Goal: Task Accomplishment & Management: Complete application form

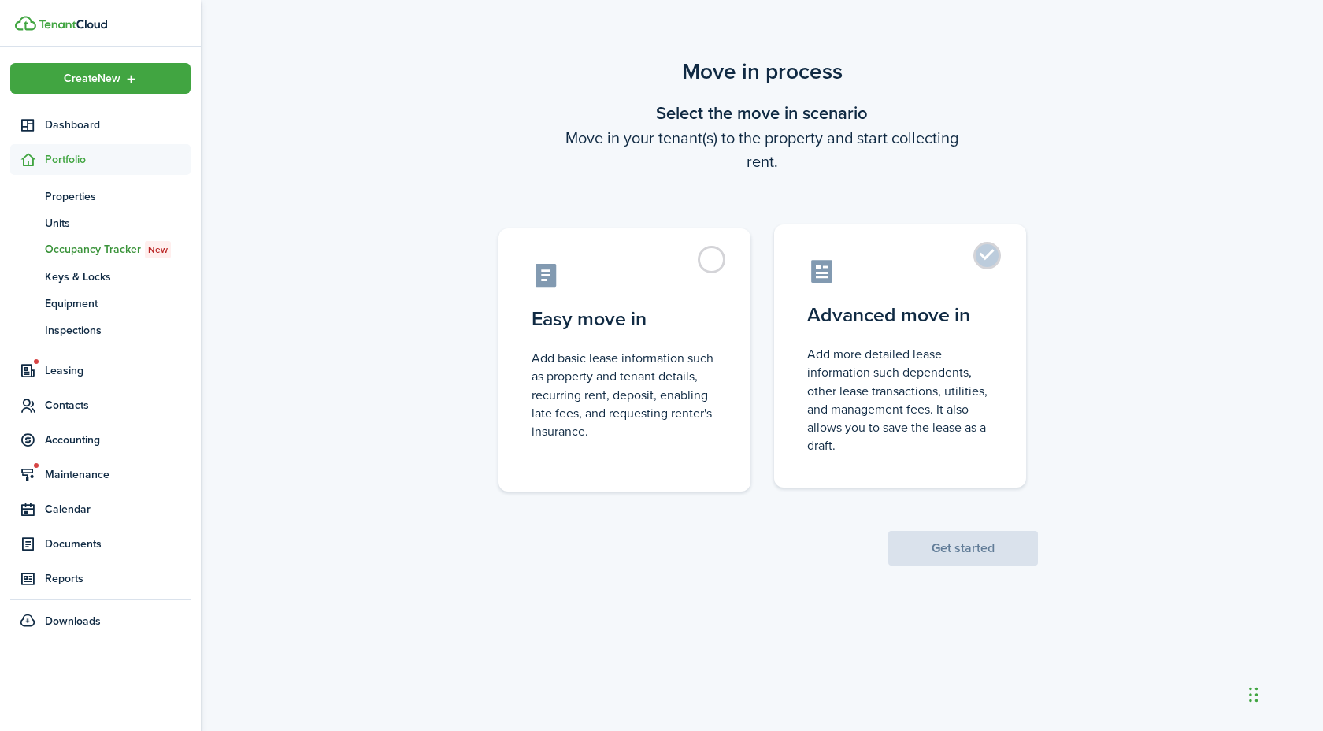
click at [972, 356] on control-radio-card-description "Add more detailed lease information such dependents, other lease transactions, …" at bounding box center [900, 399] width 186 height 109
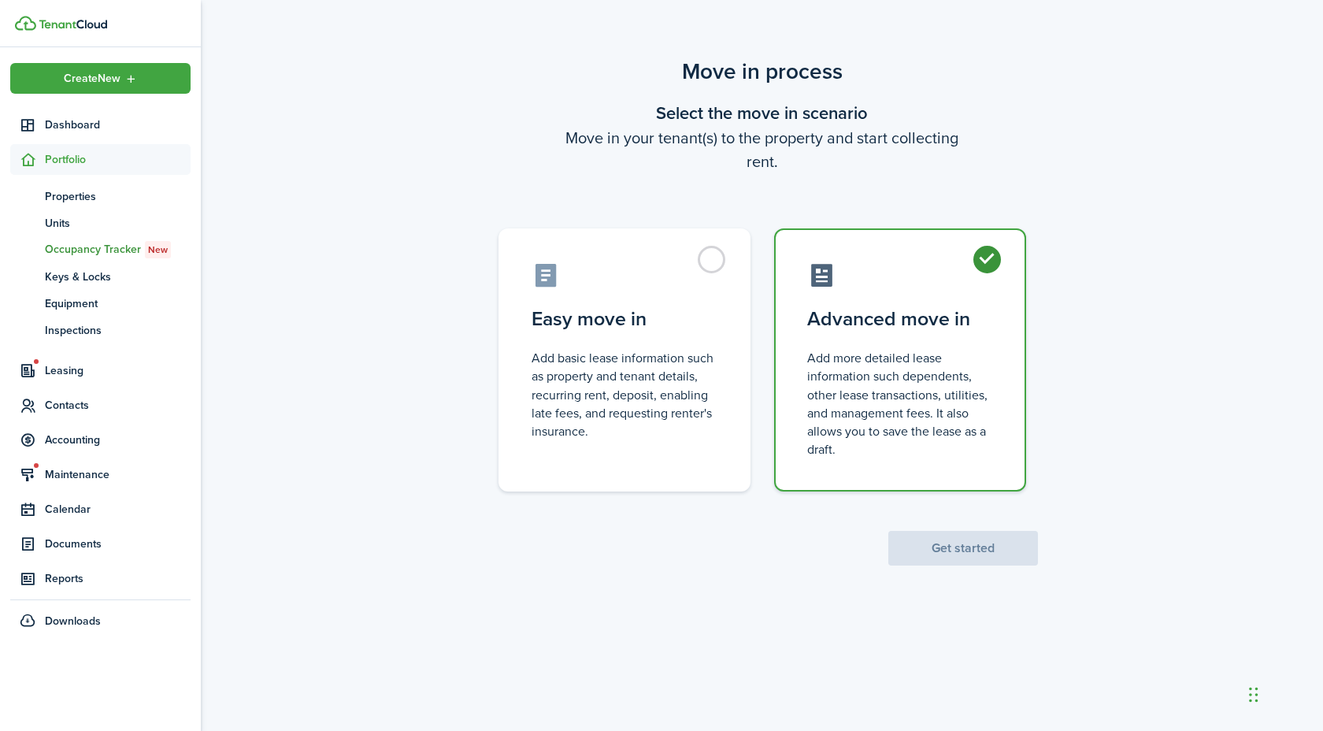
radio input "true"
click at [967, 555] on button "Get started" at bounding box center [963, 548] width 150 height 35
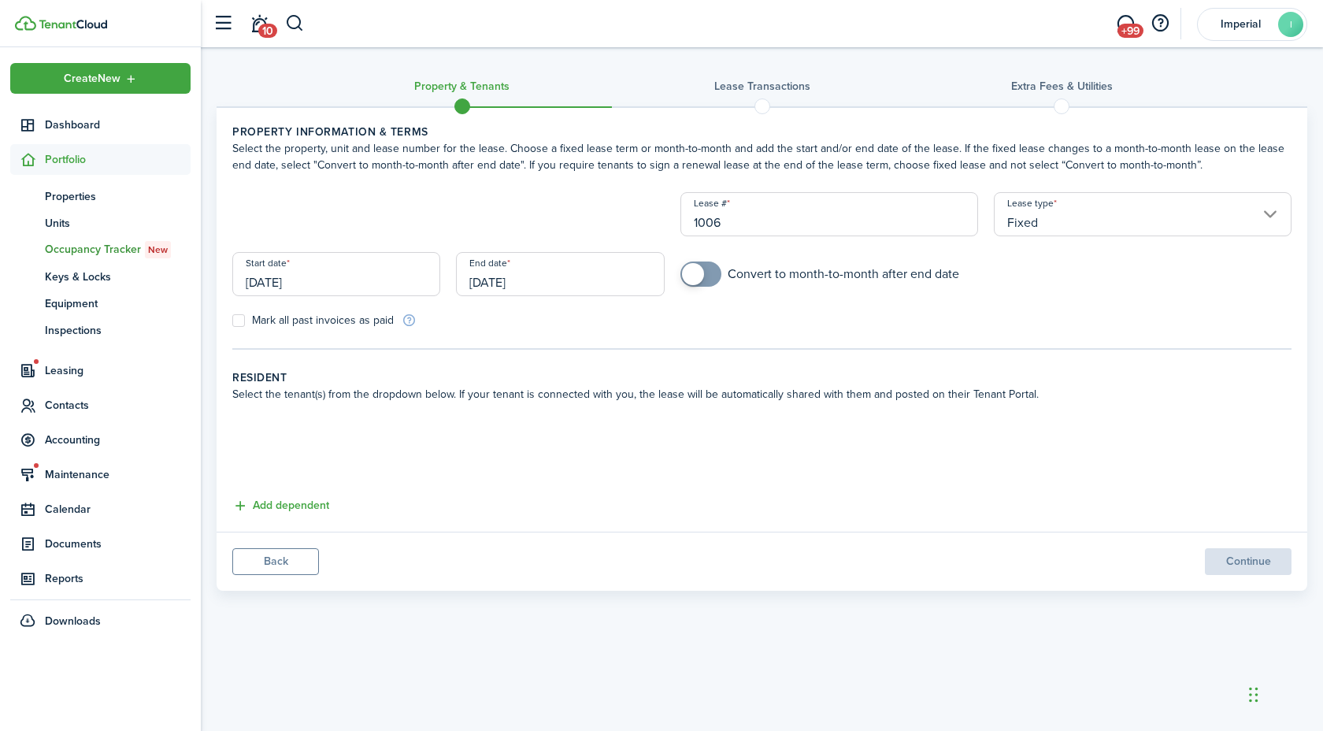
click at [400, 285] on input "[DATE]" at bounding box center [336, 274] width 208 height 44
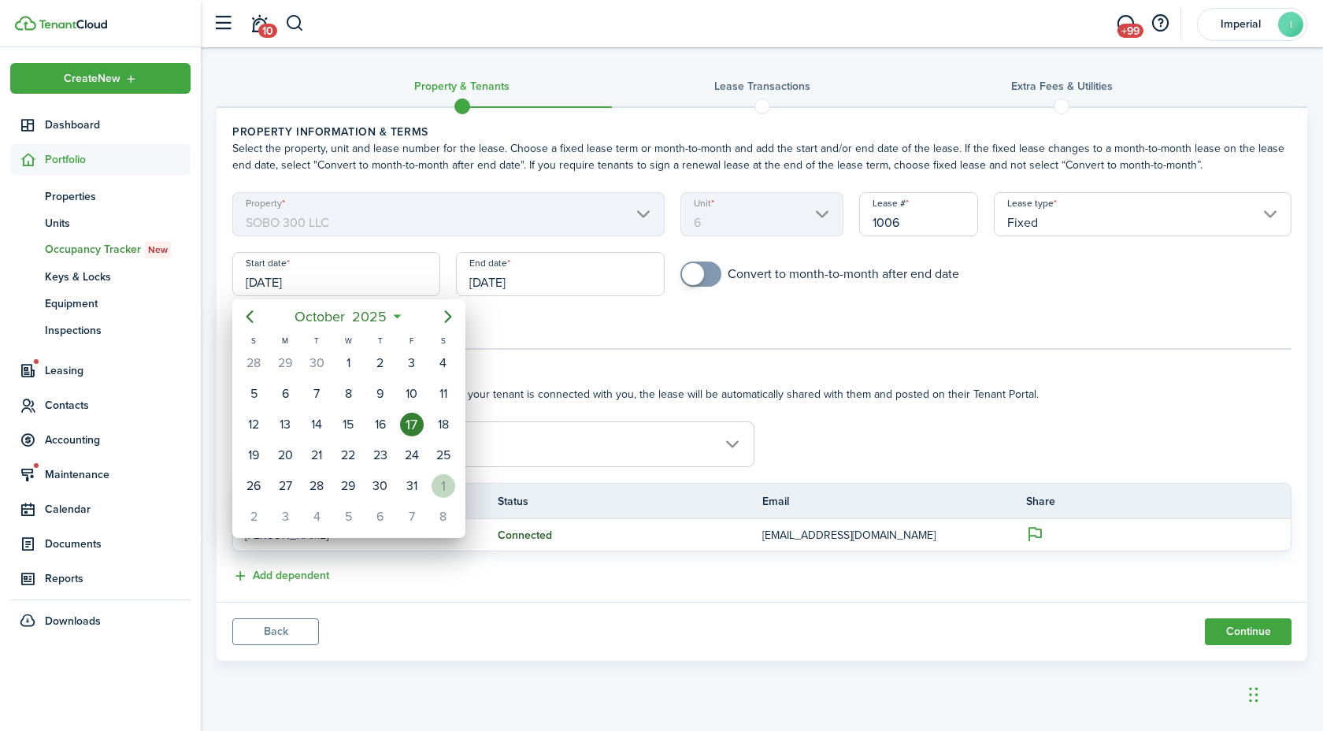
click at [454, 487] on div "1" at bounding box center [444, 486] width 24 height 24
type input "[DATE]"
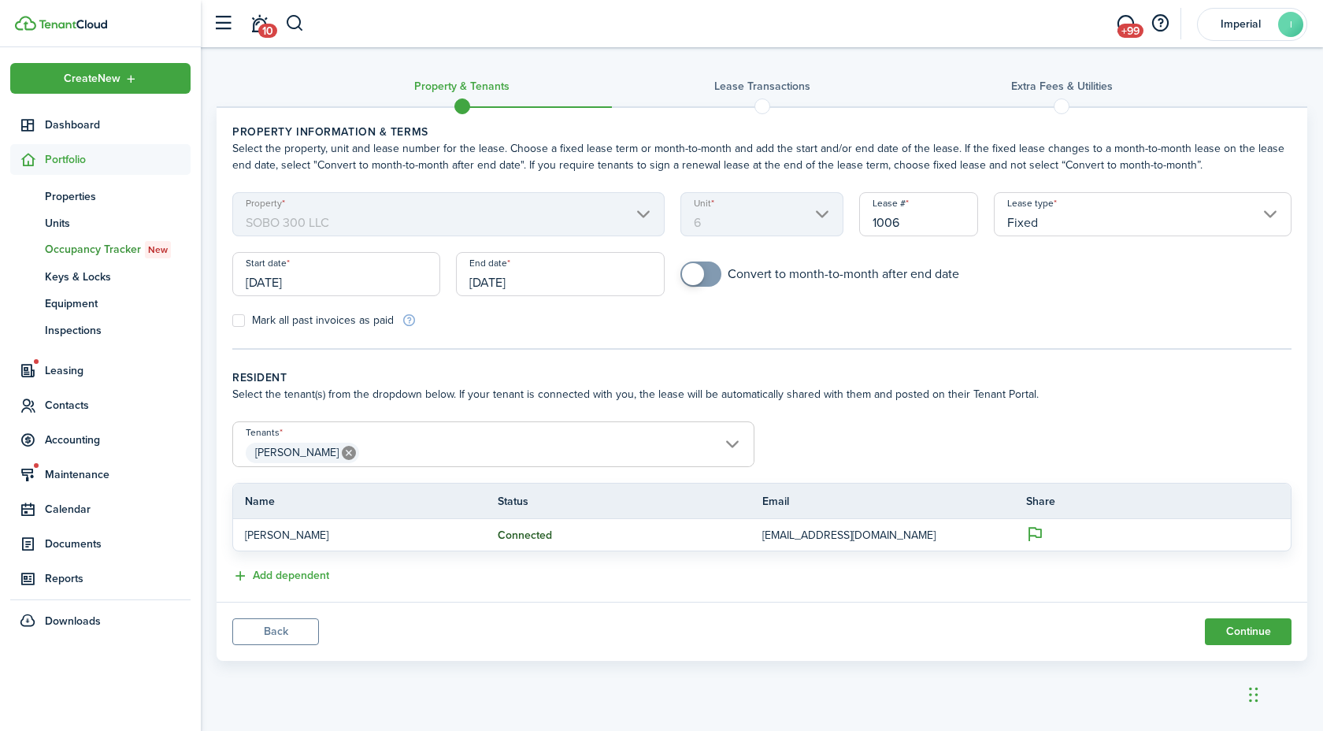
click at [515, 278] on input "[DATE]" at bounding box center [560, 274] width 208 height 44
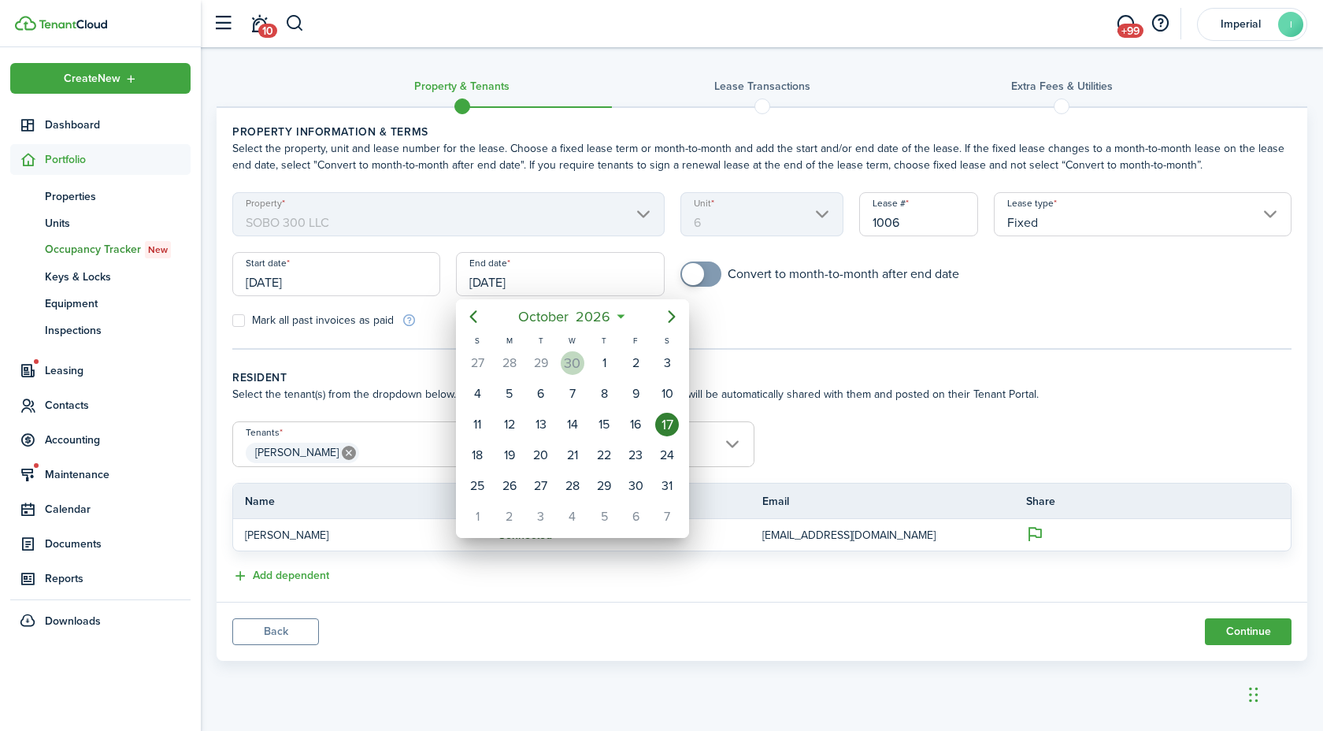
click at [565, 356] on div "30" at bounding box center [573, 363] width 24 height 24
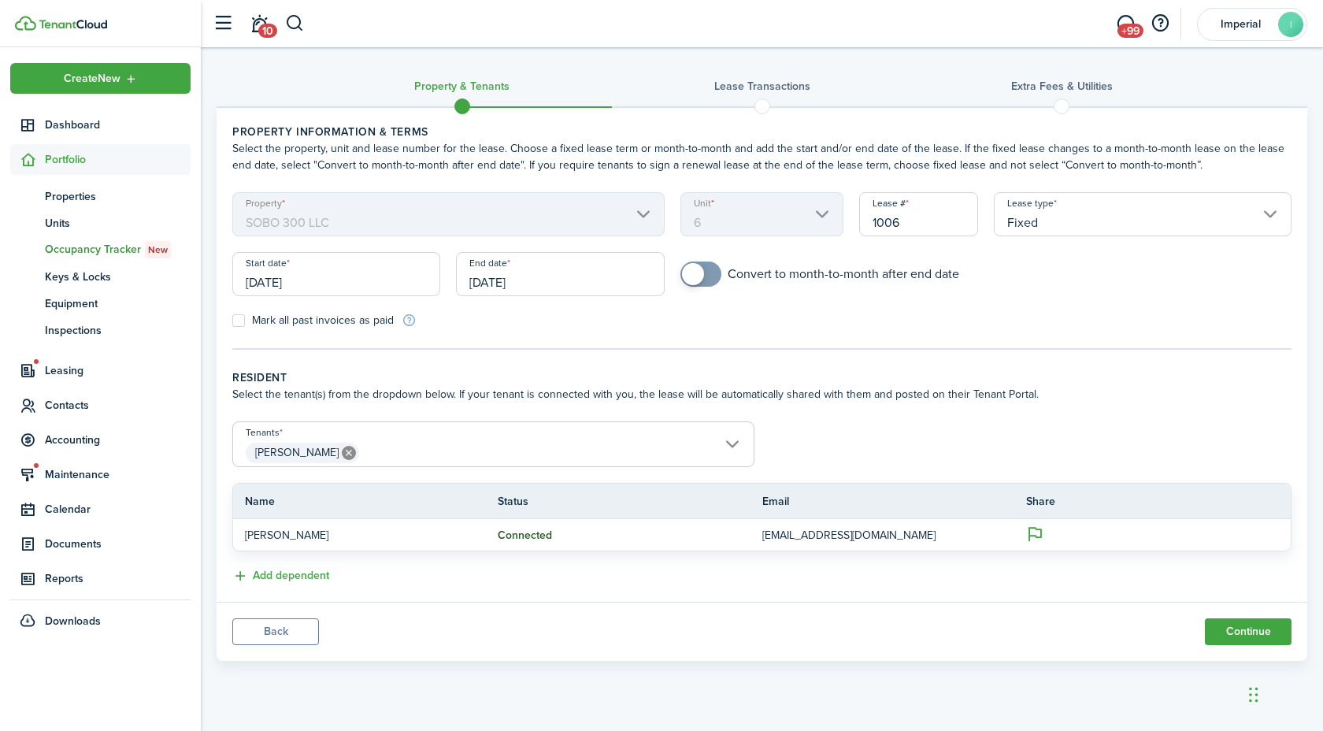
click at [535, 279] on input "[DATE]" at bounding box center [560, 274] width 208 height 44
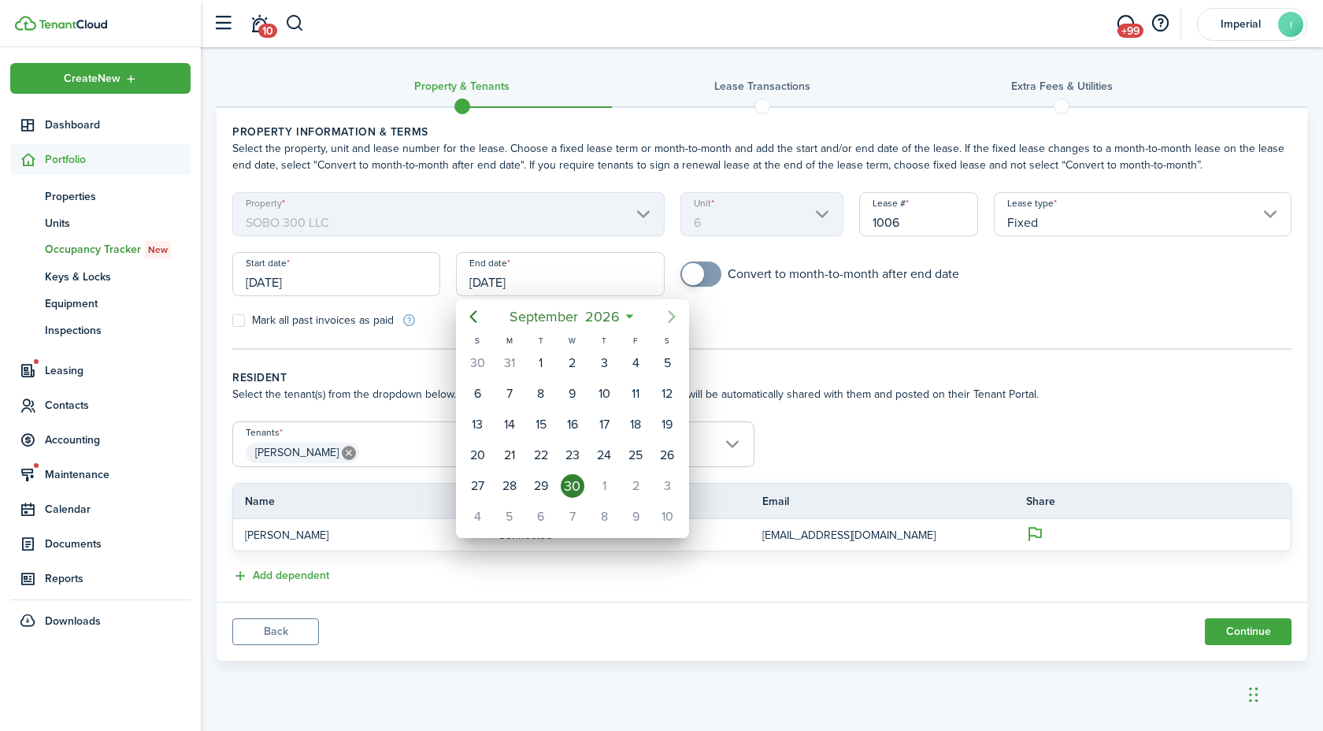
click at [673, 313] on icon "Next page" at bounding box center [671, 316] width 19 height 19
click at [661, 490] on div "31" at bounding box center [667, 486] width 24 height 24
type input "[DATE]"
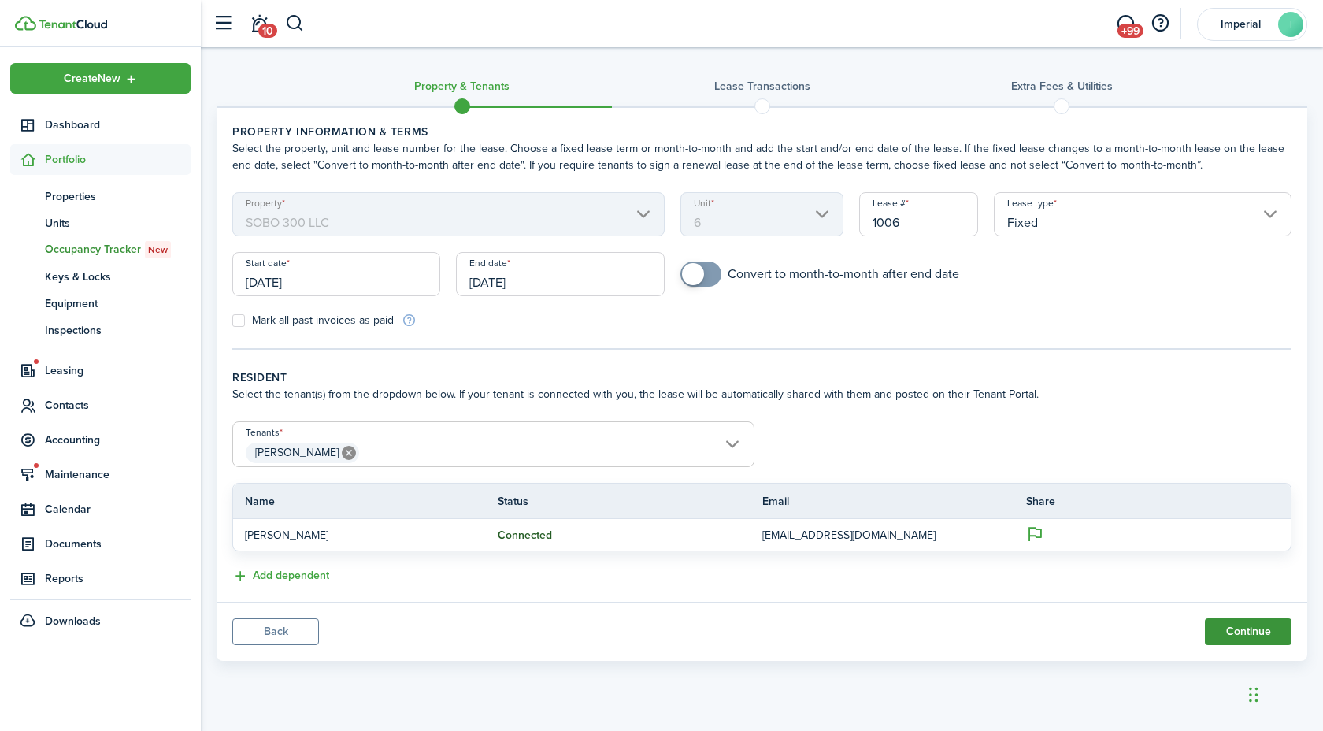
click at [1225, 629] on button "Continue" at bounding box center [1248, 631] width 87 height 27
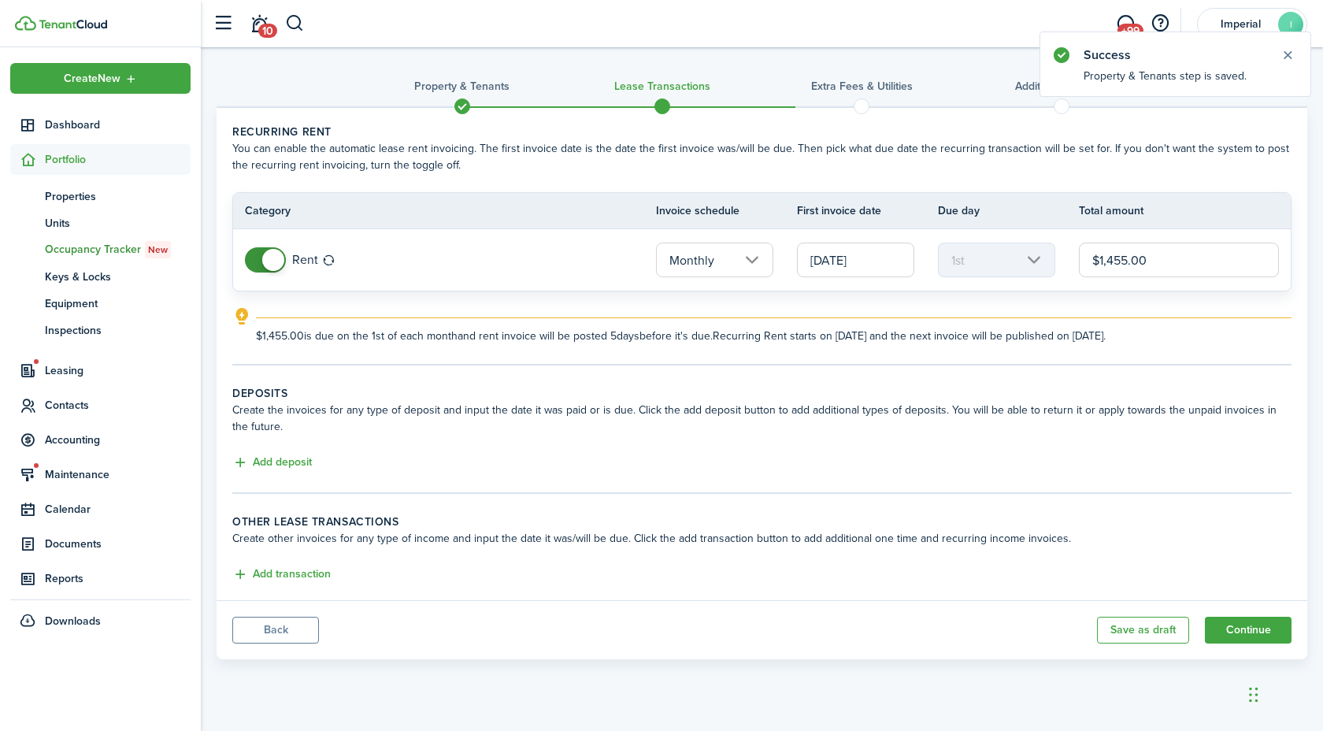
click at [1142, 266] on input "$1,455.00" at bounding box center [1179, 260] width 200 height 35
type input "$1,495.00"
click at [302, 461] on button "Add deposit" at bounding box center [272, 463] width 80 height 18
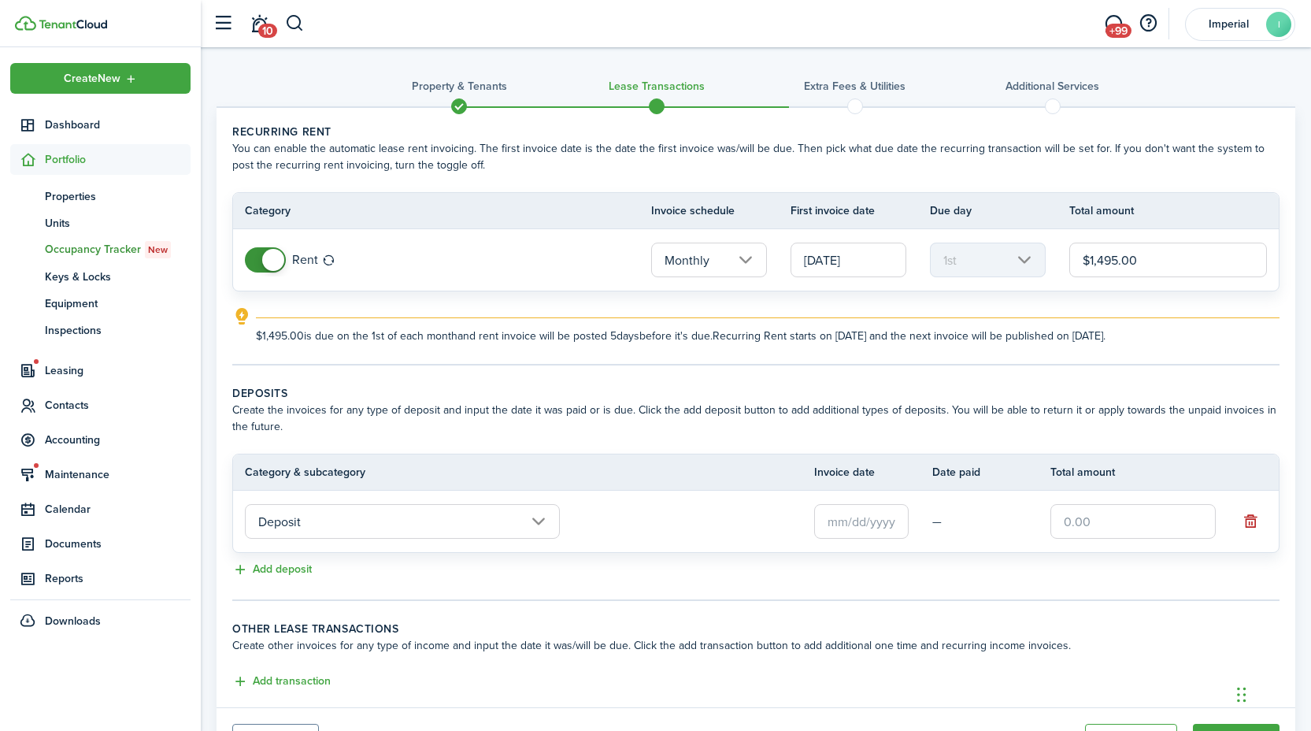
click at [847, 524] on input "text" at bounding box center [861, 521] width 95 height 35
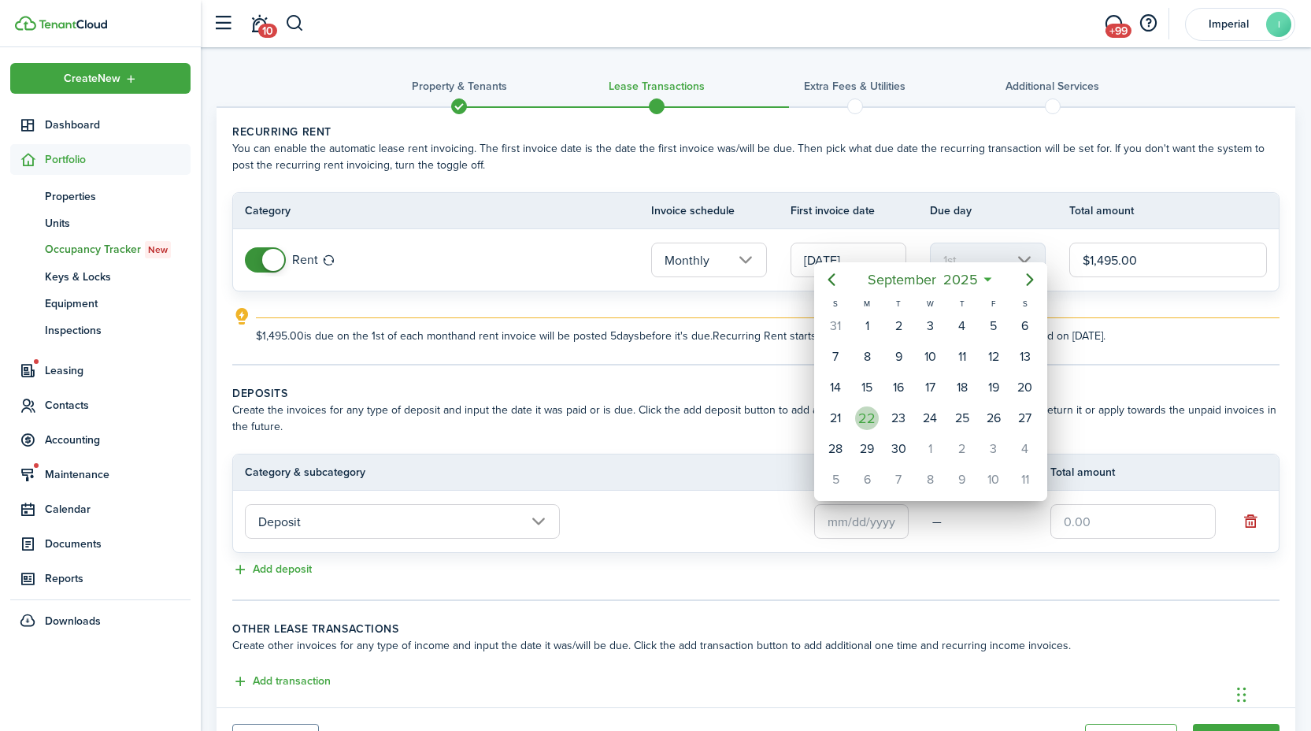
click at [867, 413] on div "22" at bounding box center [867, 418] width 24 height 24
type input "[DATE]"
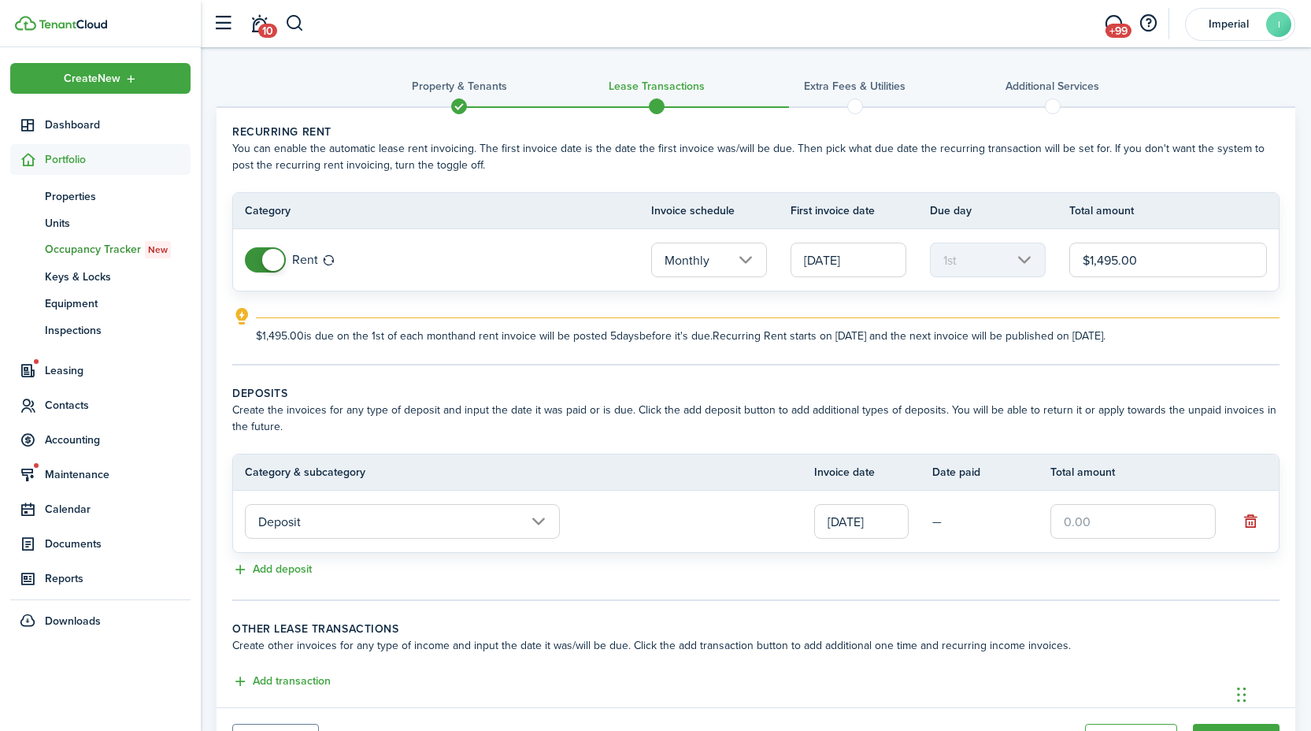
click at [1084, 519] on input "text" at bounding box center [1133, 521] width 165 height 35
type input "$1,495.00"
click at [1033, 573] on div "Add deposit" at bounding box center [755, 570] width 1047 height 19
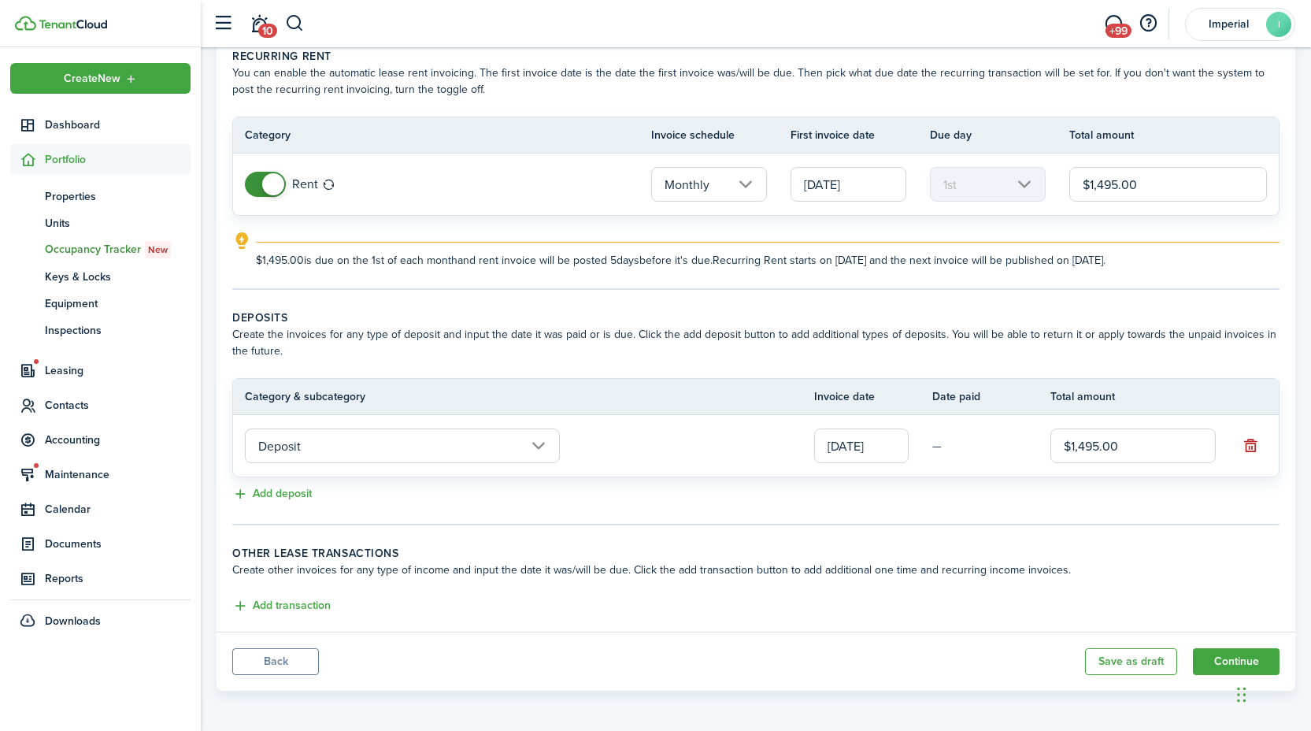
scroll to position [79, 0]
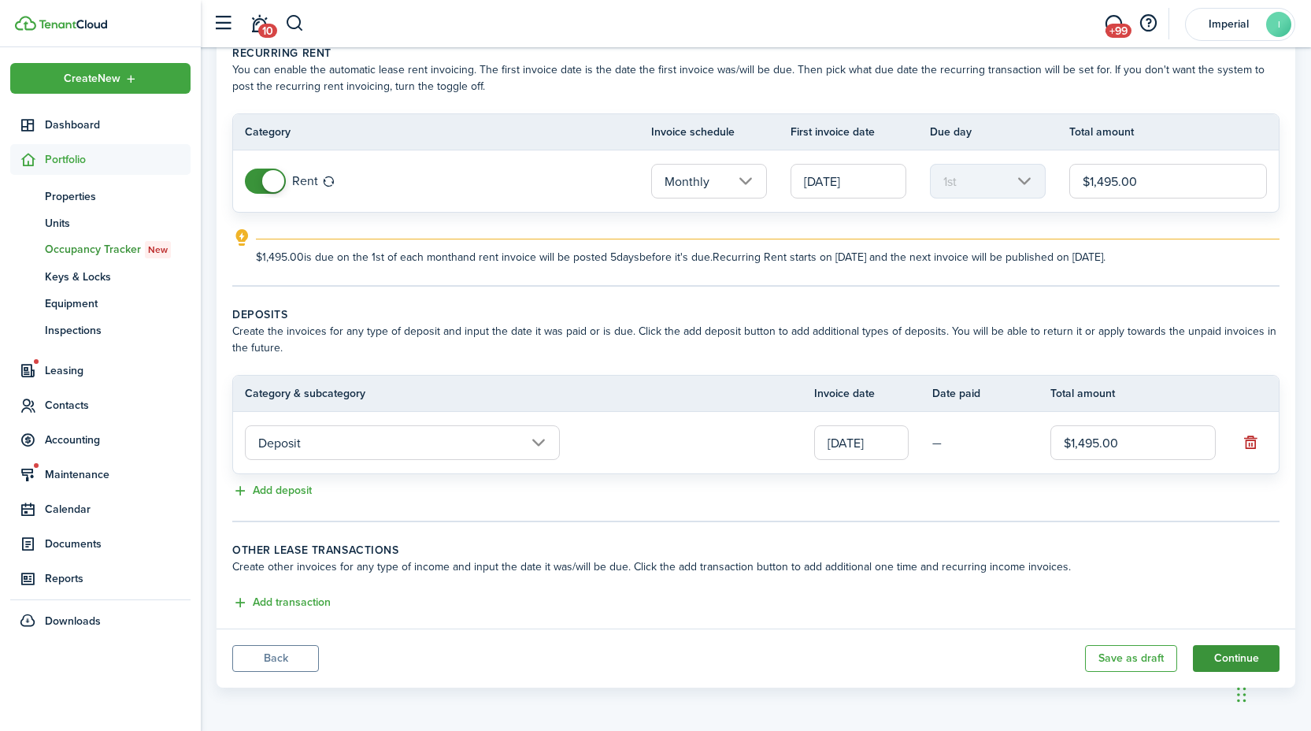
click at [1231, 653] on button "Continue" at bounding box center [1236, 658] width 87 height 27
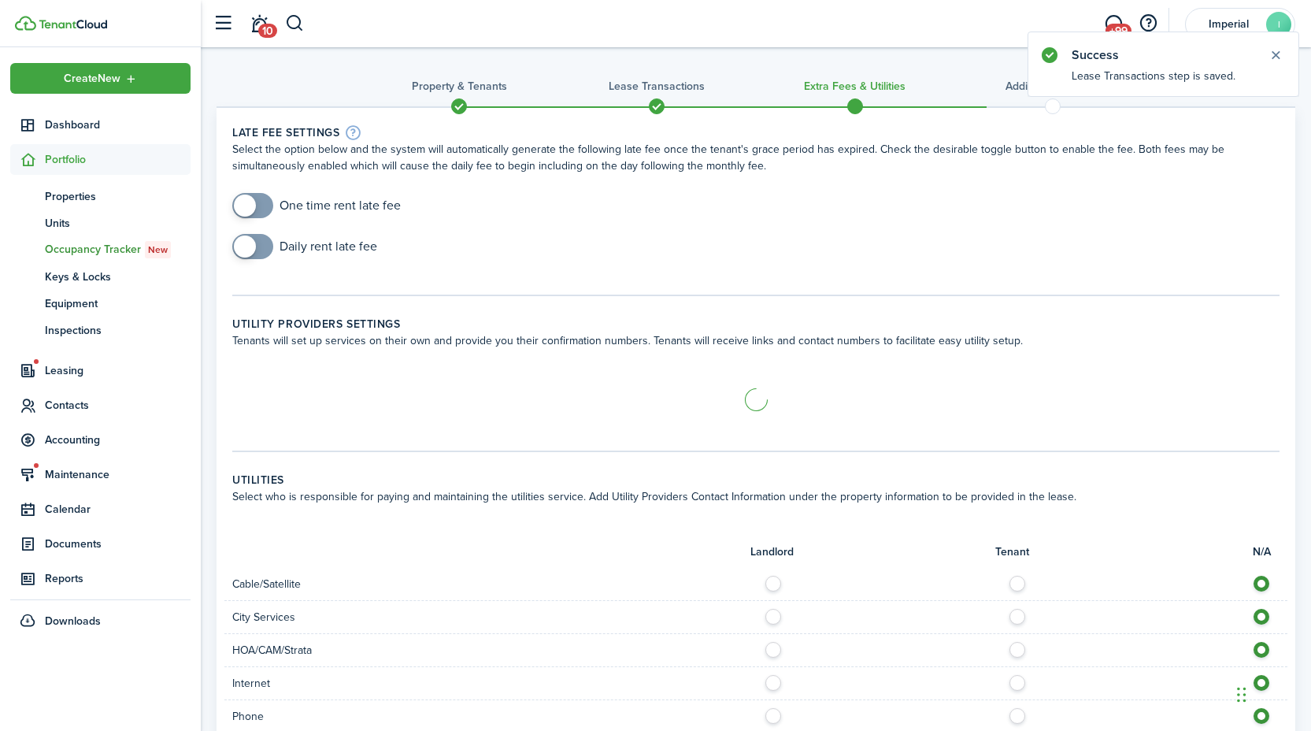
checkbox input "true"
click at [251, 208] on span at bounding box center [245, 206] width 22 height 22
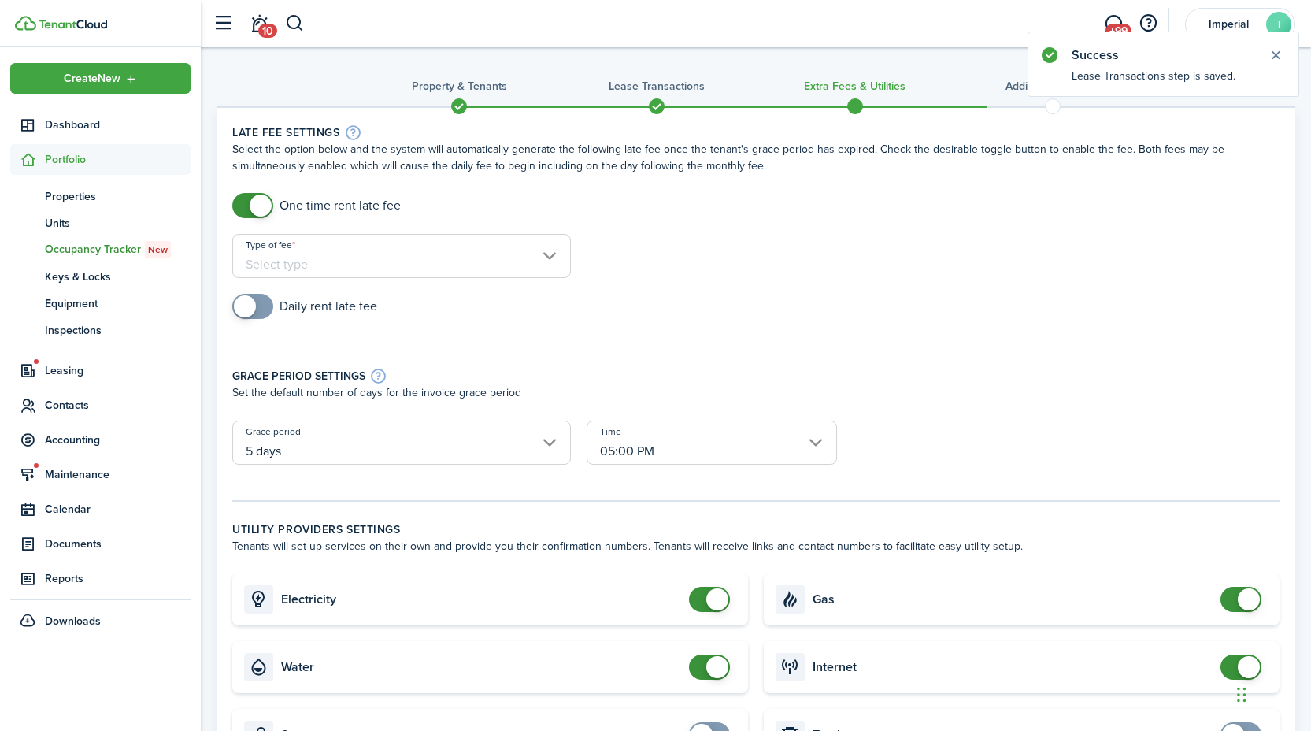
click at [322, 258] on input "Type of fee" at bounding box center [401, 256] width 339 height 44
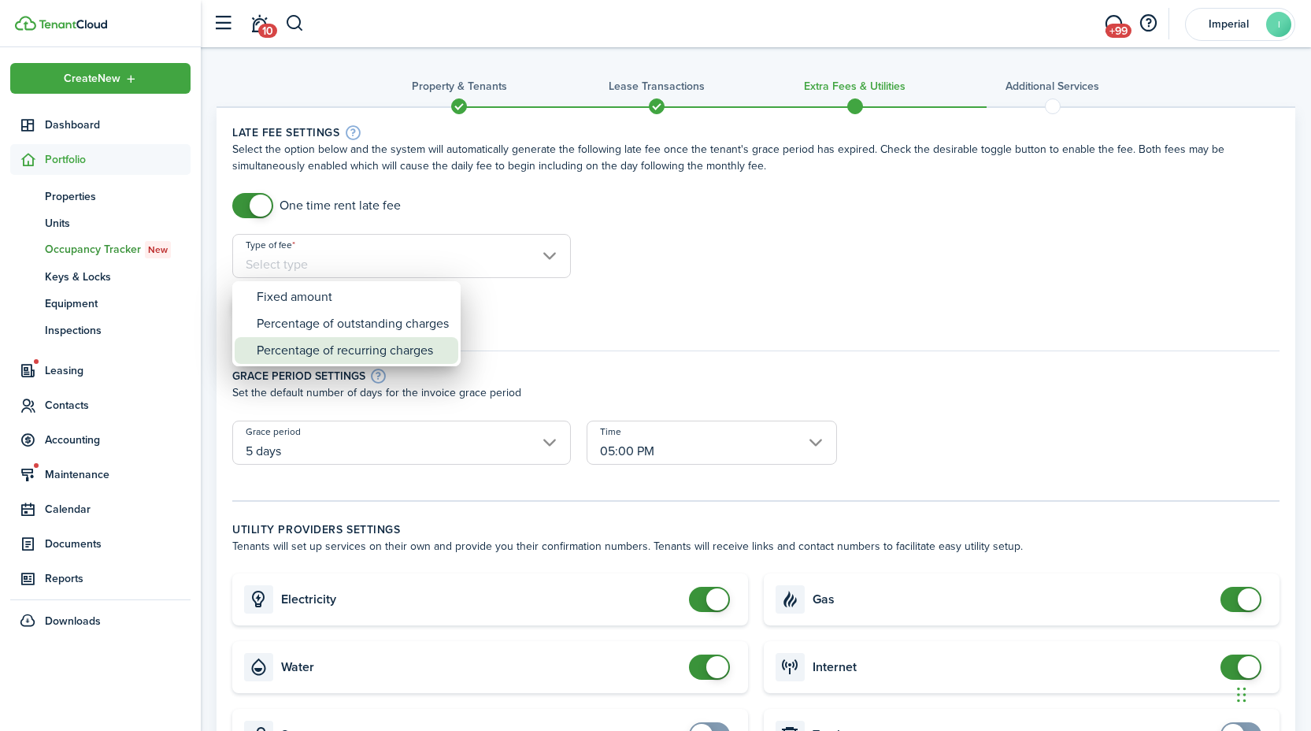
click at [330, 351] on div "Percentage of recurring charges" at bounding box center [353, 350] width 192 height 27
type input "Percentage of recurring charges"
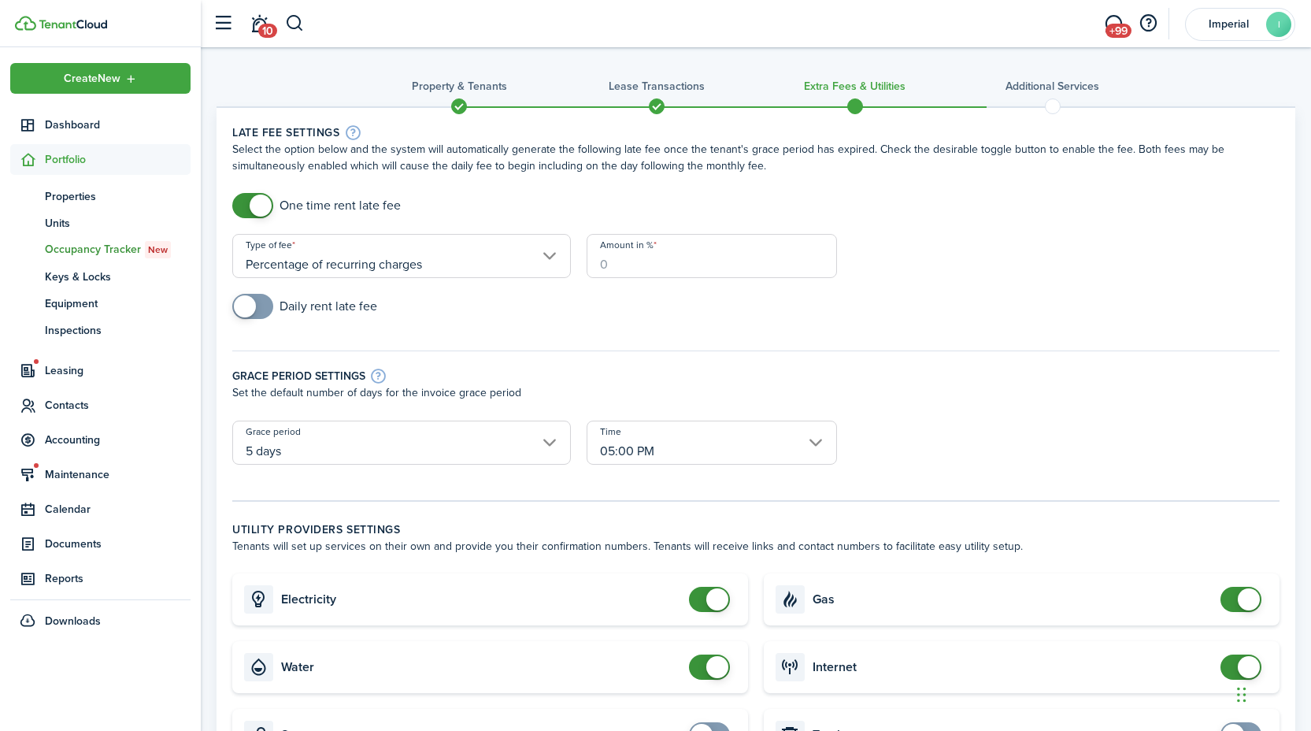
click at [728, 263] on input "Amount in %" at bounding box center [712, 256] width 250 height 44
type input "10"
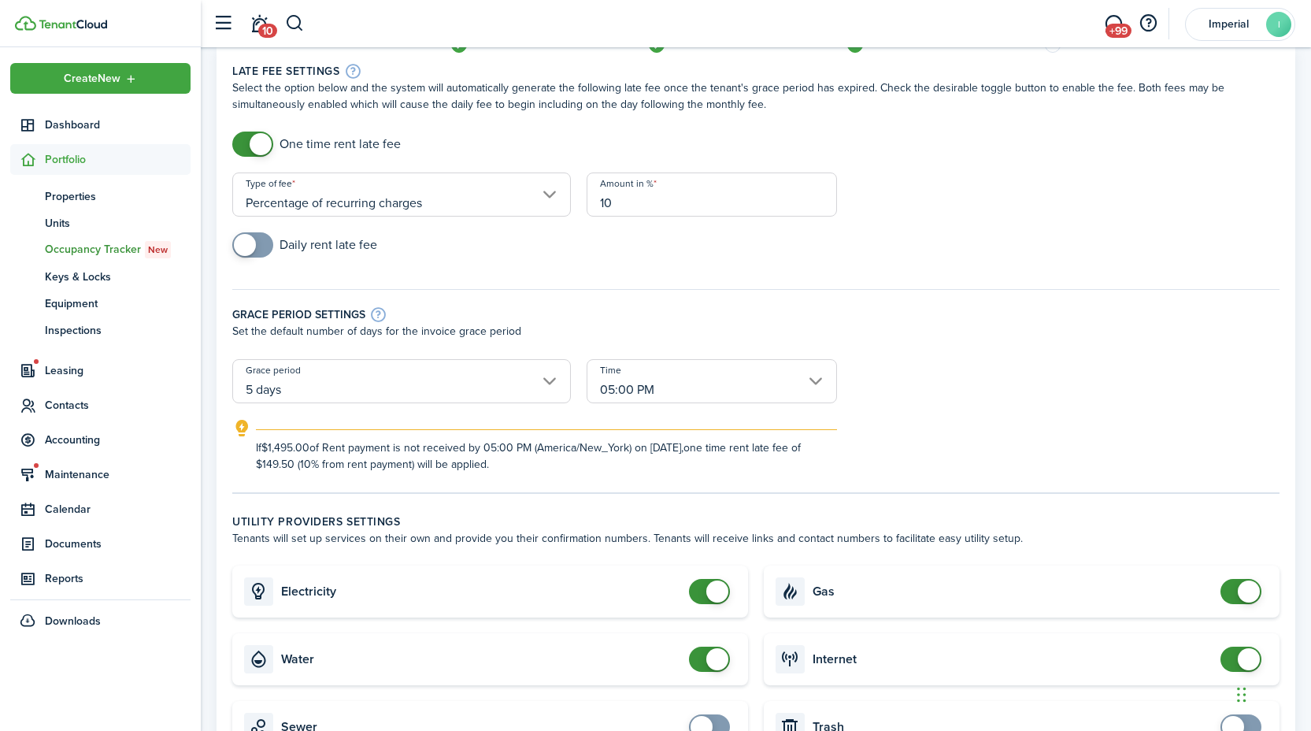
scroll to position [132, 0]
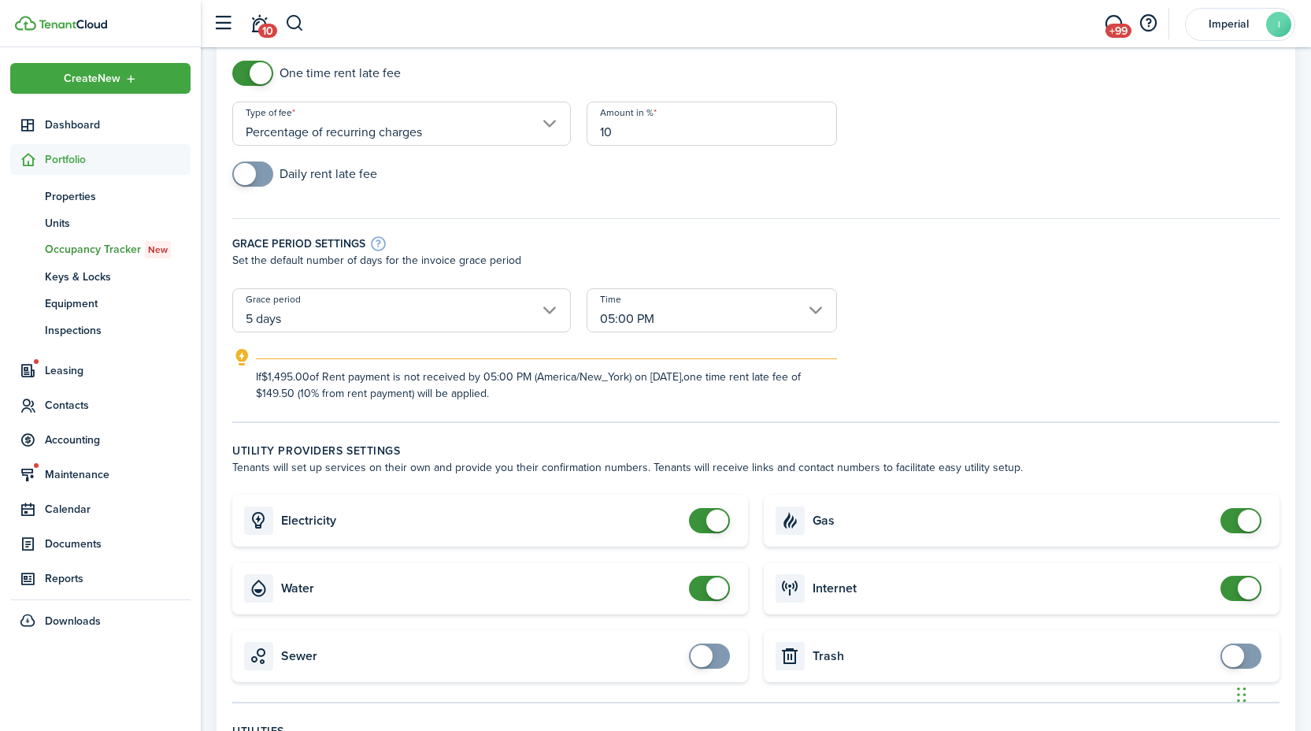
click at [306, 318] on input "5 days" at bounding box center [401, 310] width 339 height 44
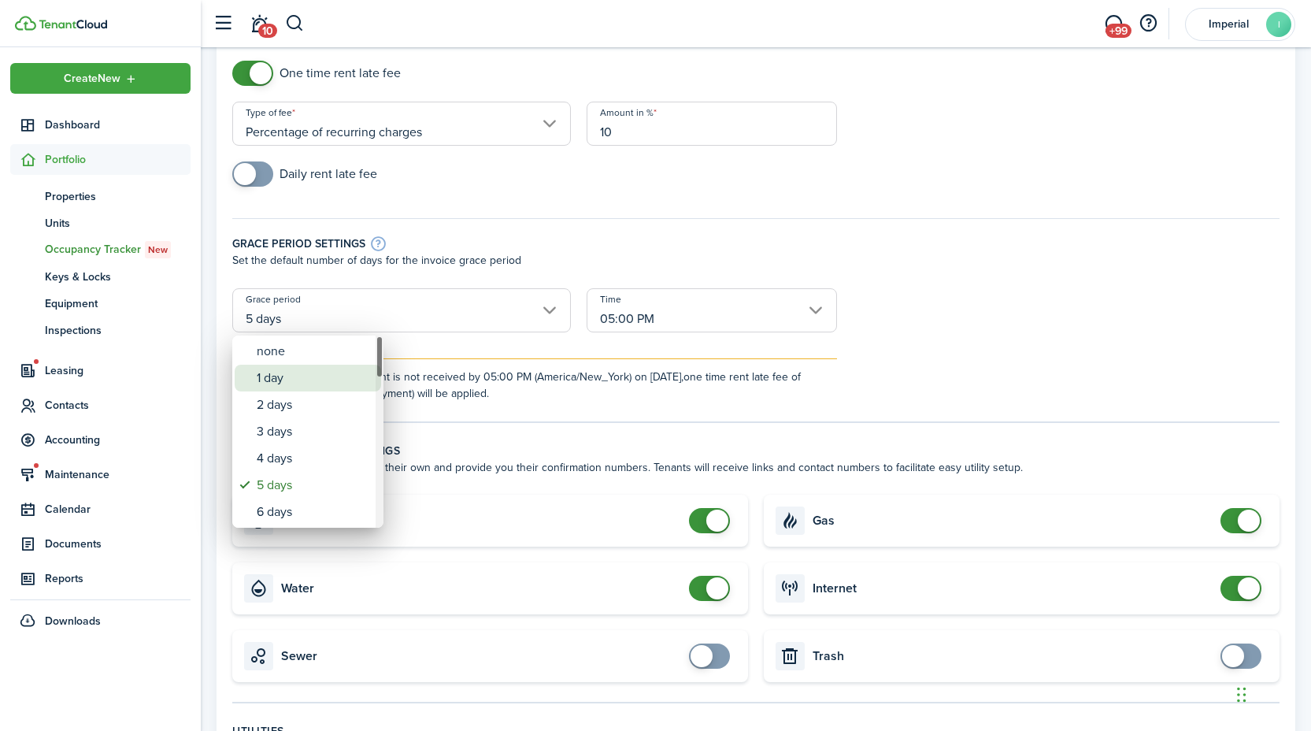
click at [295, 366] on div "1 day" at bounding box center [314, 378] width 115 height 27
type input "1 day"
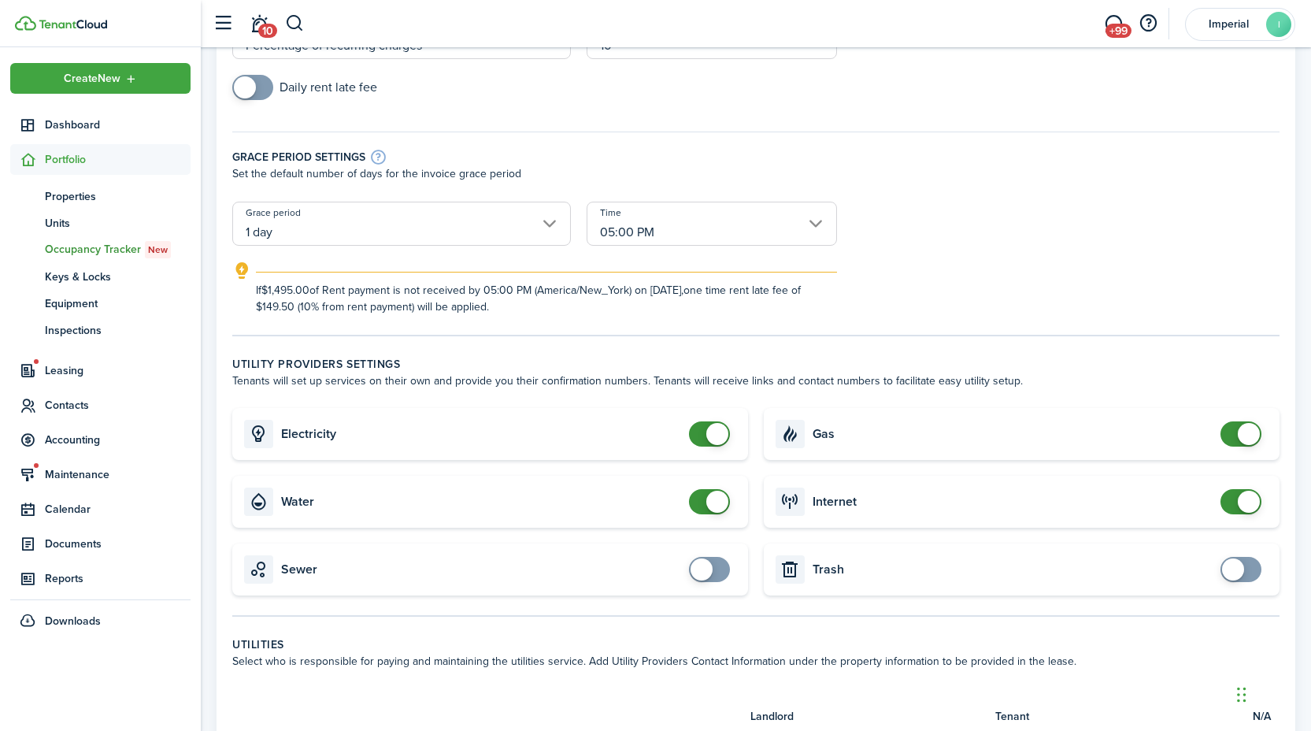
scroll to position [231, 0]
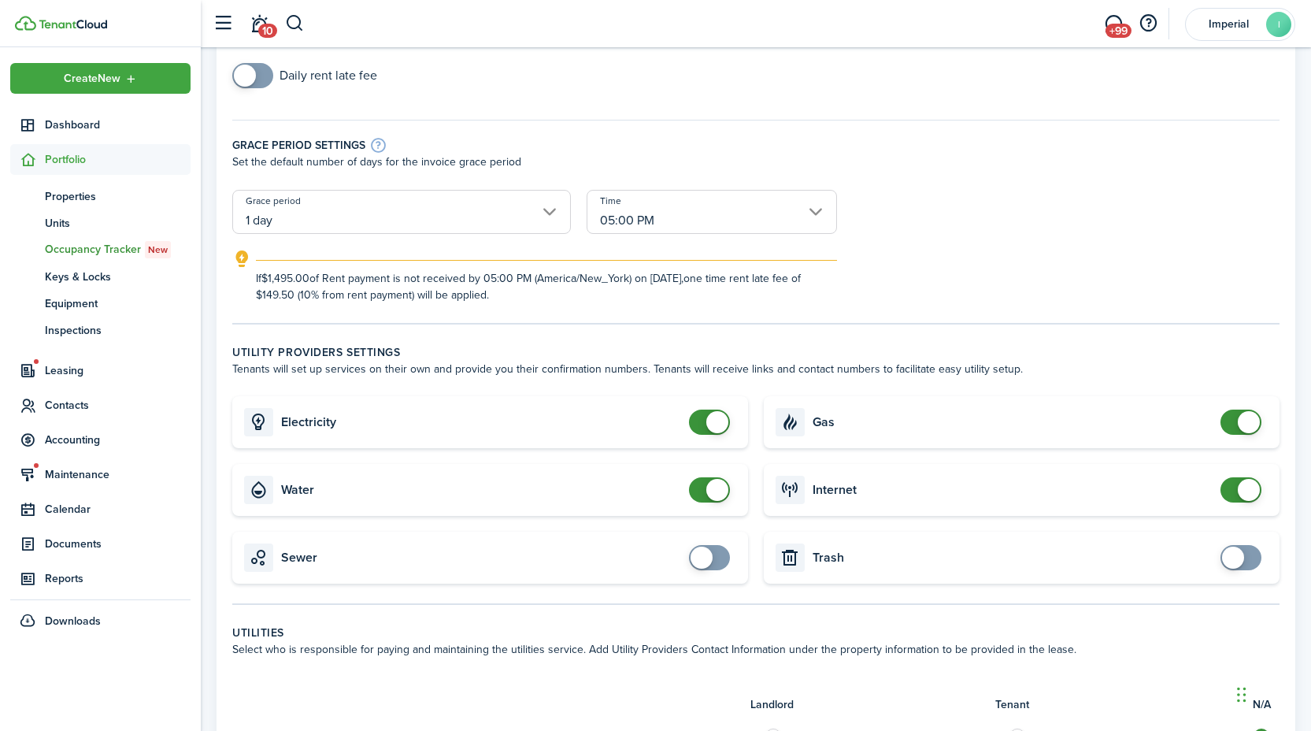
checkbox input "false"
click at [702, 486] on span at bounding box center [710, 489] width 16 height 25
checkbox input "false"
click at [1249, 423] on span at bounding box center [1249, 422] width 22 height 22
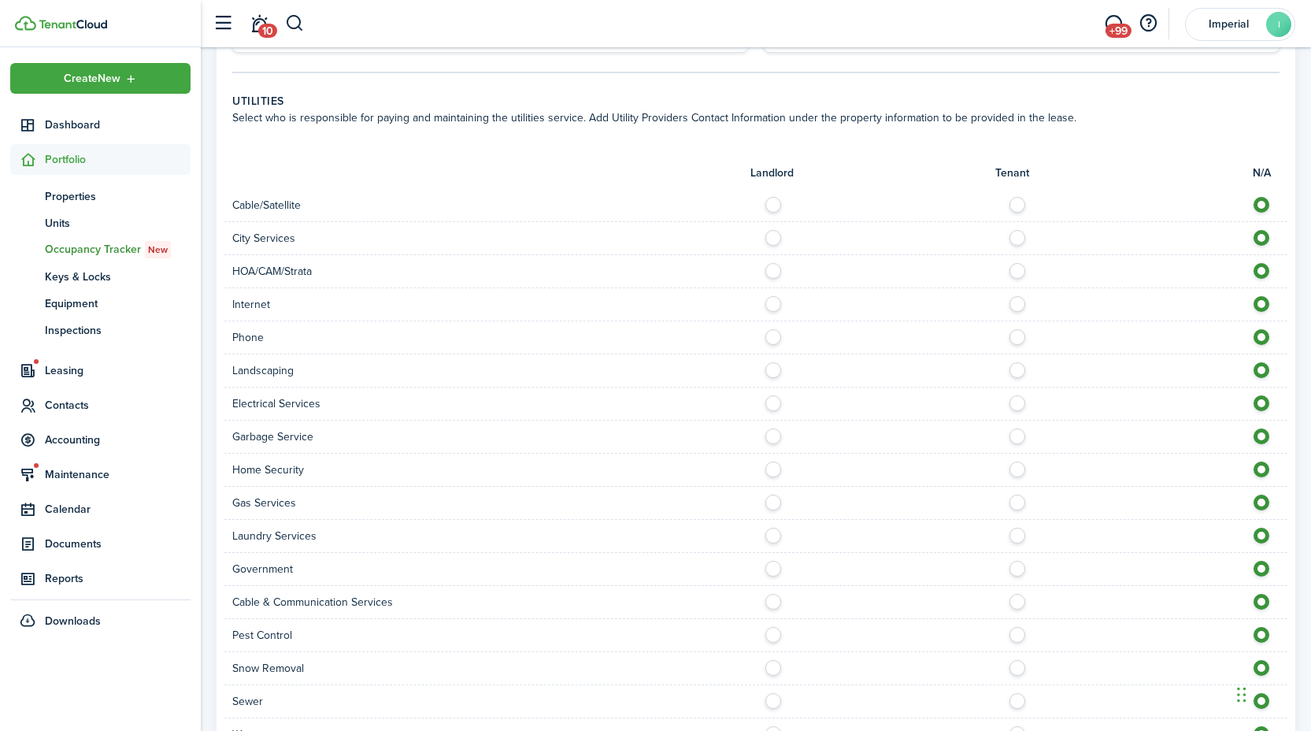
scroll to position [900, 0]
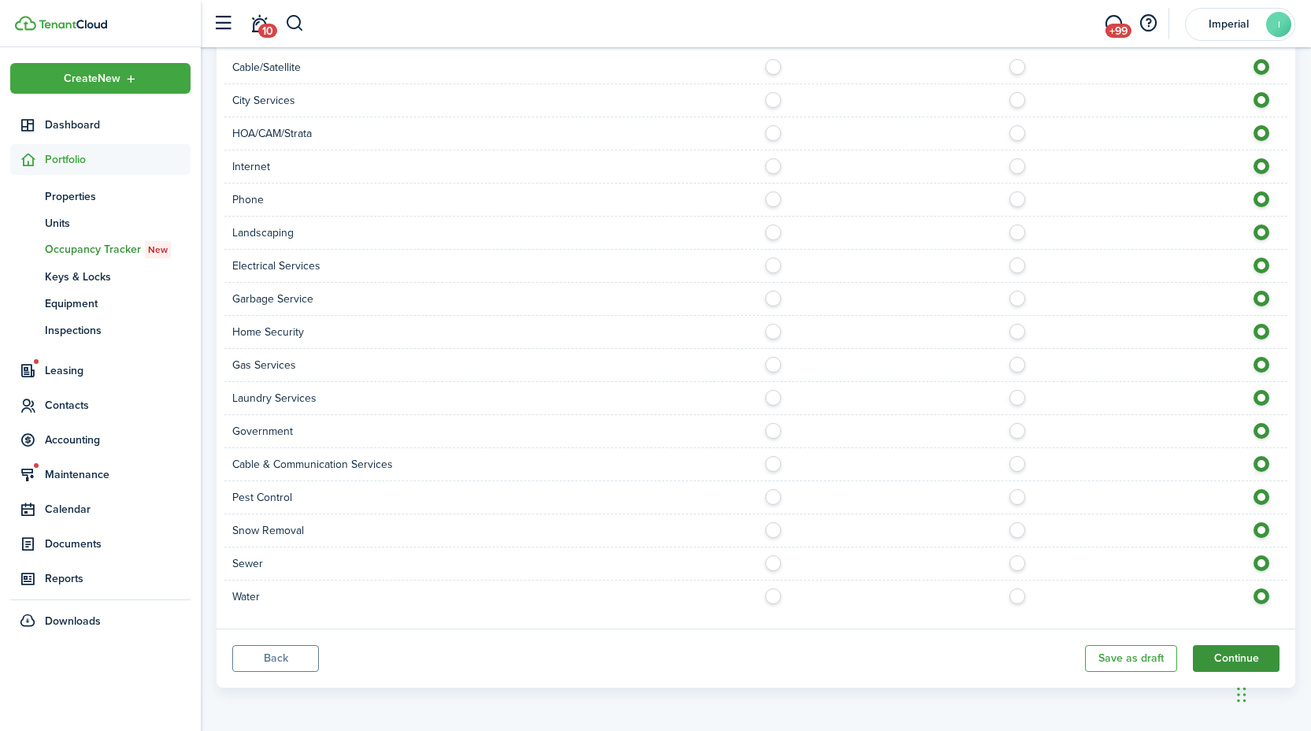
click at [1215, 652] on button "Continue" at bounding box center [1236, 658] width 87 height 27
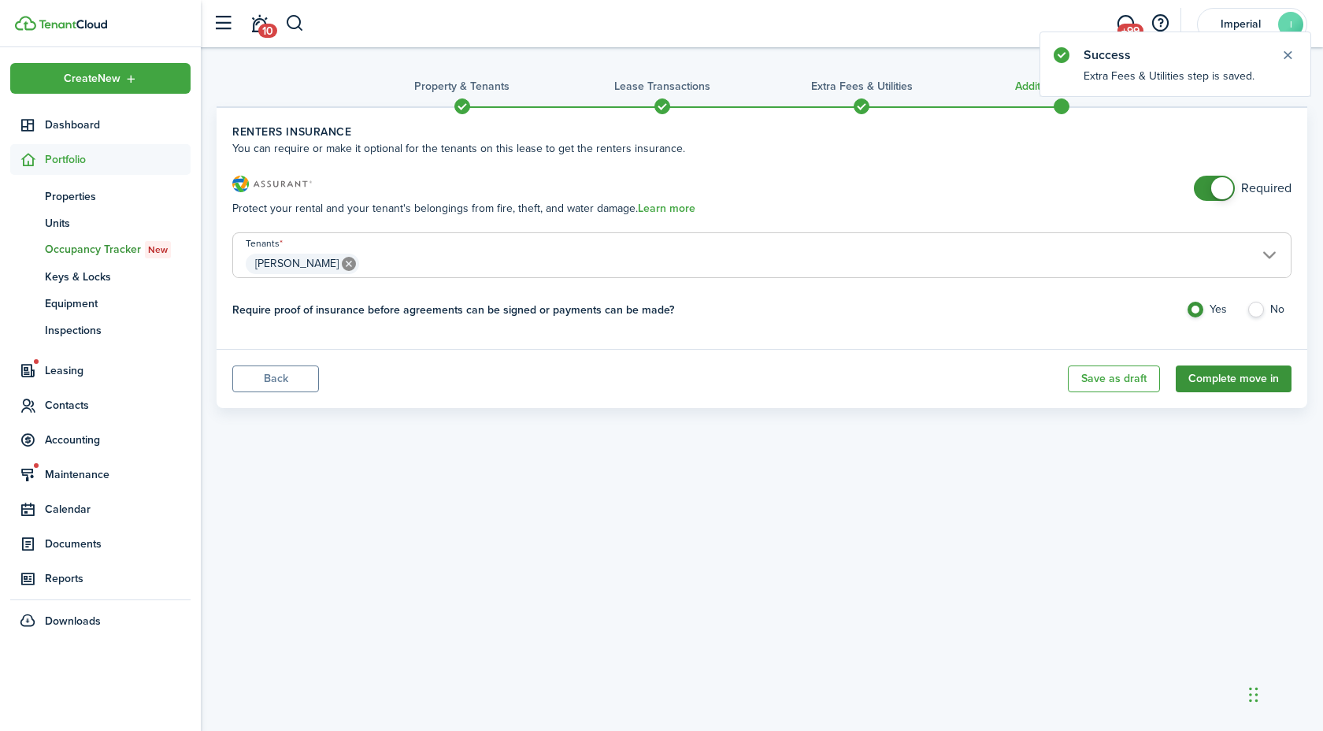
click at [1226, 374] on button "Complete move in" at bounding box center [1234, 378] width 116 height 27
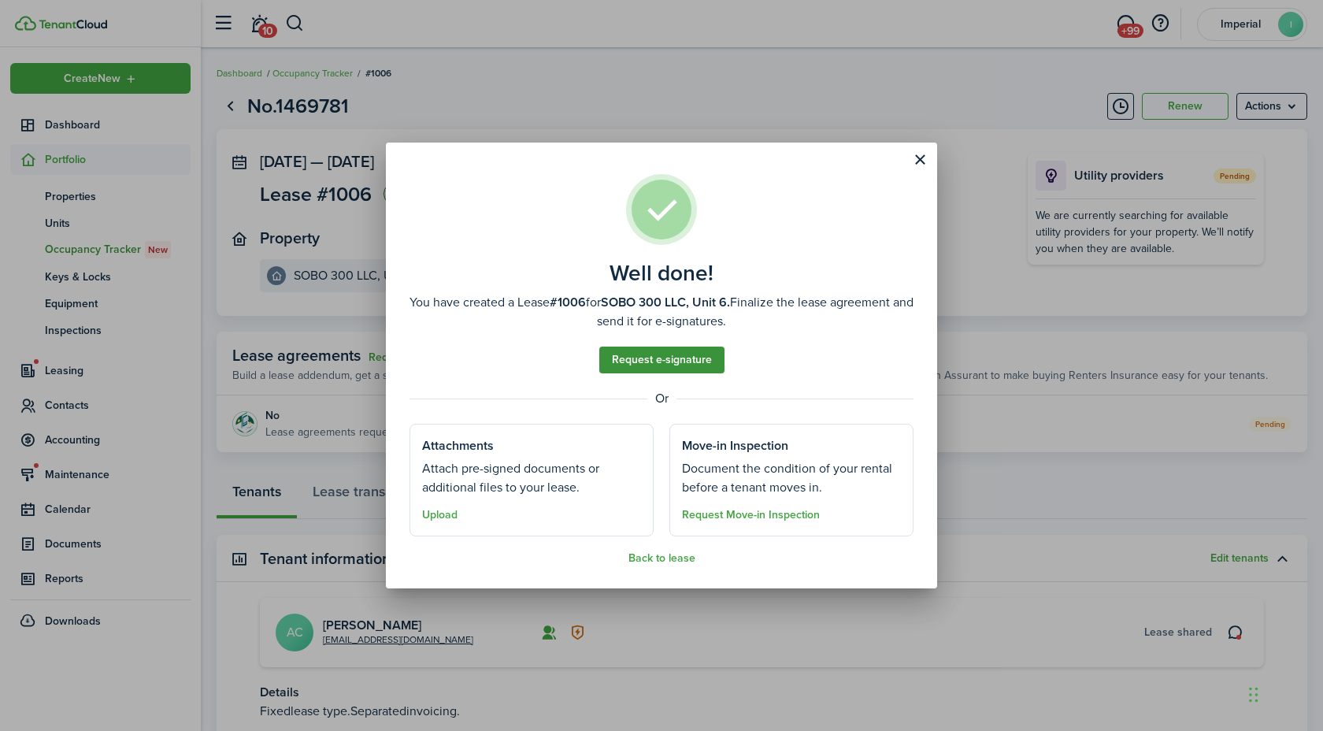
click at [639, 361] on link "Request e-signature" at bounding box center [661, 360] width 125 height 27
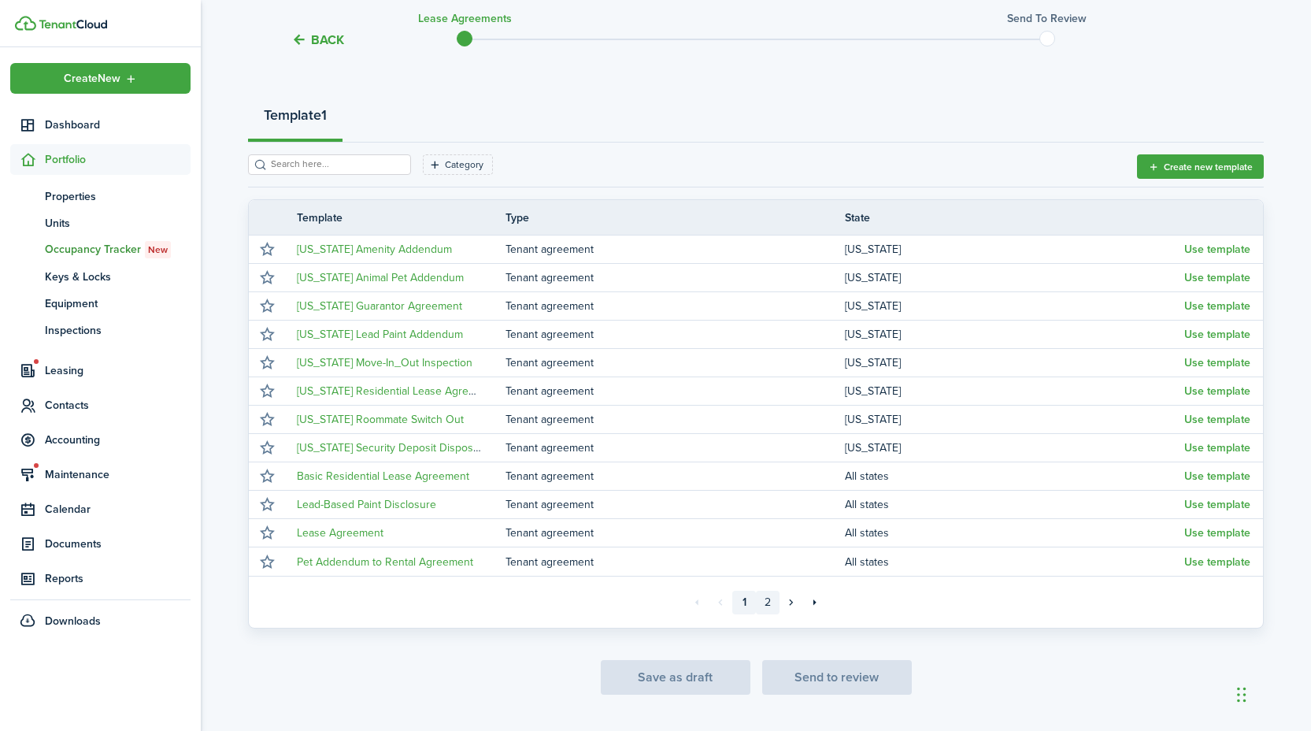
click at [767, 607] on link "2" at bounding box center [768, 603] width 24 height 24
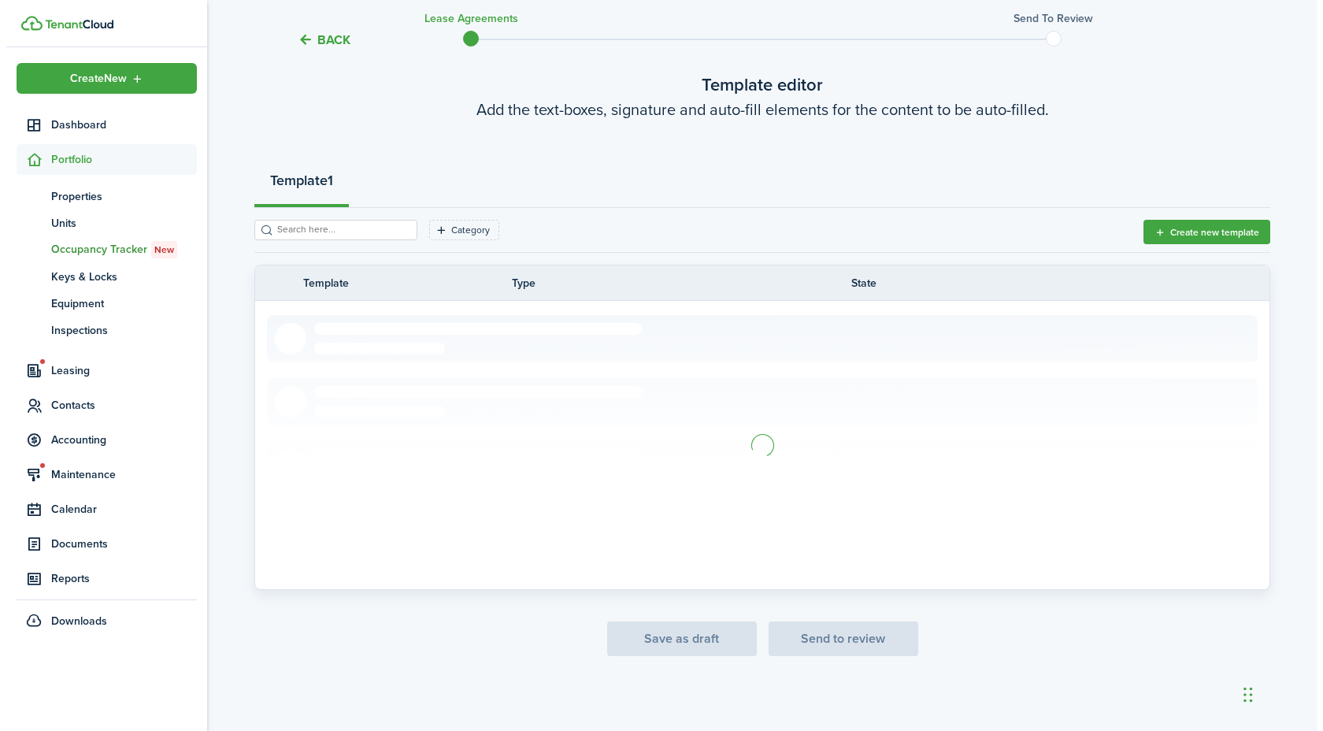
scroll to position [151, 0]
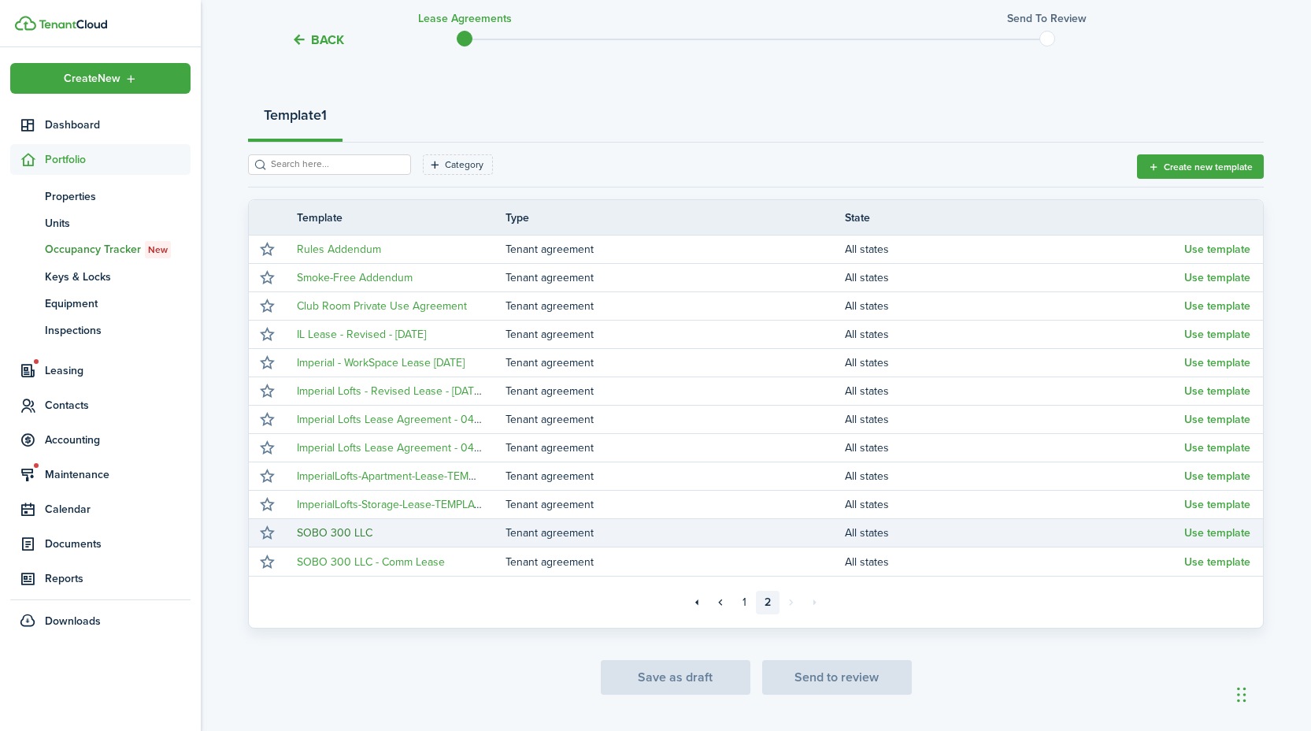
click at [320, 529] on link "SOBO 300 LLC" at bounding box center [335, 532] width 76 height 17
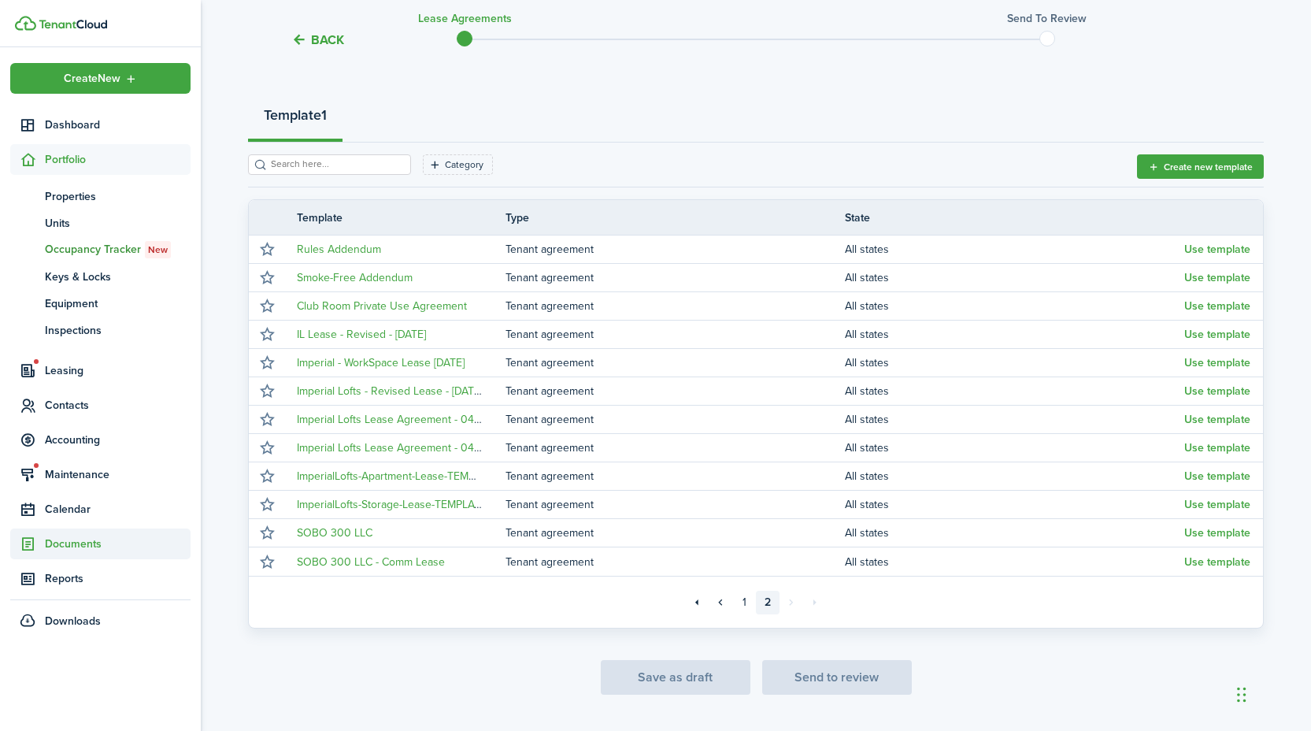
click at [86, 548] on span "Documents" at bounding box center [118, 544] width 146 height 17
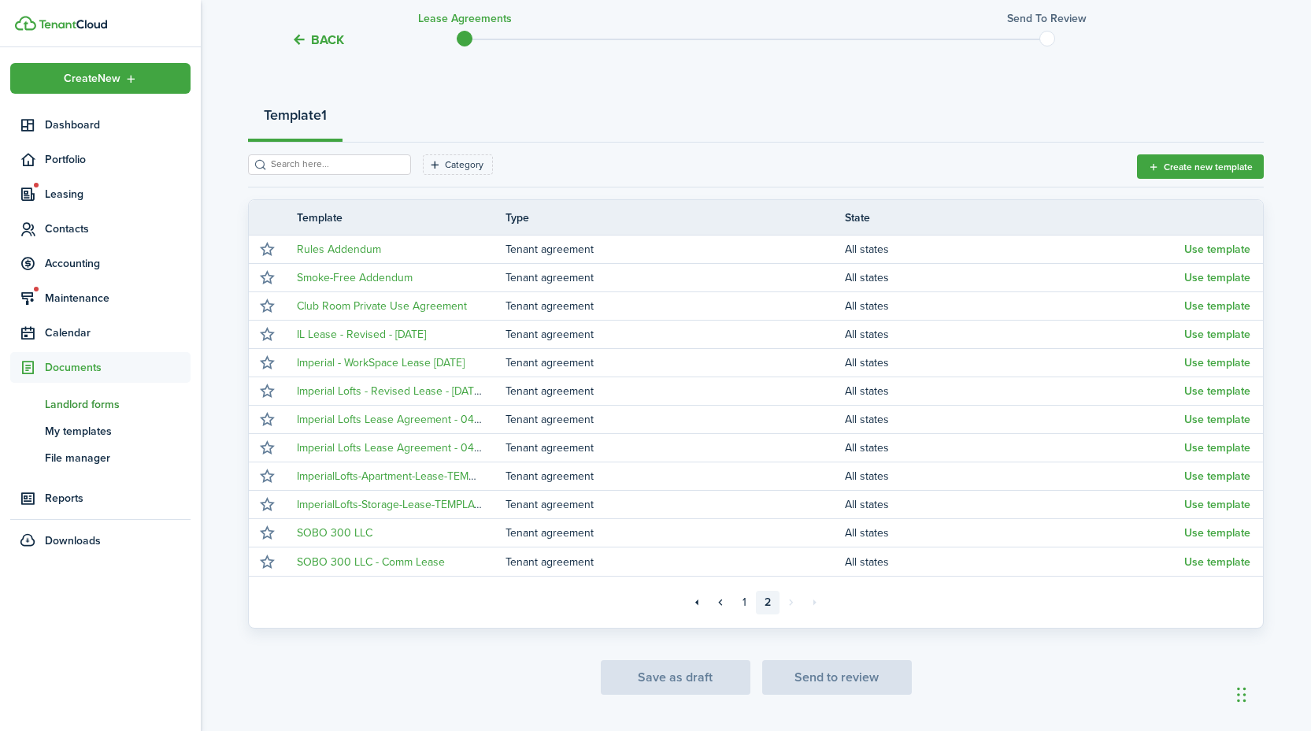
click at [91, 409] on span "Landlord forms" at bounding box center [118, 404] width 146 height 17
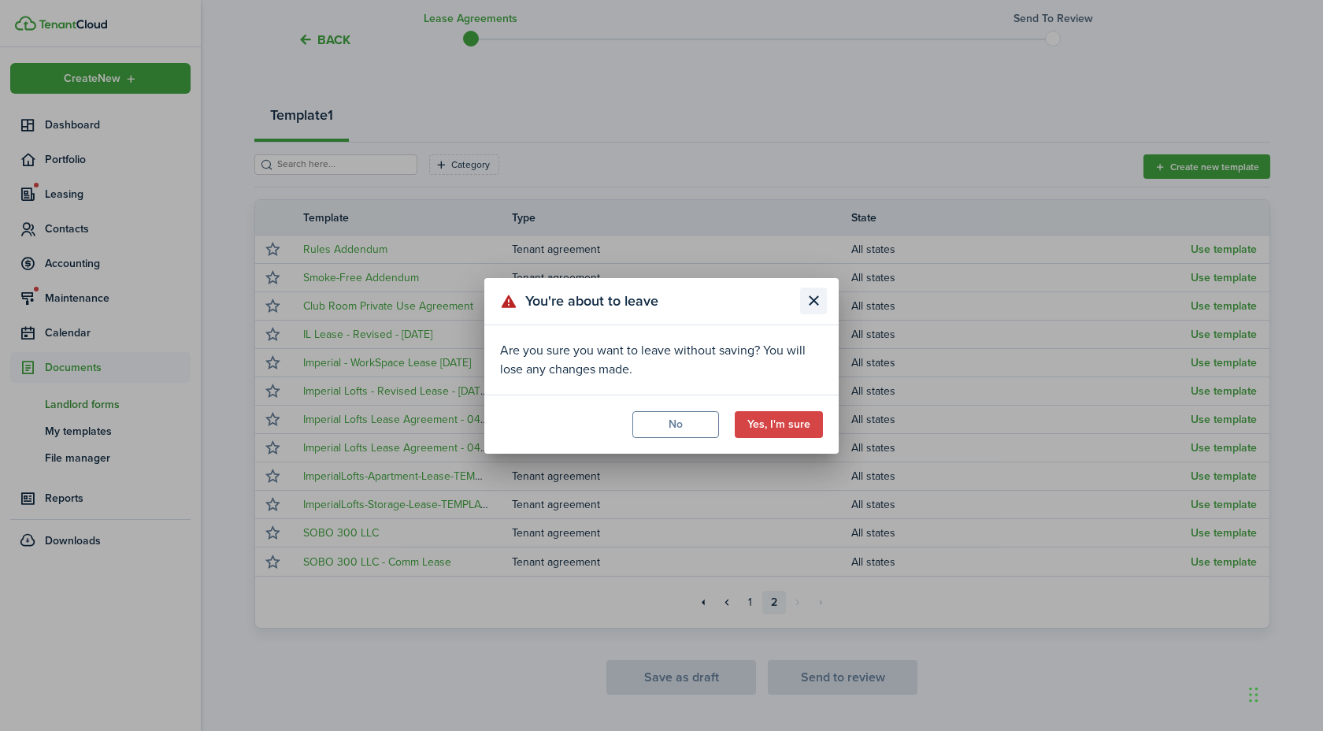
click at [806, 297] on button "Close modal" at bounding box center [813, 300] width 27 height 27
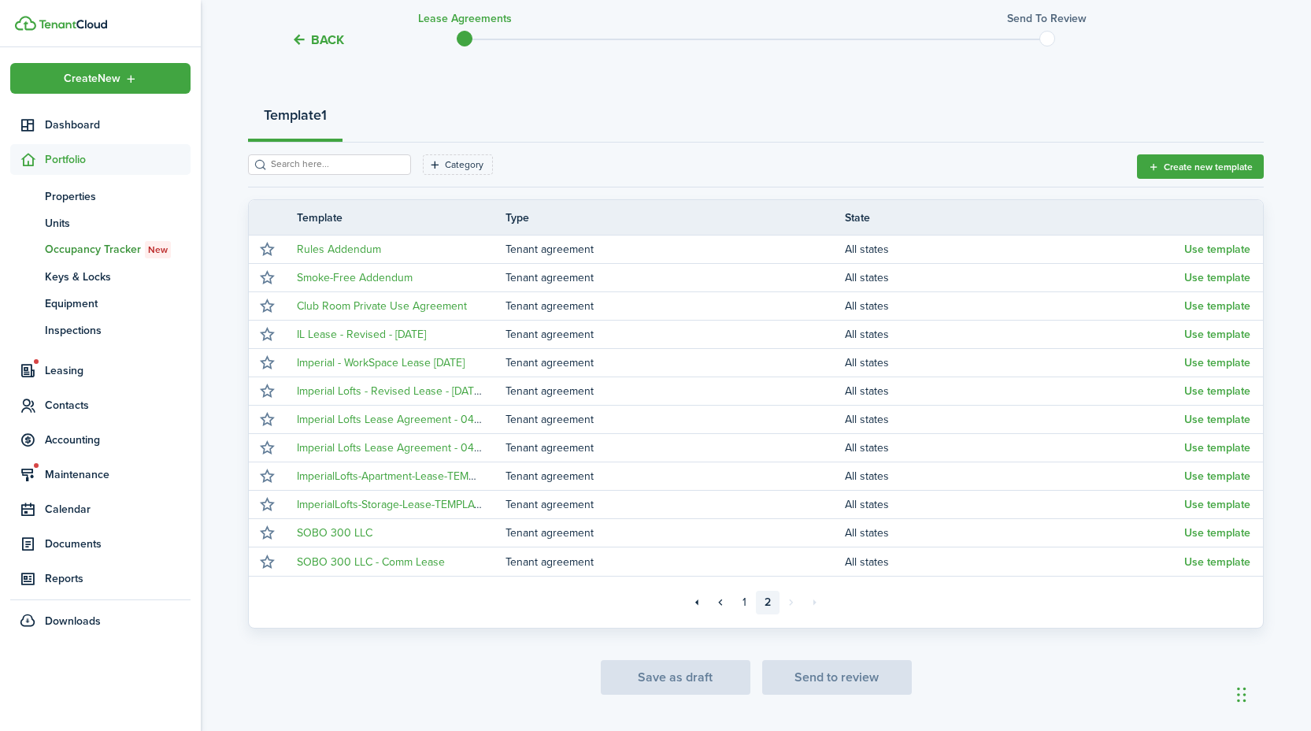
click at [317, 45] on button "Back" at bounding box center [317, 40] width 53 height 17
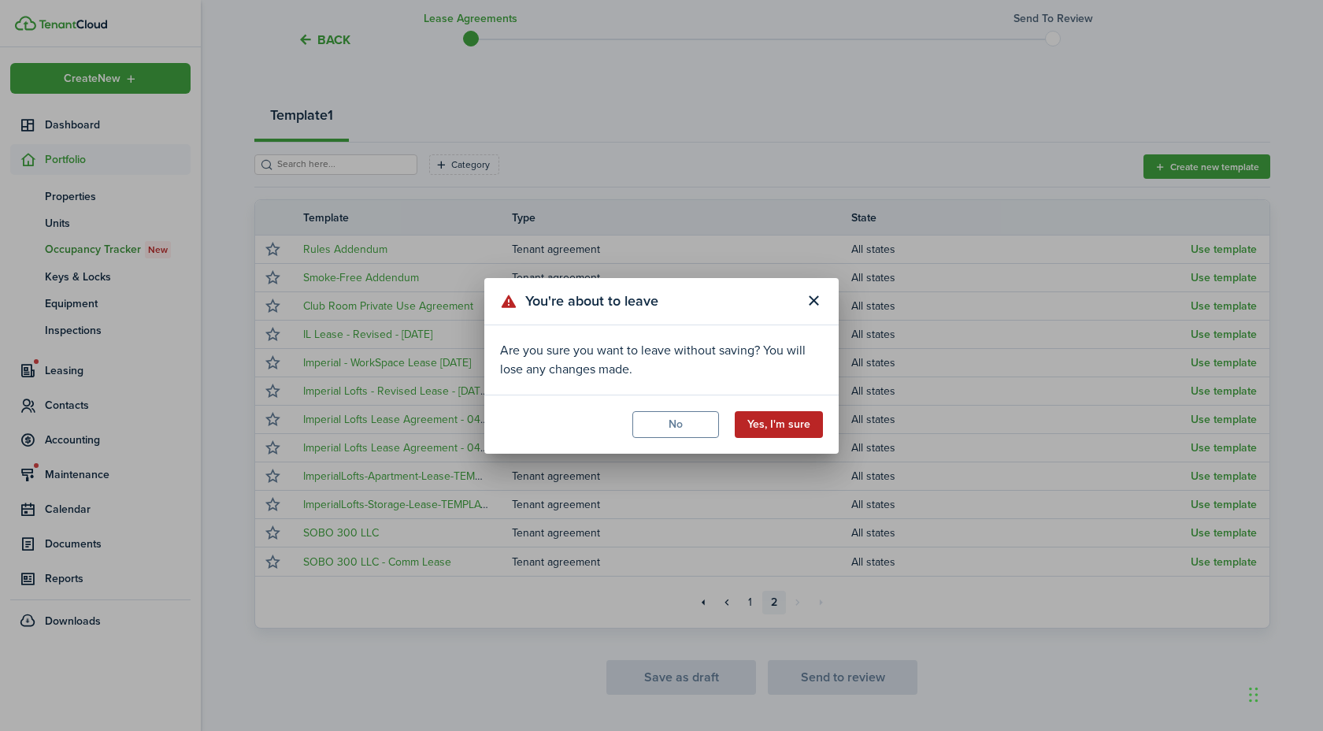
click at [785, 424] on button "Yes, I'm sure" at bounding box center [779, 424] width 88 height 27
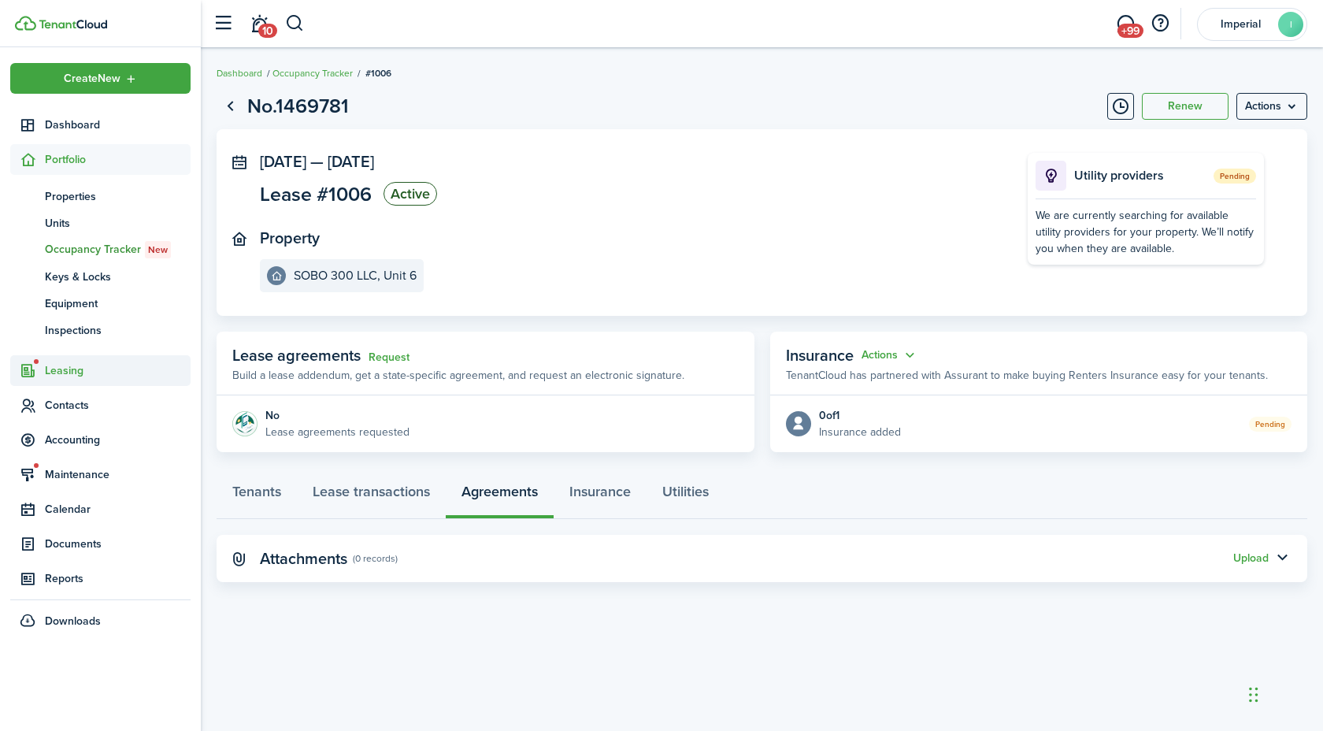
click at [73, 366] on span "Leasing" at bounding box center [118, 370] width 146 height 17
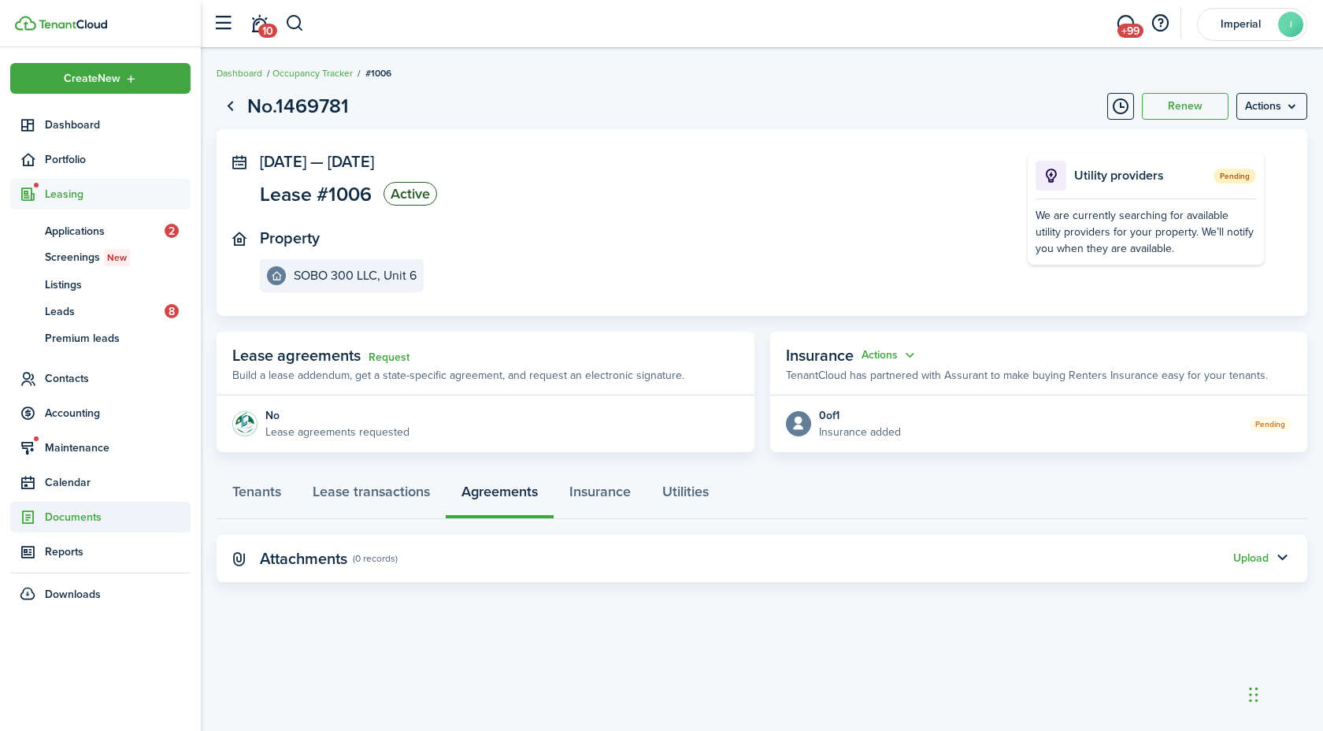
click at [61, 515] on span "Documents" at bounding box center [118, 517] width 146 height 17
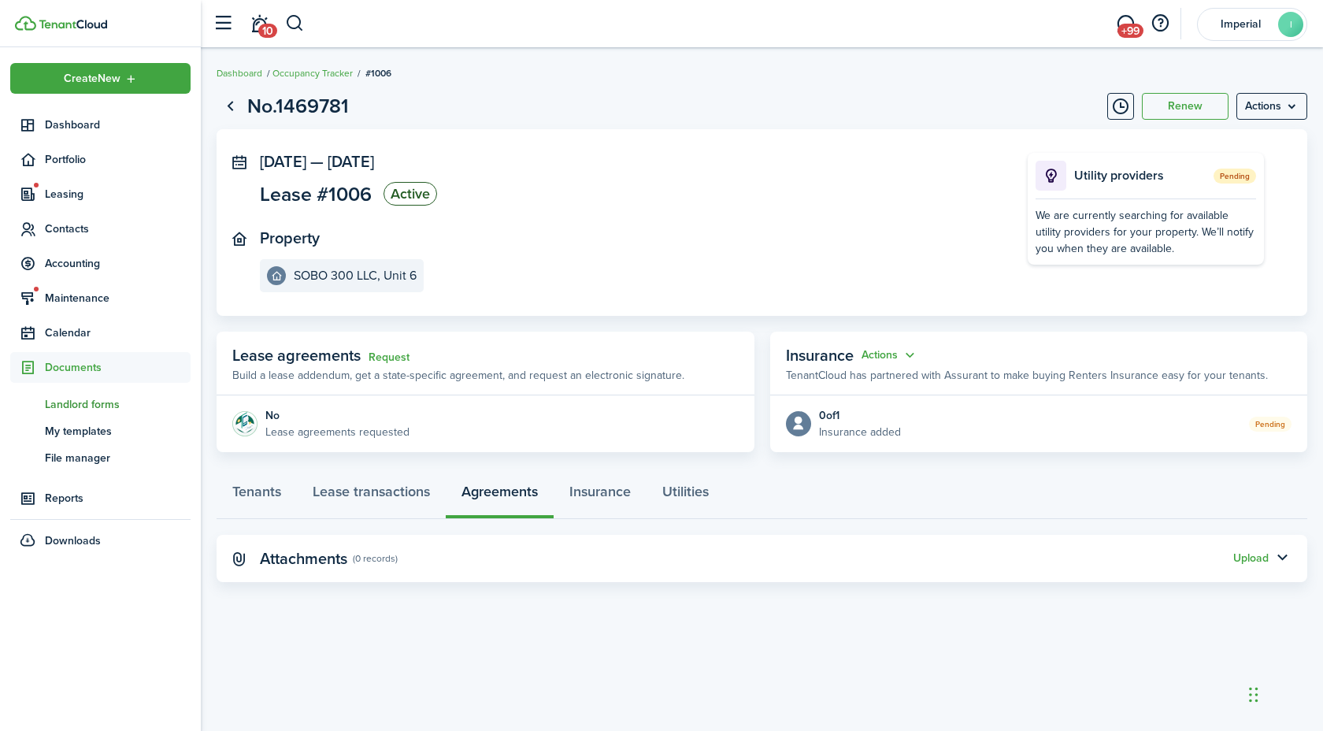
click at [80, 409] on span "Landlord forms" at bounding box center [118, 404] width 146 height 17
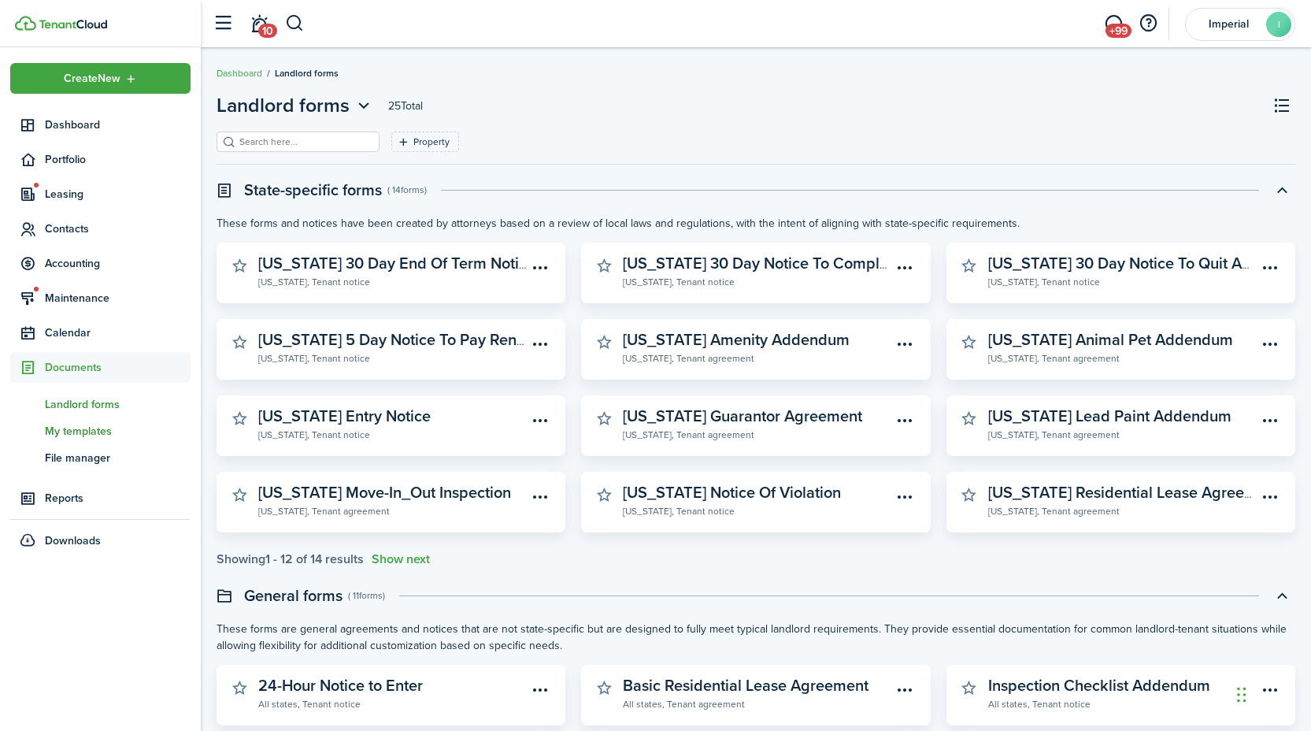
click at [98, 435] on span "My templates" at bounding box center [118, 431] width 146 height 17
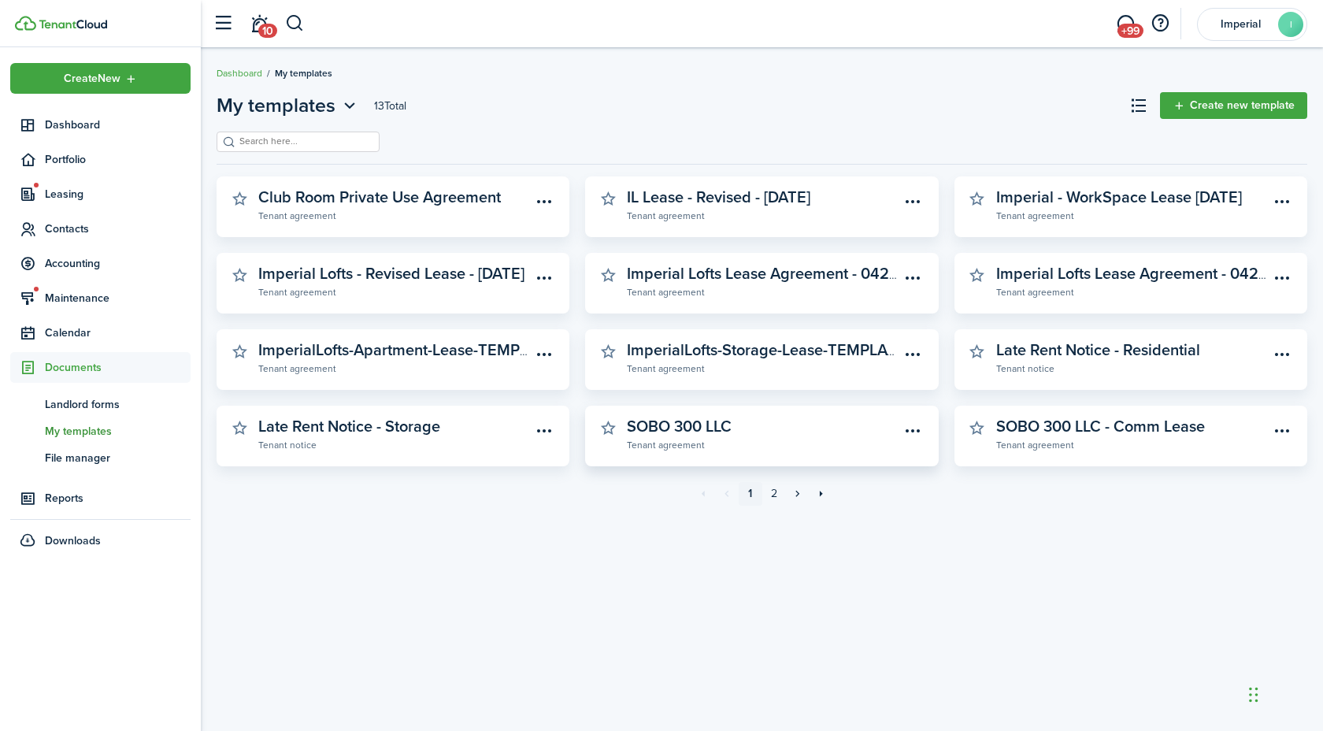
click at [754, 417] on link "SOBO 300 LLC Tenant agreement" at bounding box center [763, 434] width 272 height 35
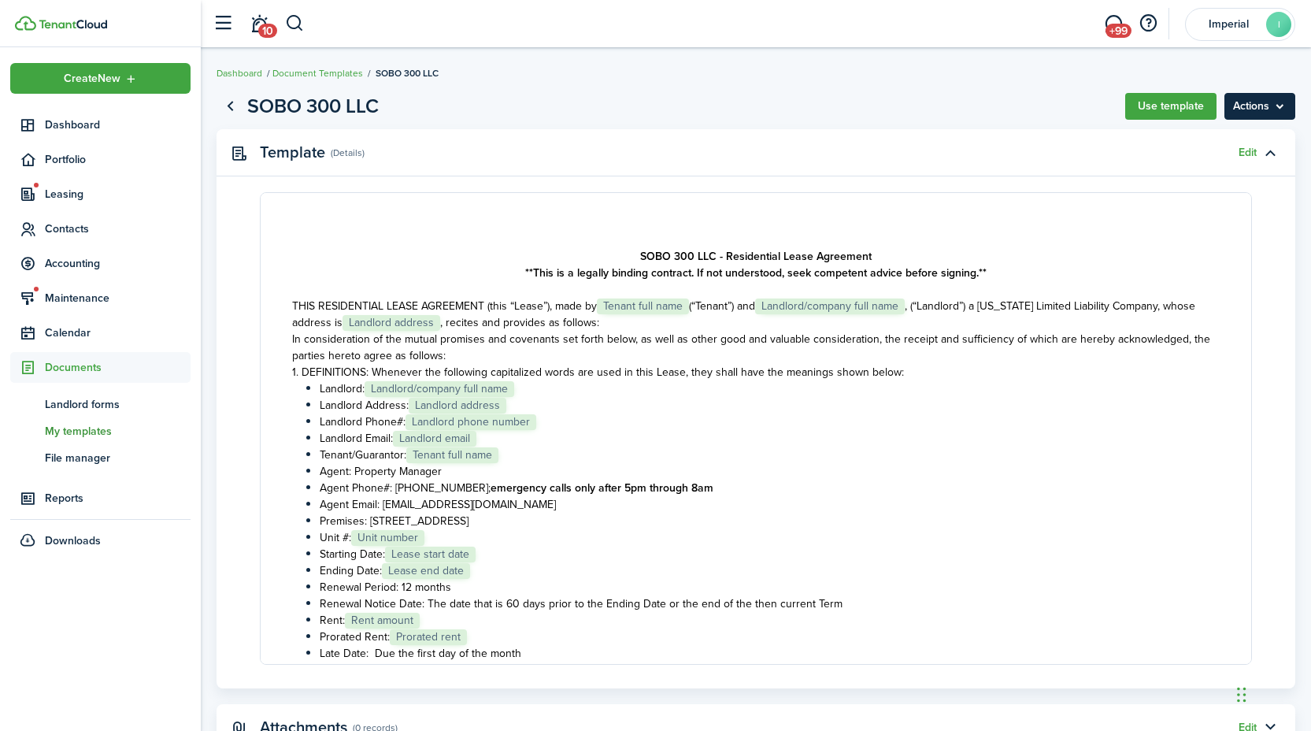
click at [1254, 112] on menu-btn "Actions" at bounding box center [1260, 106] width 71 height 27
click at [965, 95] on page-view-header "SOBO 300 LLC Use template Actions" at bounding box center [756, 106] width 1079 height 30
click at [1249, 155] on link "Edit" at bounding box center [1248, 152] width 18 height 13
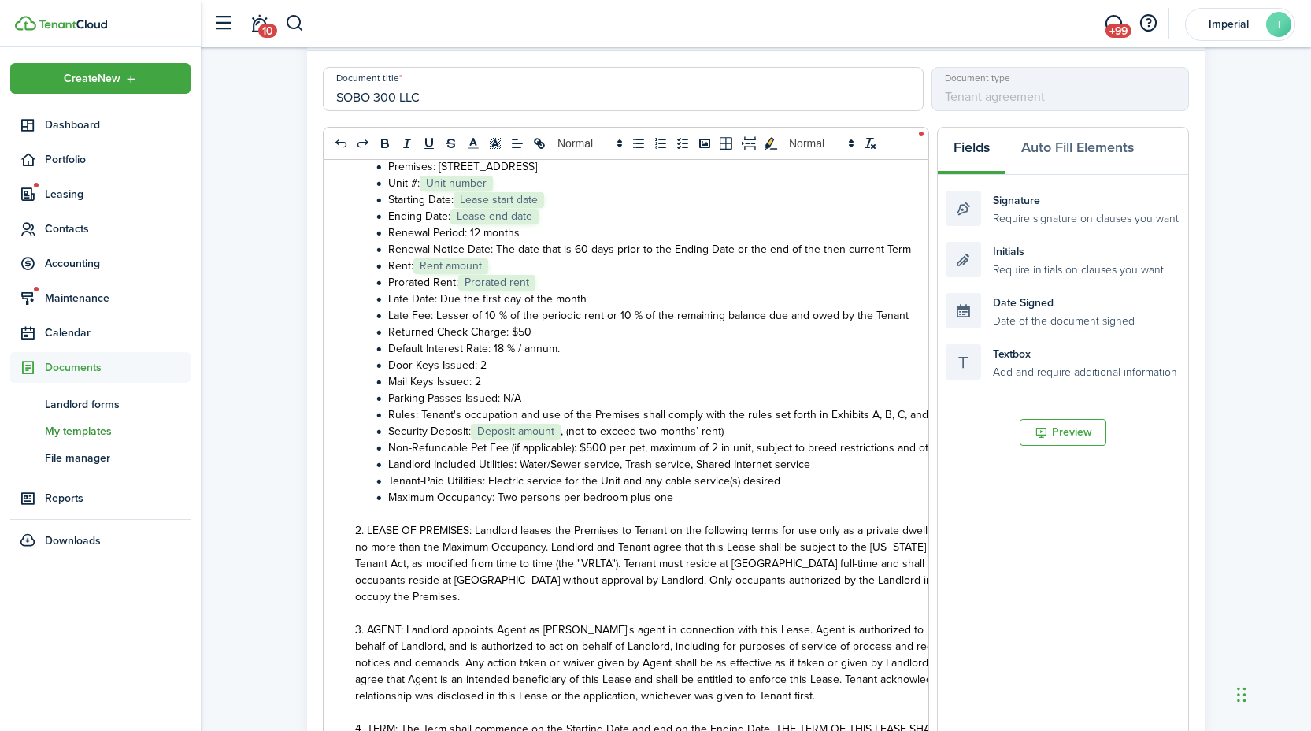
scroll to position [324, 0]
drag, startPoint x: 693, startPoint y: 478, endPoint x: 805, endPoint y: 482, distance: 111.9
click at [805, 469] on li "Landlord Included Utilities: Water/Sewer service, Trash service, Shared Interne…" at bounding box center [712, 461] width 680 height 17
click at [738, 486] on span "Tenant-Paid Utilities: Electric service for the Unit and any cable service(s) d…" at bounding box center [584, 477] width 392 height 17
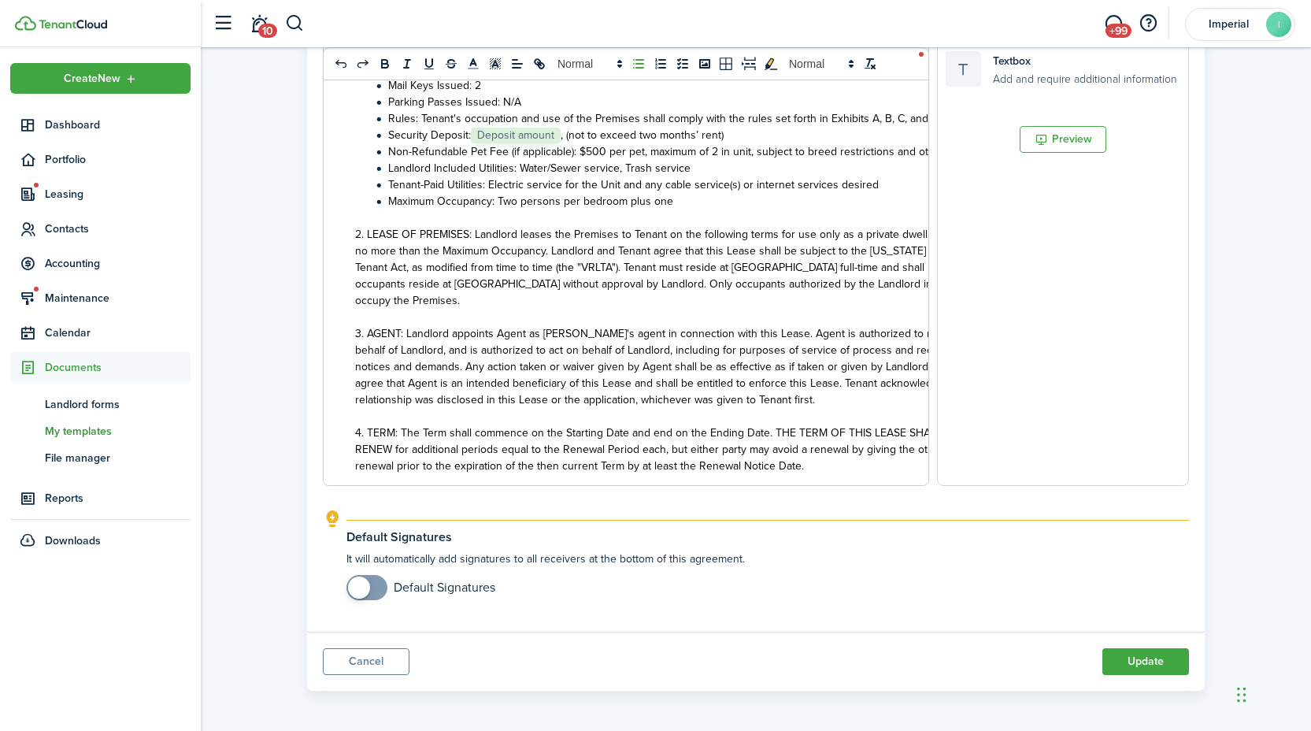
scroll to position [384, 0]
click at [1132, 664] on button "Update" at bounding box center [1146, 658] width 87 height 27
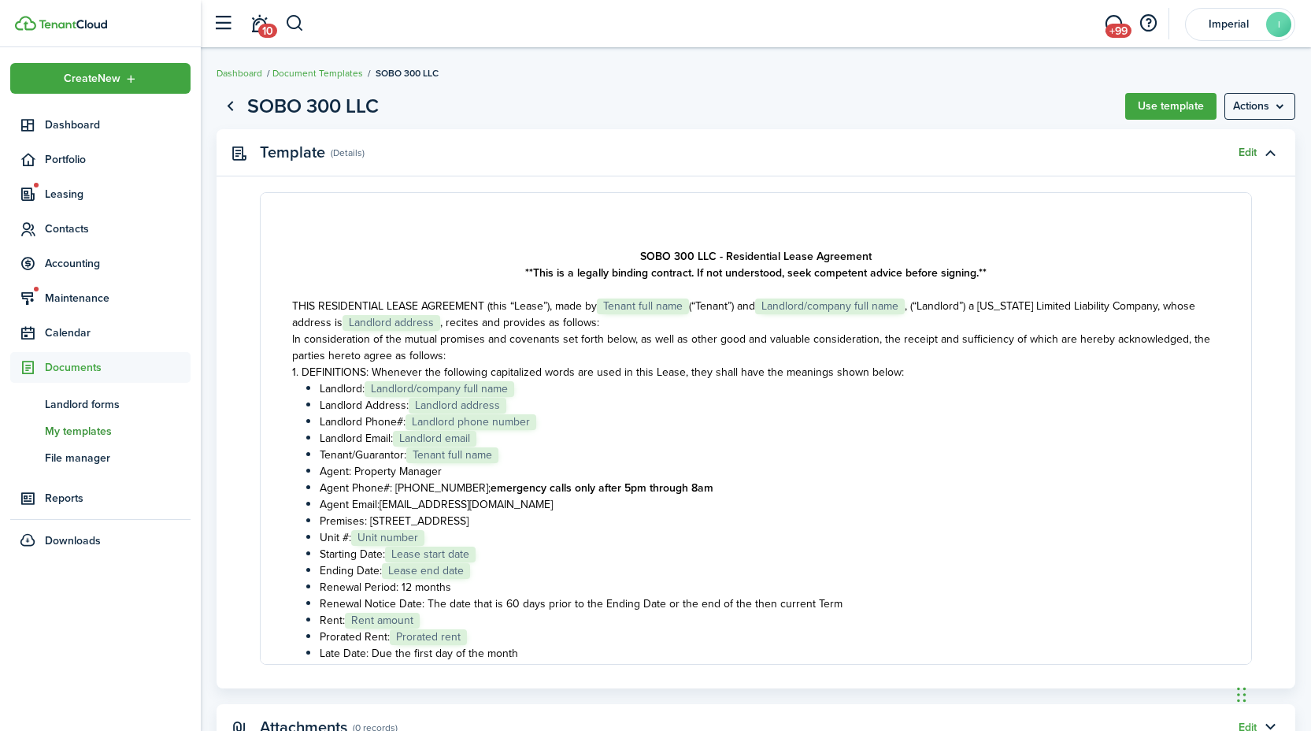
click at [1251, 150] on link "Edit" at bounding box center [1248, 152] width 18 height 13
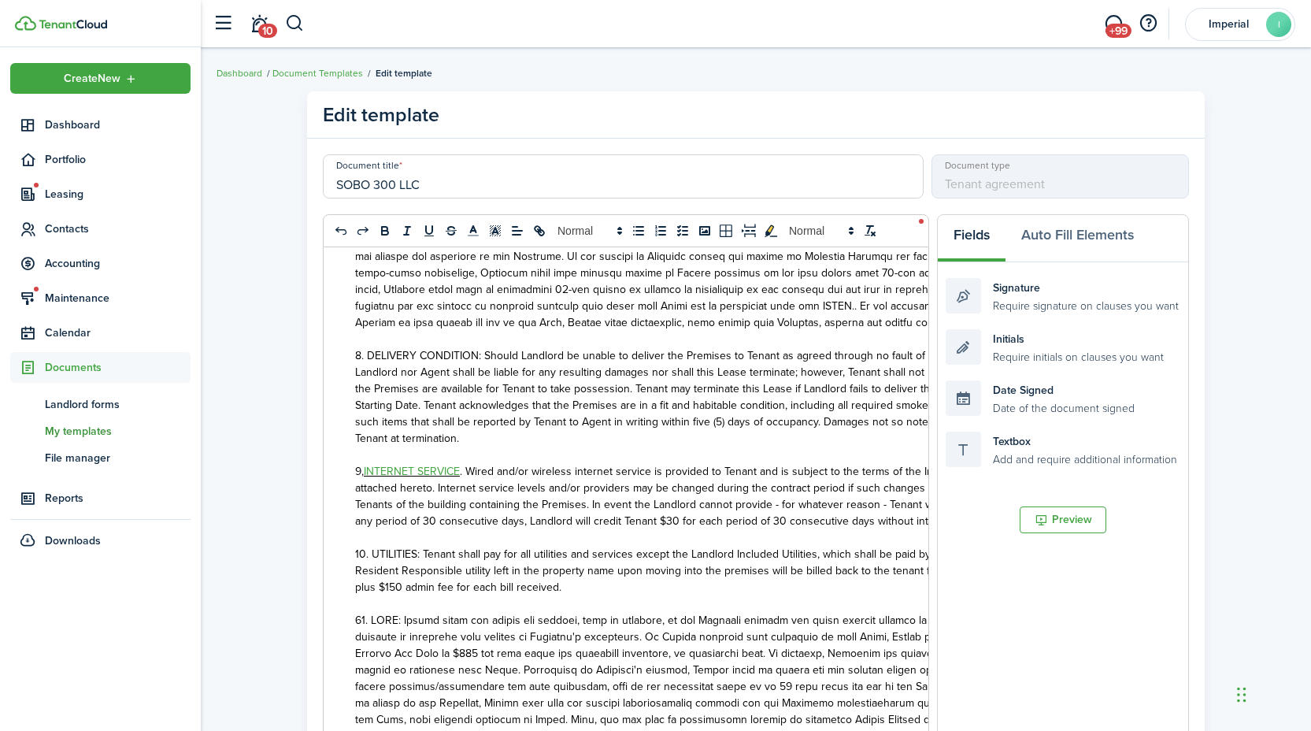
scroll to position [1246, 0]
click at [468, 469] on span ". Wired and/or wireless internet service is provided to Tenant and is subject t…" at bounding box center [698, 495] width 687 height 66
click at [410, 474] on link "INTERNET SERVICE" at bounding box center [412, 470] width 96 height 17
click at [580, 504] on link at bounding box center [556, 500] width 46 height 17
drag, startPoint x: 461, startPoint y: 471, endPoint x: 366, endPoint y: 470, distance: 95.3
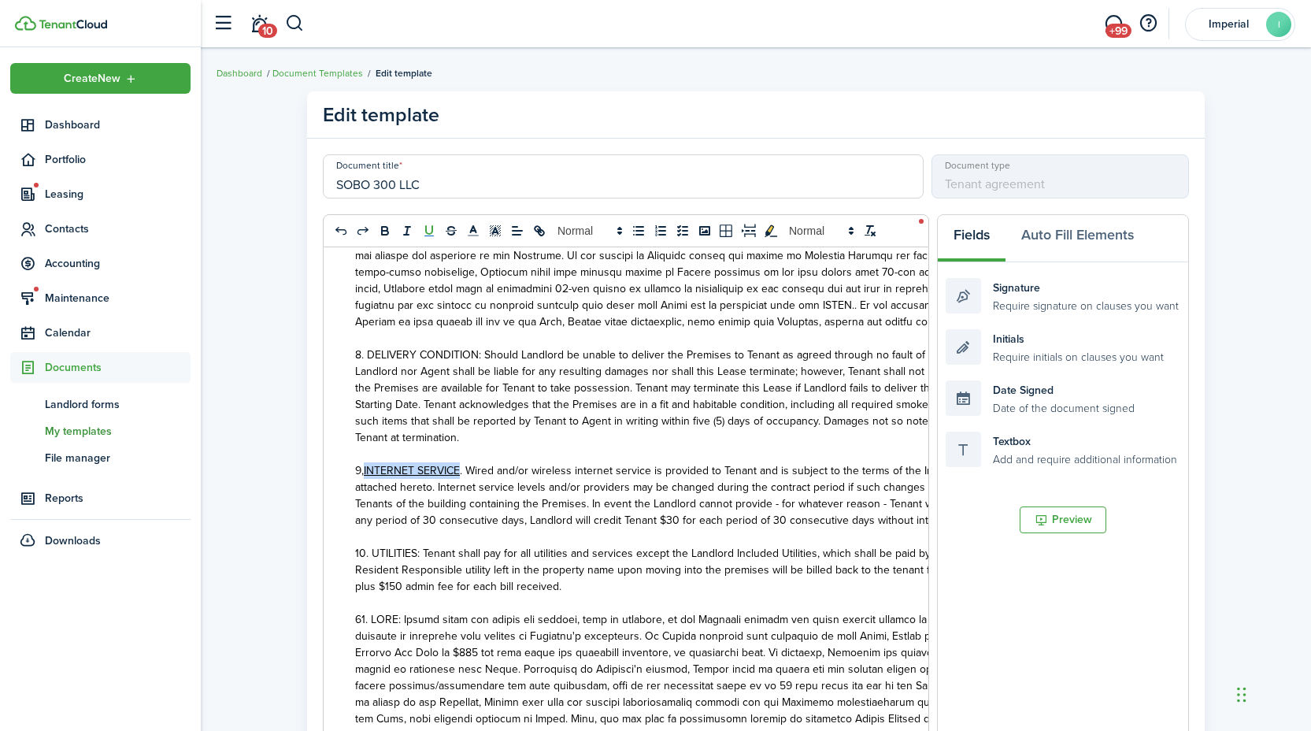
click at [366, 470] on p "9, INTERNET SERVICE . Wired and/or wireless internet service is provided to Ten…" at bounding box center [703, 495] width 697 height 66
click at [432, 229] on icon "underline" at bounding box center [429, 230] width 6 height 8
click at [476, 500] on span "9, INTERNET SERVICE. Wired and/or wireless internet service is provided to Tena…" at bounding box center [700, 495] width 690 height 66
click at [363, 473] on span "9, INTERNET SERVICE. Wired and/or wireless internet service is provided to Tena…" at bounding box center [700, 495] width 690 height 66
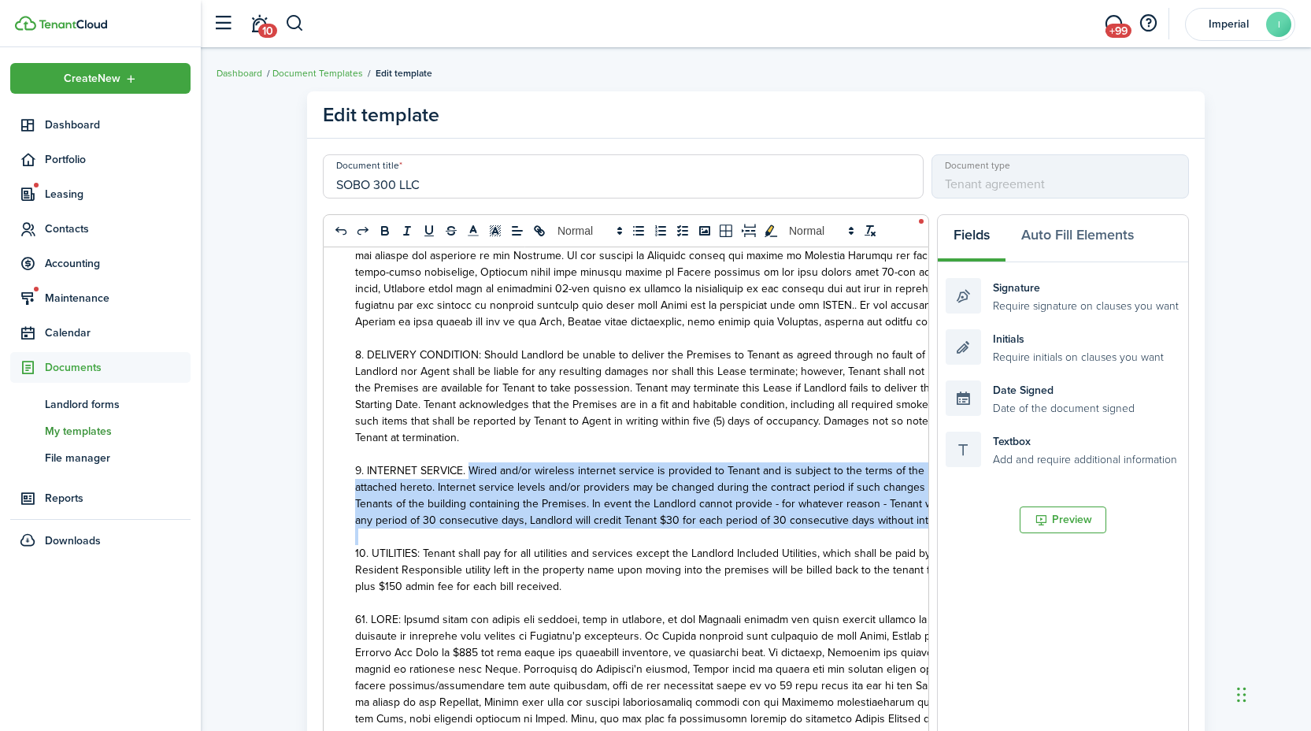
drag, startPoint x: 470, startPoint y: 473, endPoint x: 902, endPoint y: 532, distance: 435.6
click at [902, 532] on div "SOBO 300 LLC - Residential Lease Agreement **This is a legally binding contract…" at bounding box center [704, 556] width 760 height 618
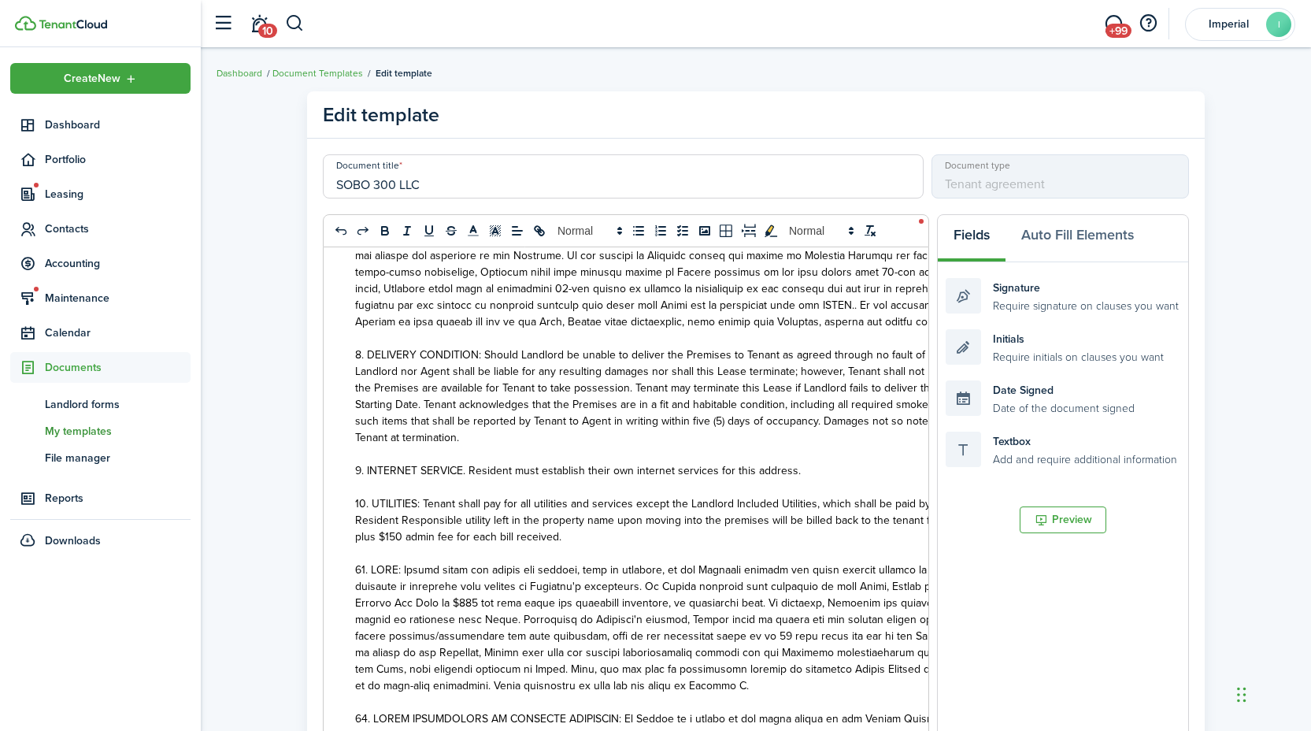
drag, startPoint x: 463, startPoint y: 472, endPoint x: 458, endPoint y: 499, distance: 28.1
click at [462, 472] on span "9. INTERNET SERVICE. Resident must establish their own internet services for th…" at bounding box center [578, 470] width 446 height 17
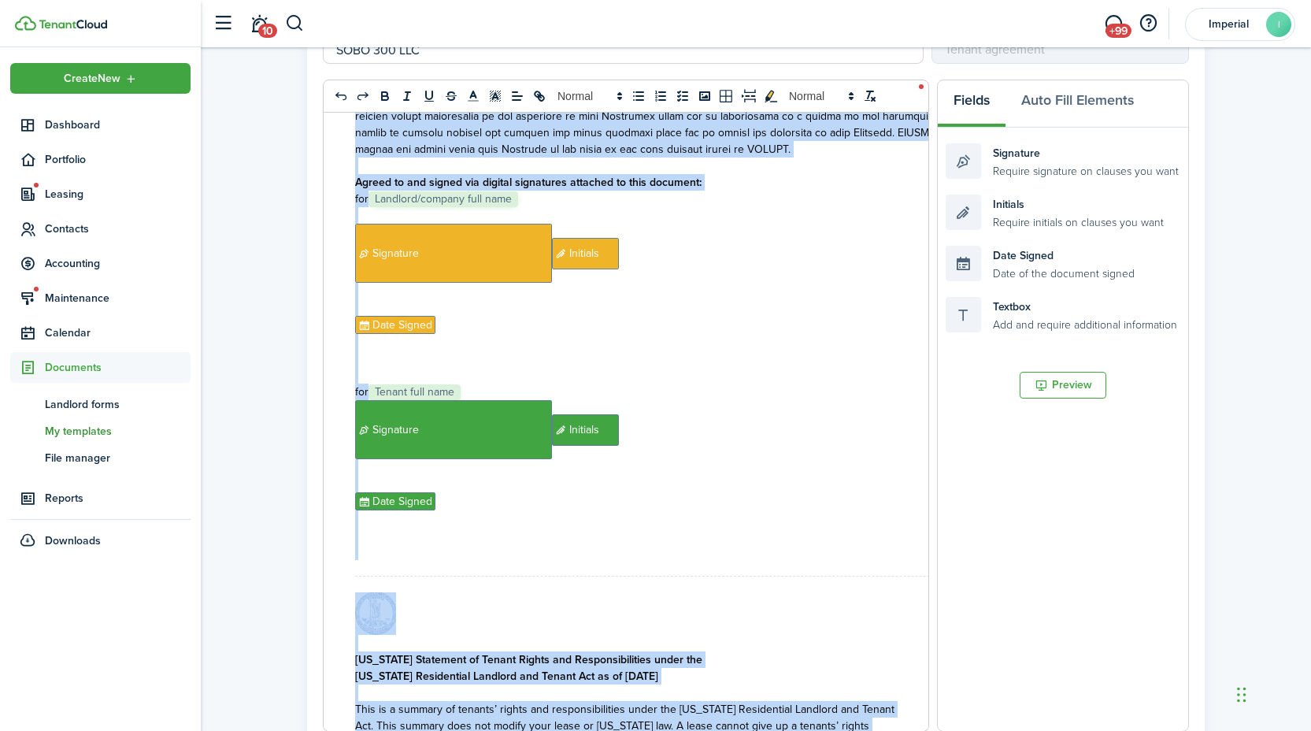
scroll to position [12489, 0]
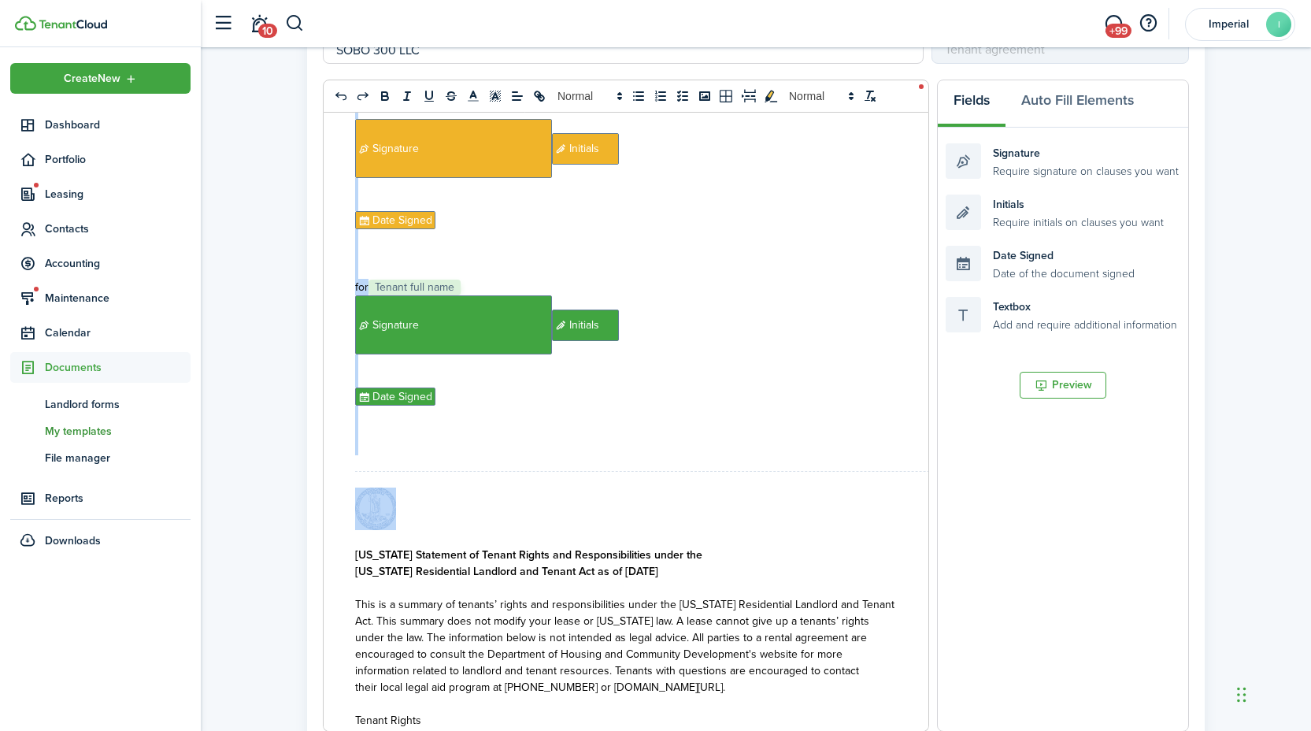
drag, startPoint x: 593, startPoint y: 342, endPoint x: 725, endPoint y: 501, distance: 206.9
click at [725, 501] on div "SOBO 300 LLC - Residential Lease Agreement **This is a legally binding contract…" at bounding box center [704, 422] width 760 height 618
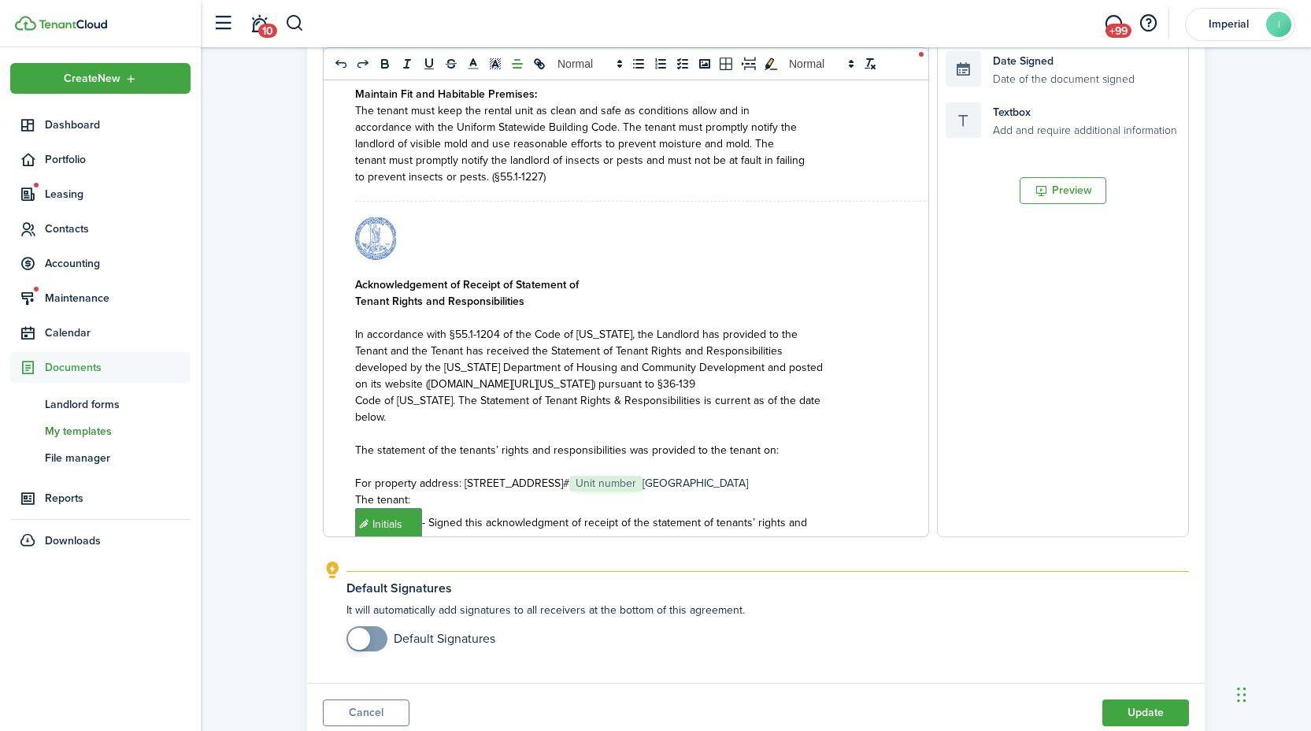
scroll to position [12325, 0]
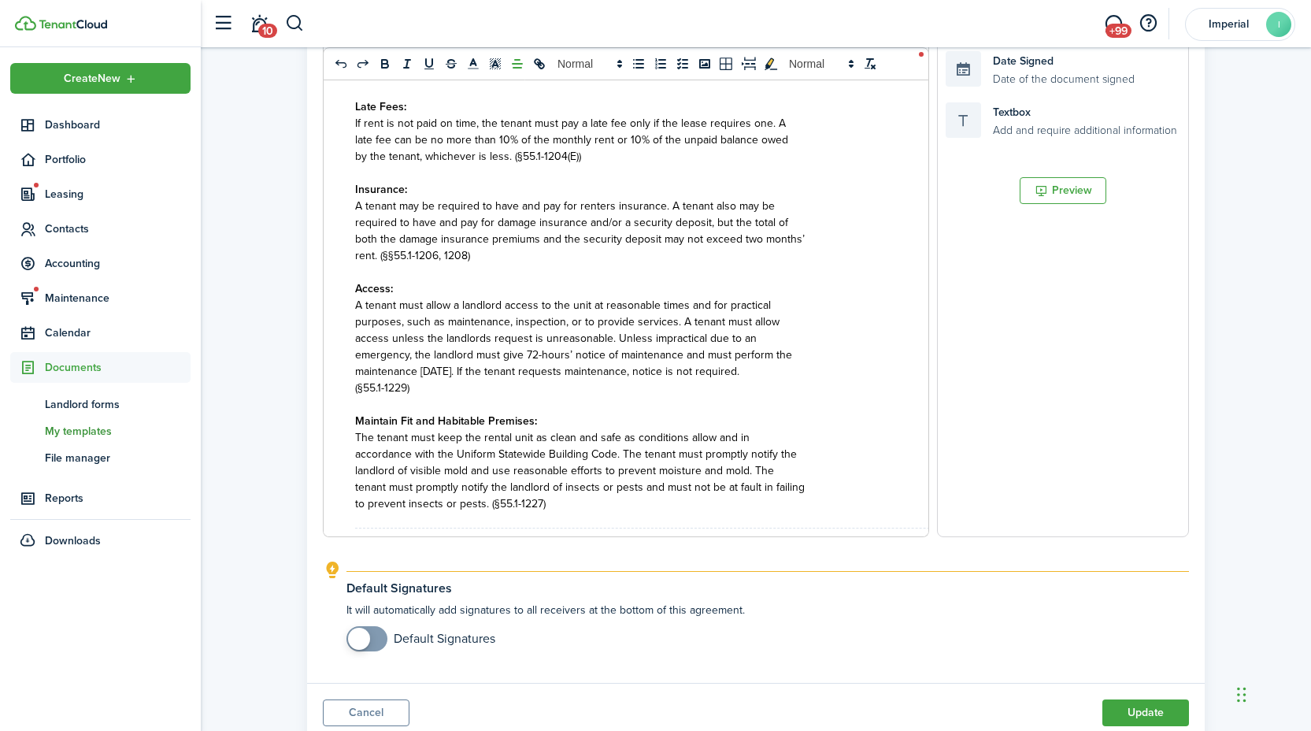
click at [932, 143] on div "0 x 0 SOBO 300 LLC - Residential Lease Agreement **This is a legally binding co…" at bounding box center [756, 211] width 866 height 652
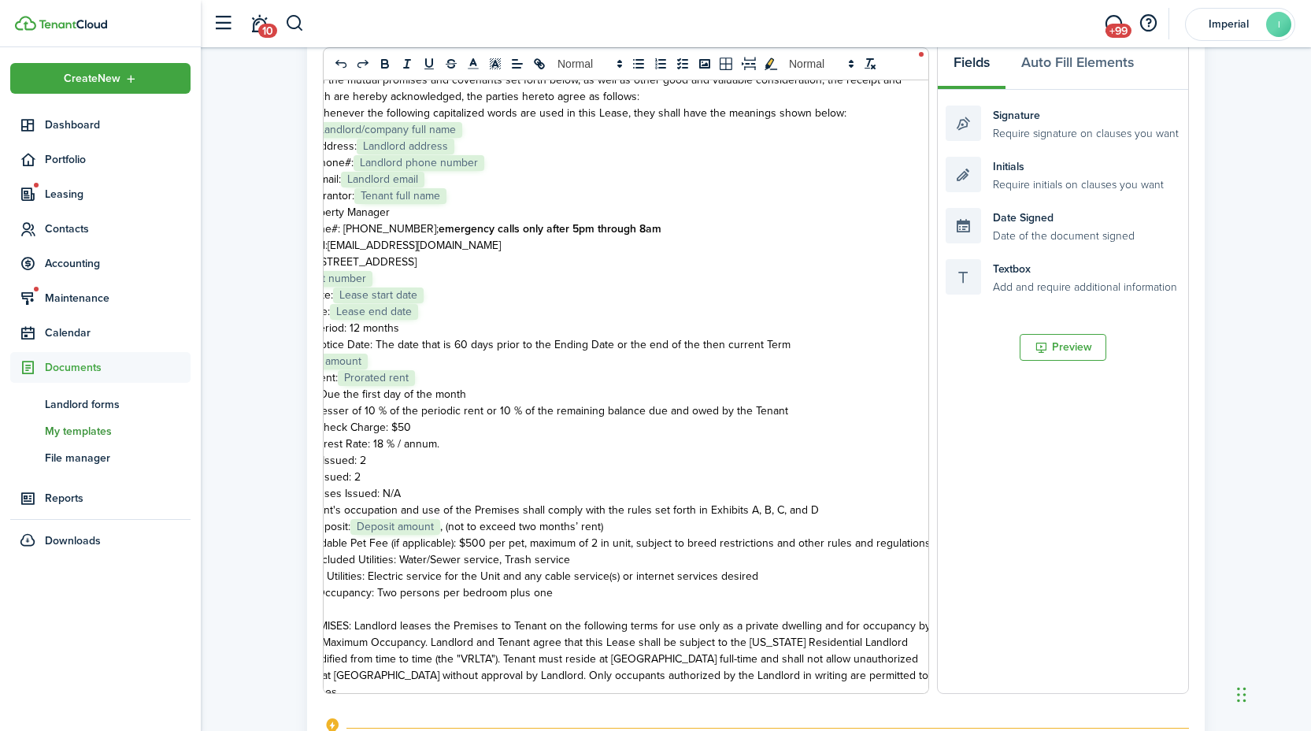
scroll to position [0, 121]
drag, startPoint x: 699, startPoint y: 513, endPoint x: 820, endPoint y: 511, distance: 120.5
click at [820, 511] on li "Rules: Tenant's occupation and use of the Premises shall comply with the rules …" at bounding box center [590, 510] width 680 height 17
copy span "Exhibits A, B, C, and D"
click at [799, 509] on span "Rules: Tenant's occupation and use of the Premises shall comply with the rules …" at bounding box center [542, 510] width 551 height 17
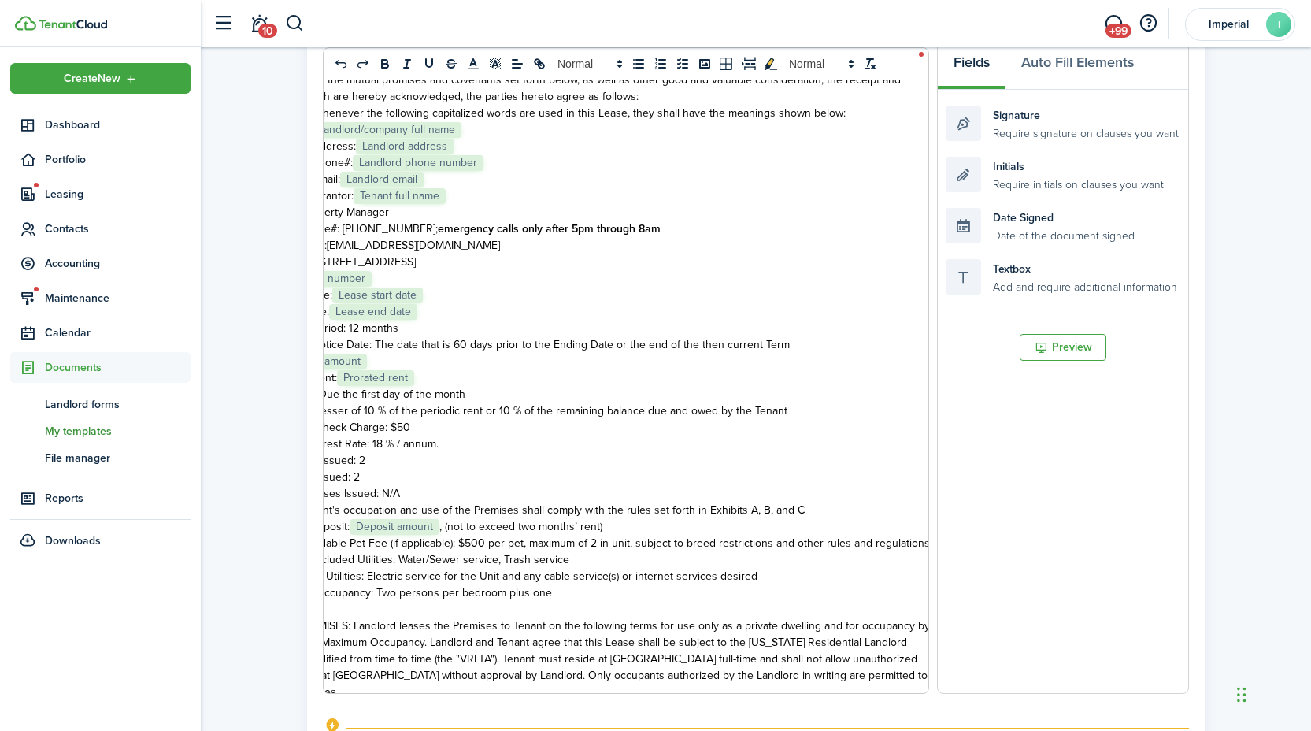
scroll to position [3790, 0]
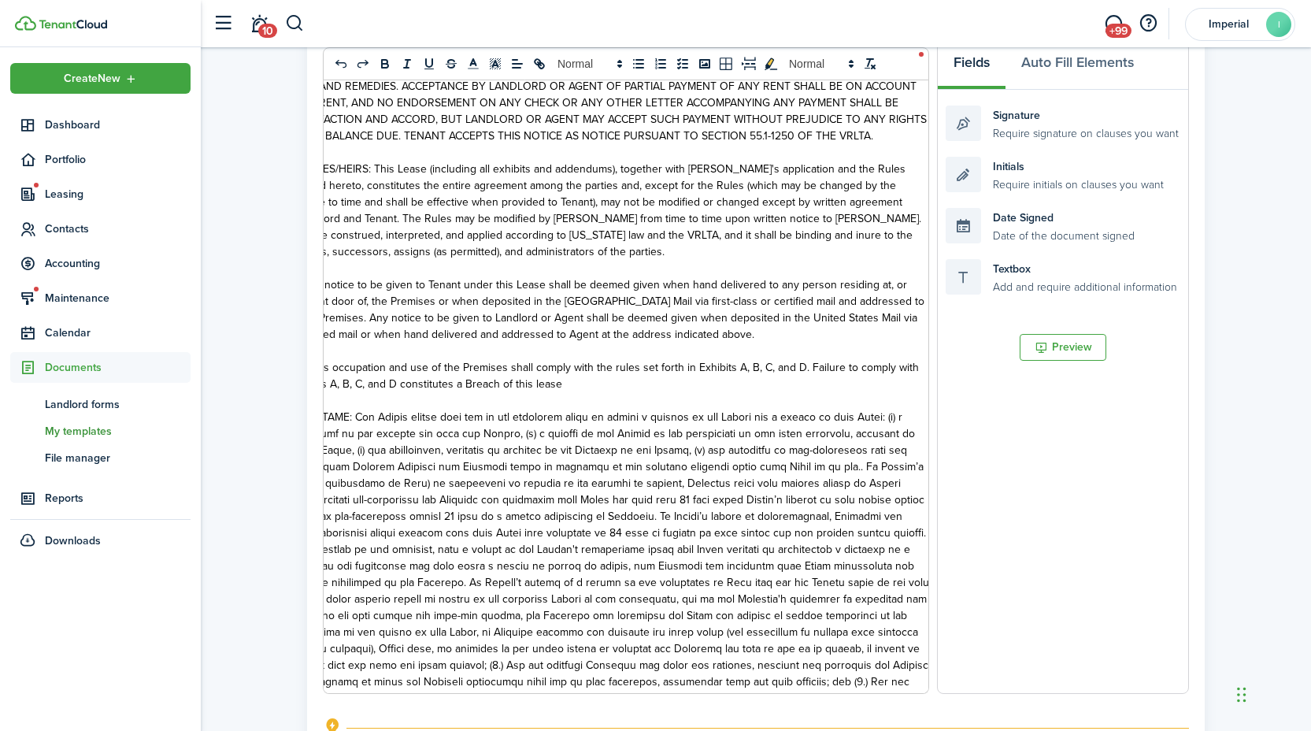
click at [795, 385] on span "27. RULES: Tenant's occupation and use of the Premises shall comply with the ru…" at bounding box center [576, 375] width 685 height 33
click at [346, 392] on span "27. RULES: Tenant's occupation and use of the Premises shall comply with the ru…" at bounding box center [580, 375] width 692 height 33
click at [372, 392] on span "27. RULES: Tenant's occupation and use of the Premises shall comply with the ru…" at bounding box center [580, 375] width 692 height 33
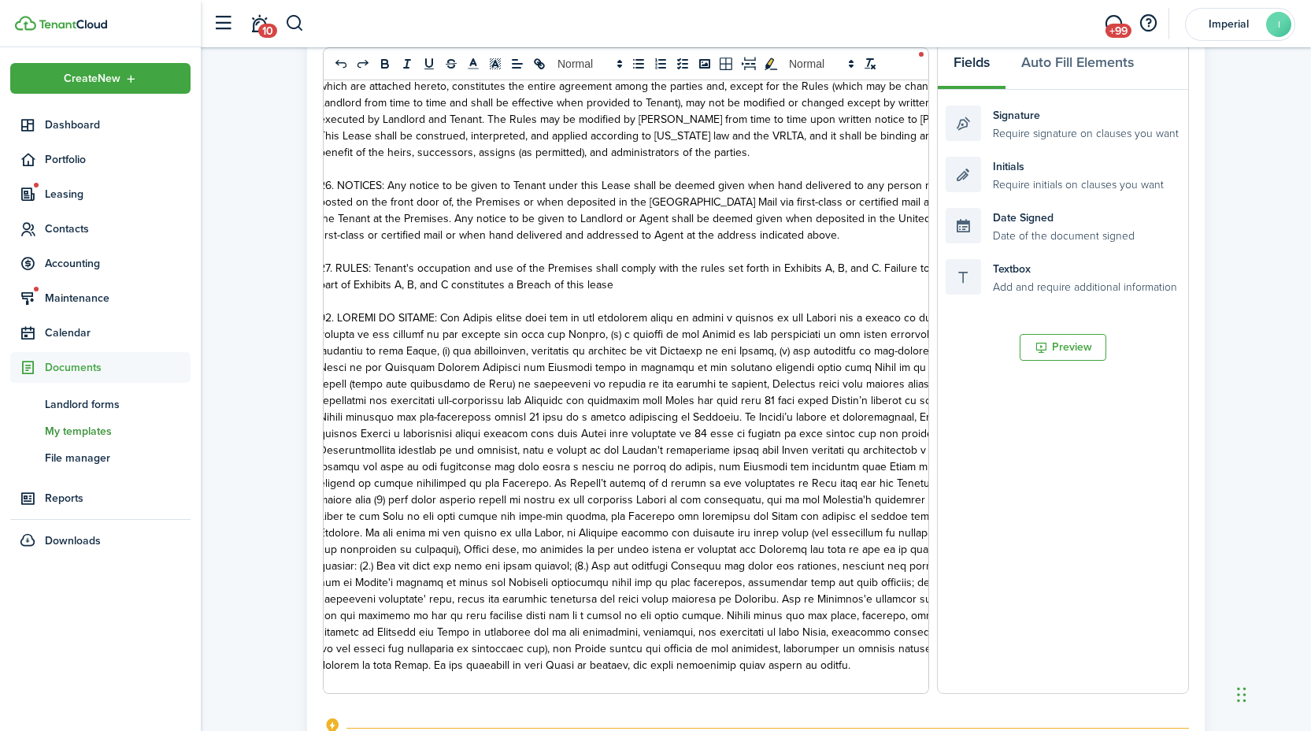
scroll to position [0, 24]
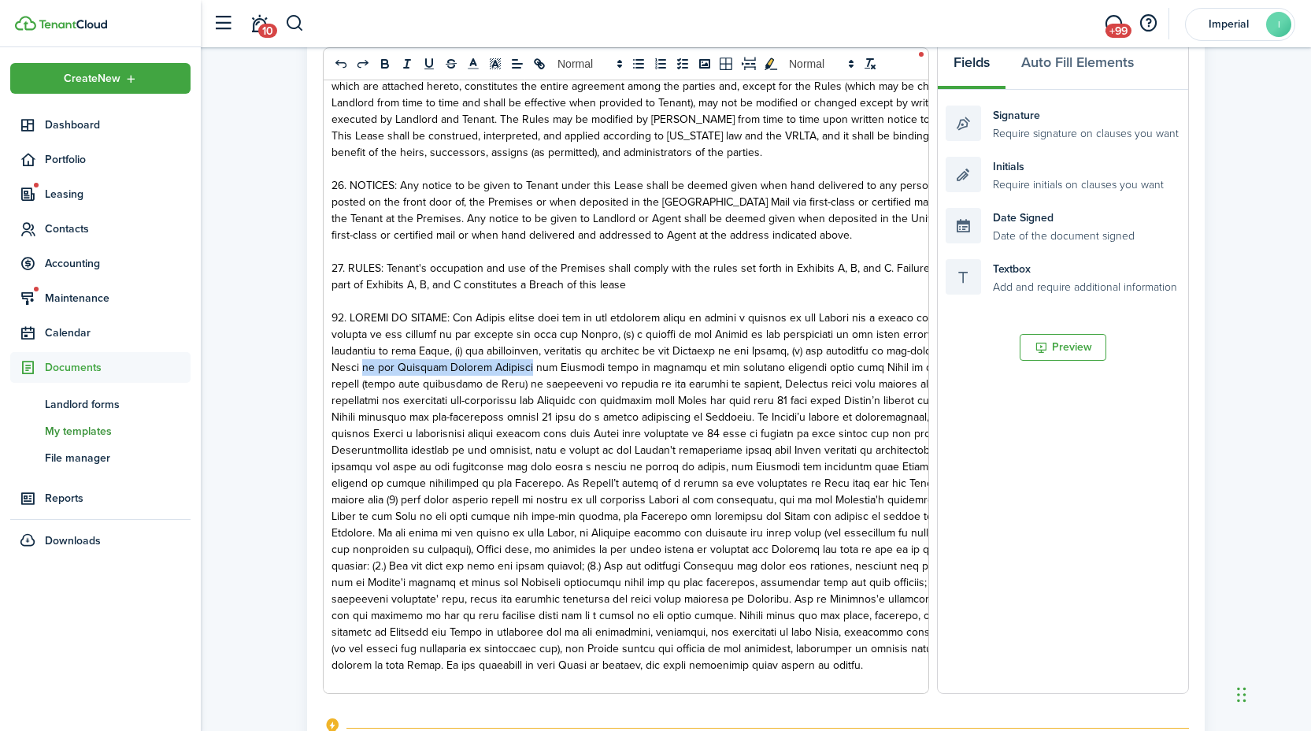
drag, startPoint x: 380, startPoint y: 385, endPoint x: 546, endPoint y: 391, distance: 165.5
click at [542, 389] on span at bounding box center [680, 491] width 697 height 364
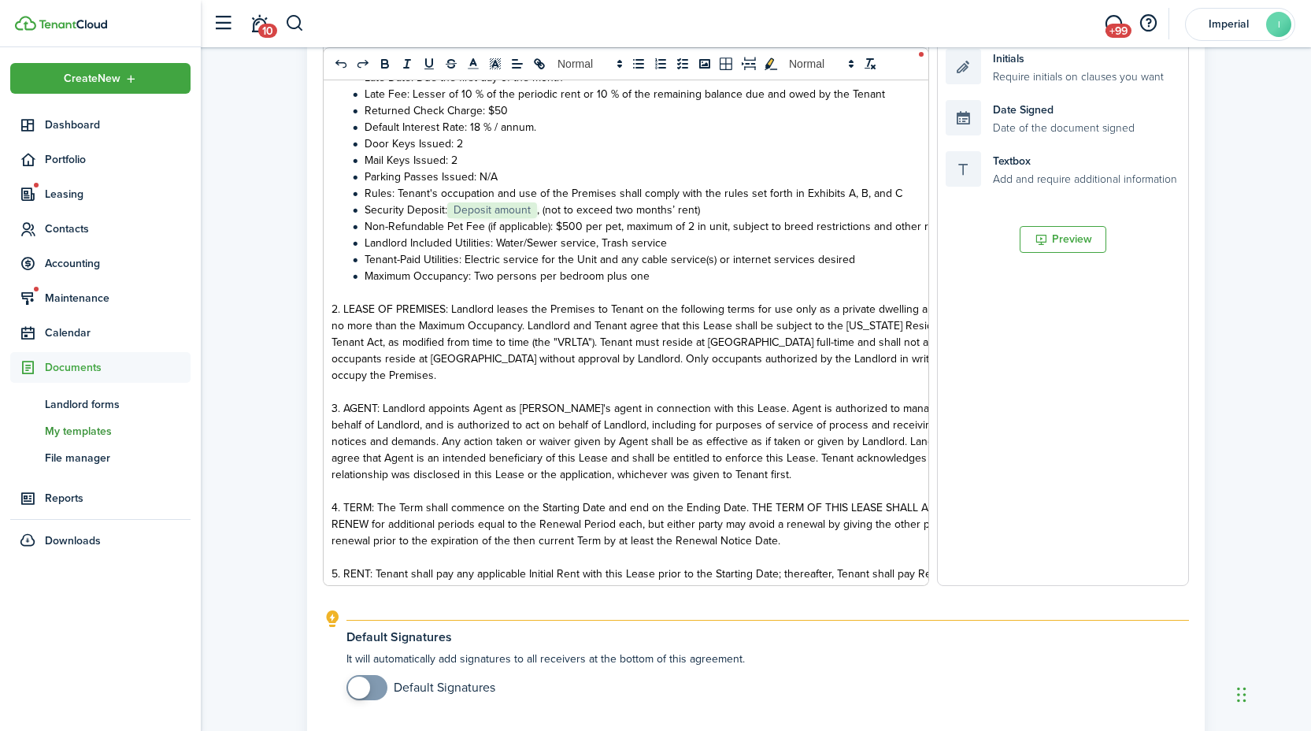
scroll to position [395, 0]
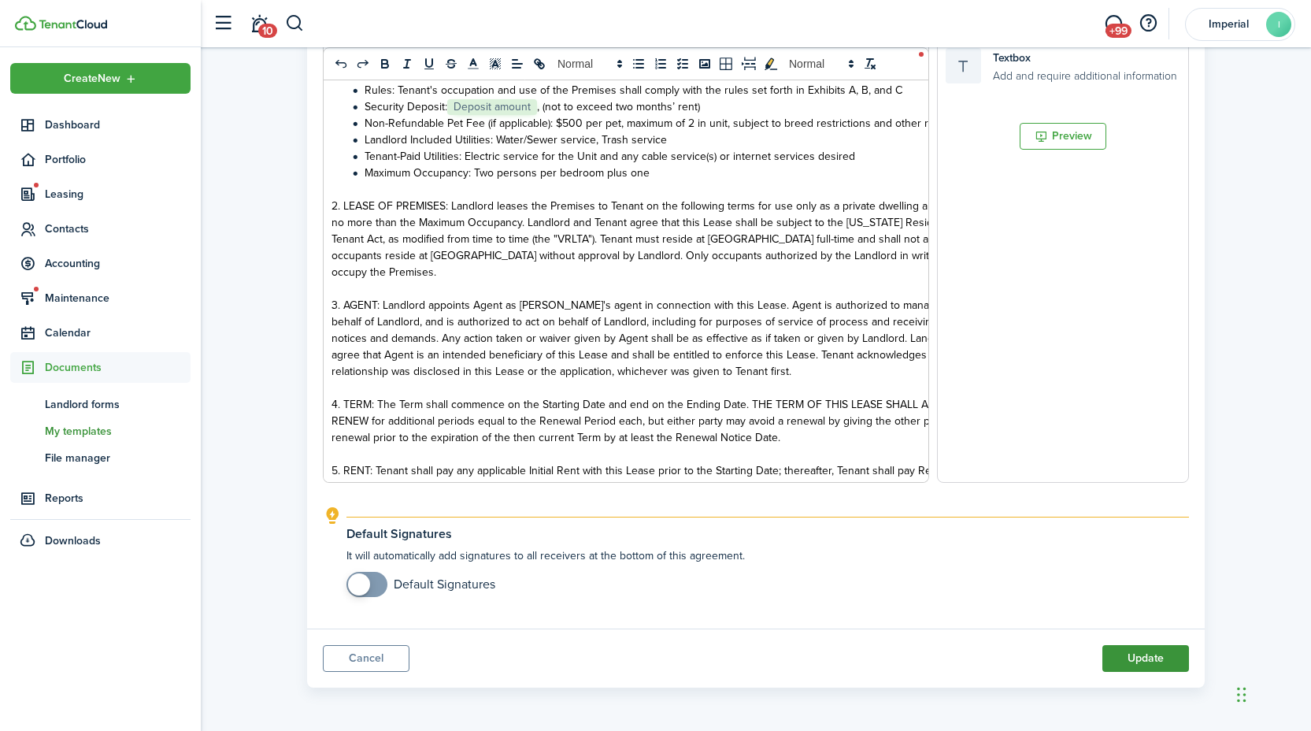
click at [1147, 654] on button "Update" at bounding box center [1146, 658] width 87 height 27
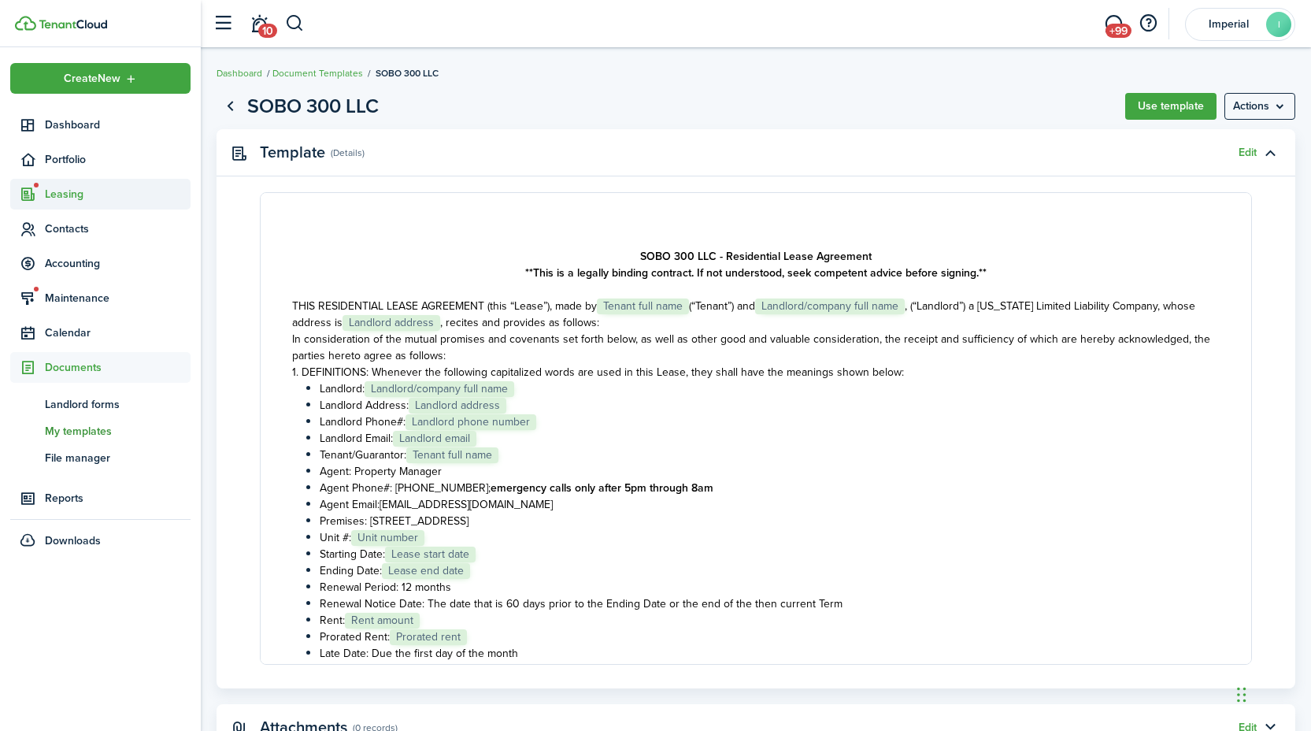
click at [74, 200] on span "Leasing" at bounding box center [118, 194] width 146 height 17
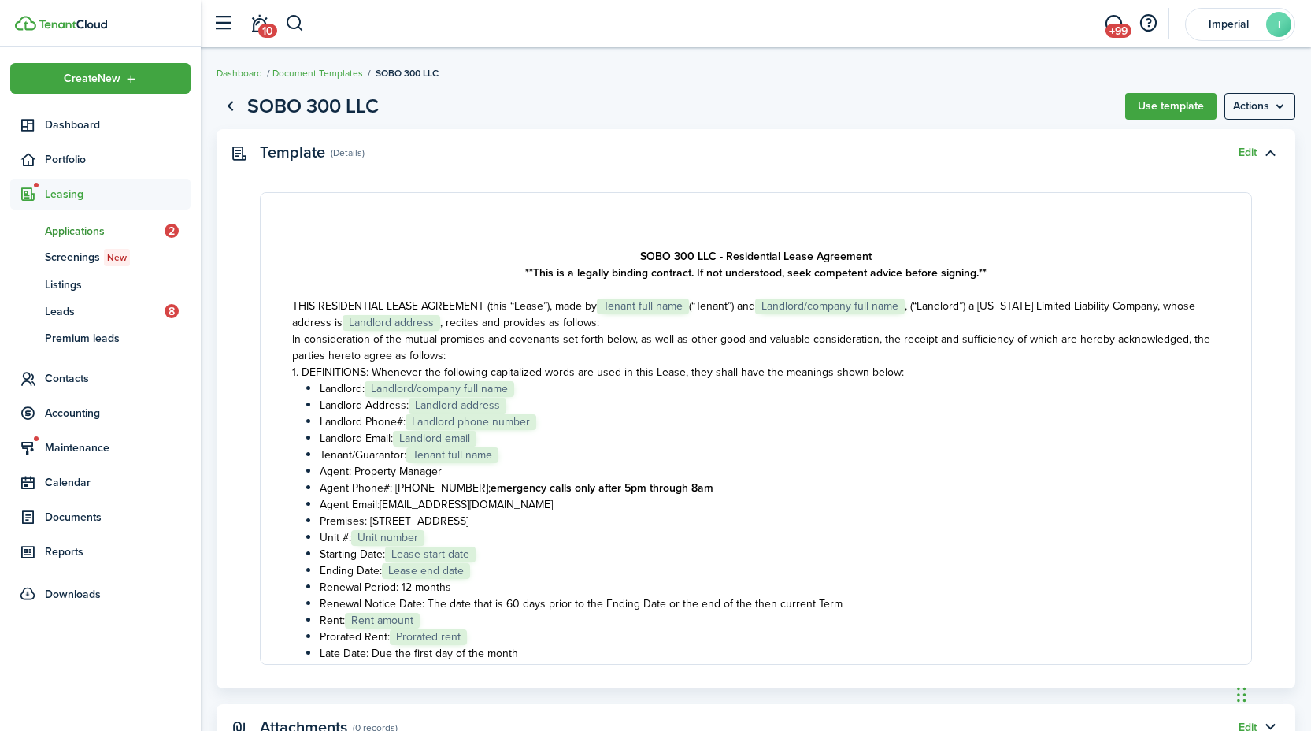
click at [70, 231] on span "Applications" at bounding box center [105, 231] width 120 height 17
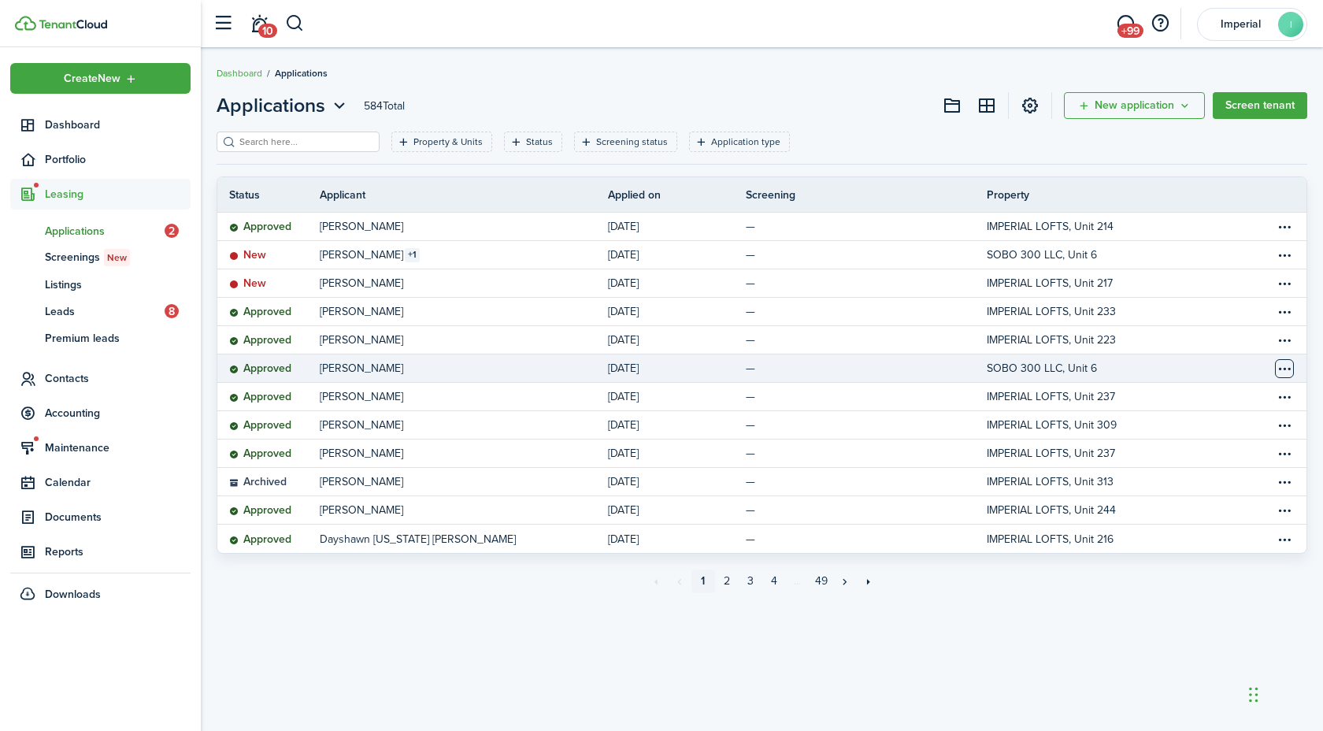
click at [1289, 366] on table-menu-btn-icon "Open menu" at bounding box center [1284, 368] width 19 height 19
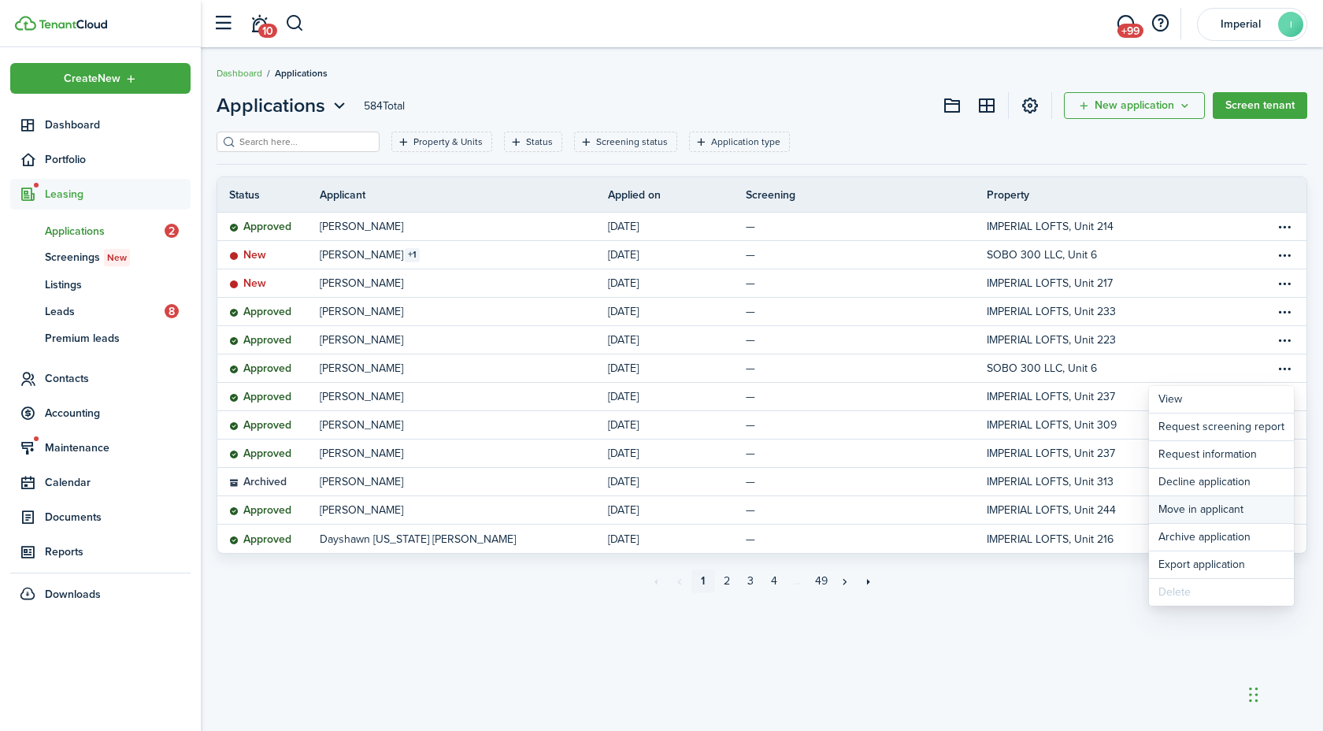
click at [1216, 503] on button "Move in applicant" at bounding box center [1221, 509] width 145 height 27
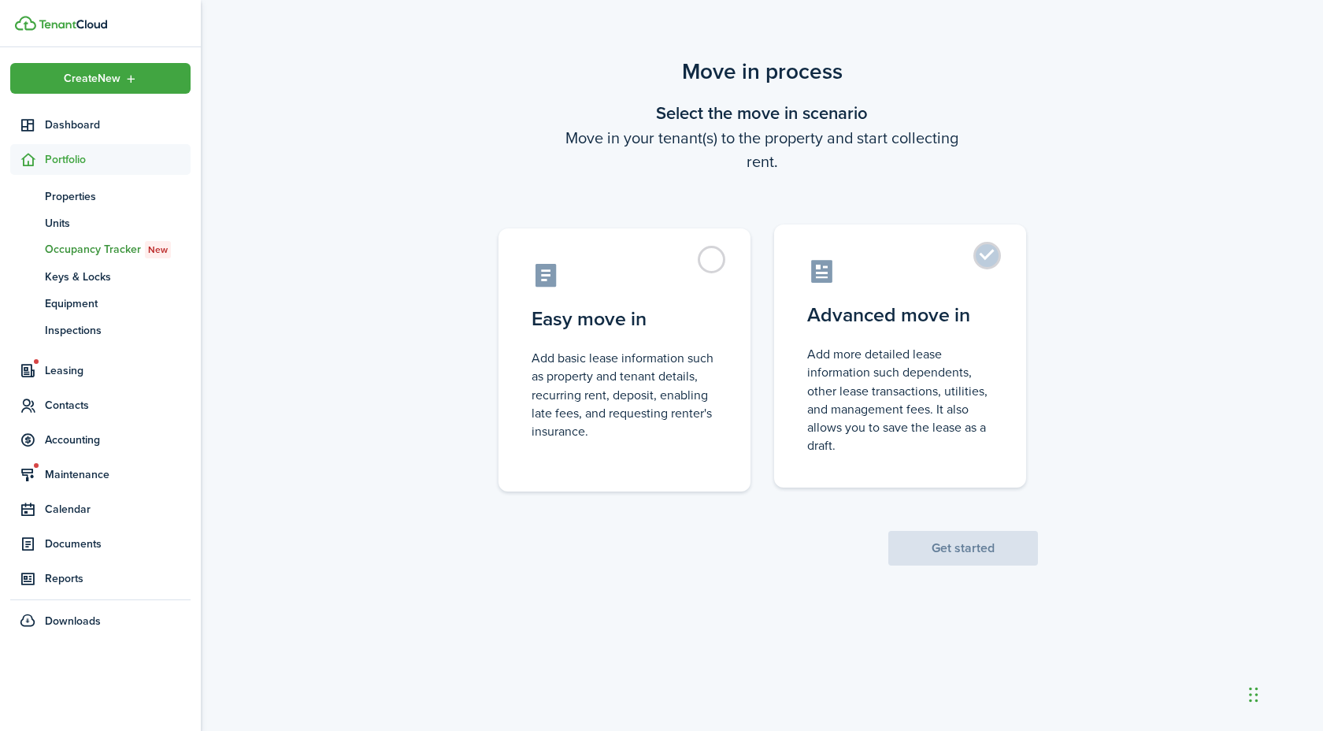
click at [892, 387] on control-radio-card-description "Add more detailed lease information such dependents, other lease transactions, …" at bounding box center [900, 399] width 186 height 109
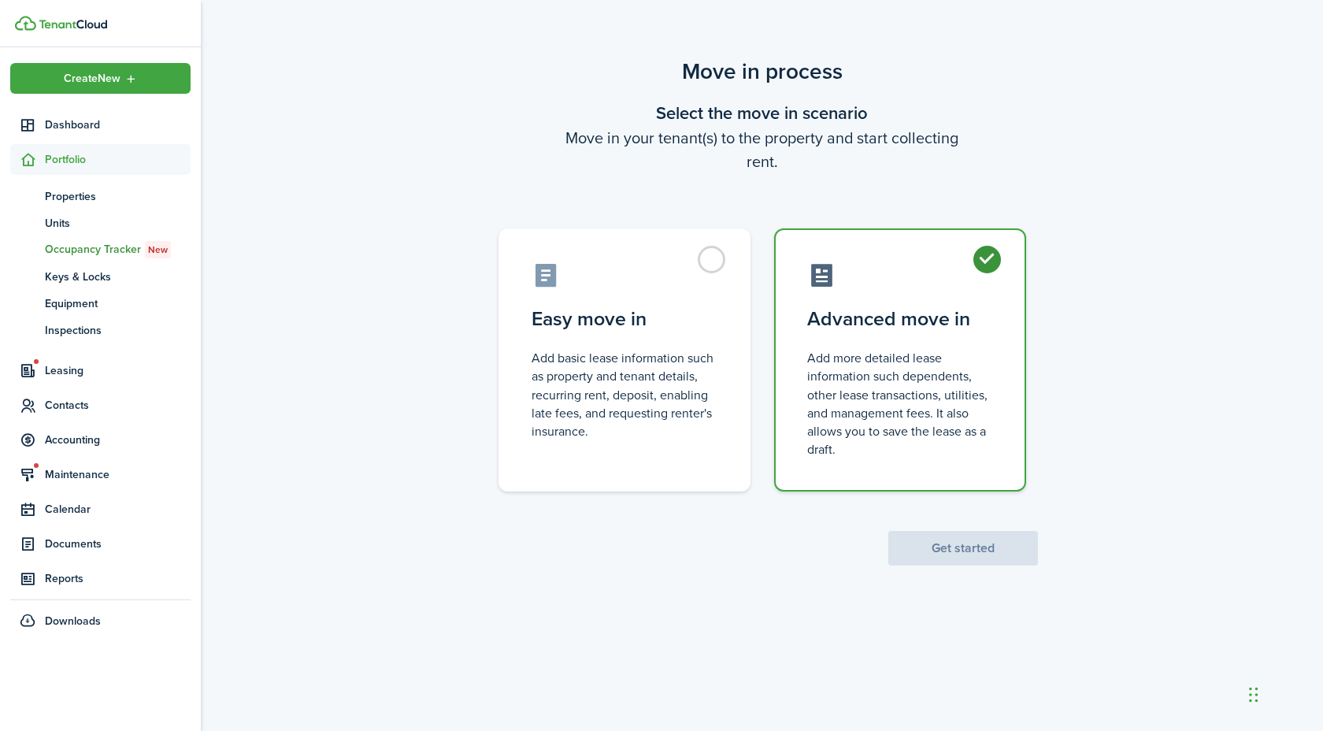
radio input "true"
click at [905, 550] on button "Get started" at bounding box center [963, 548] width 150 height 35
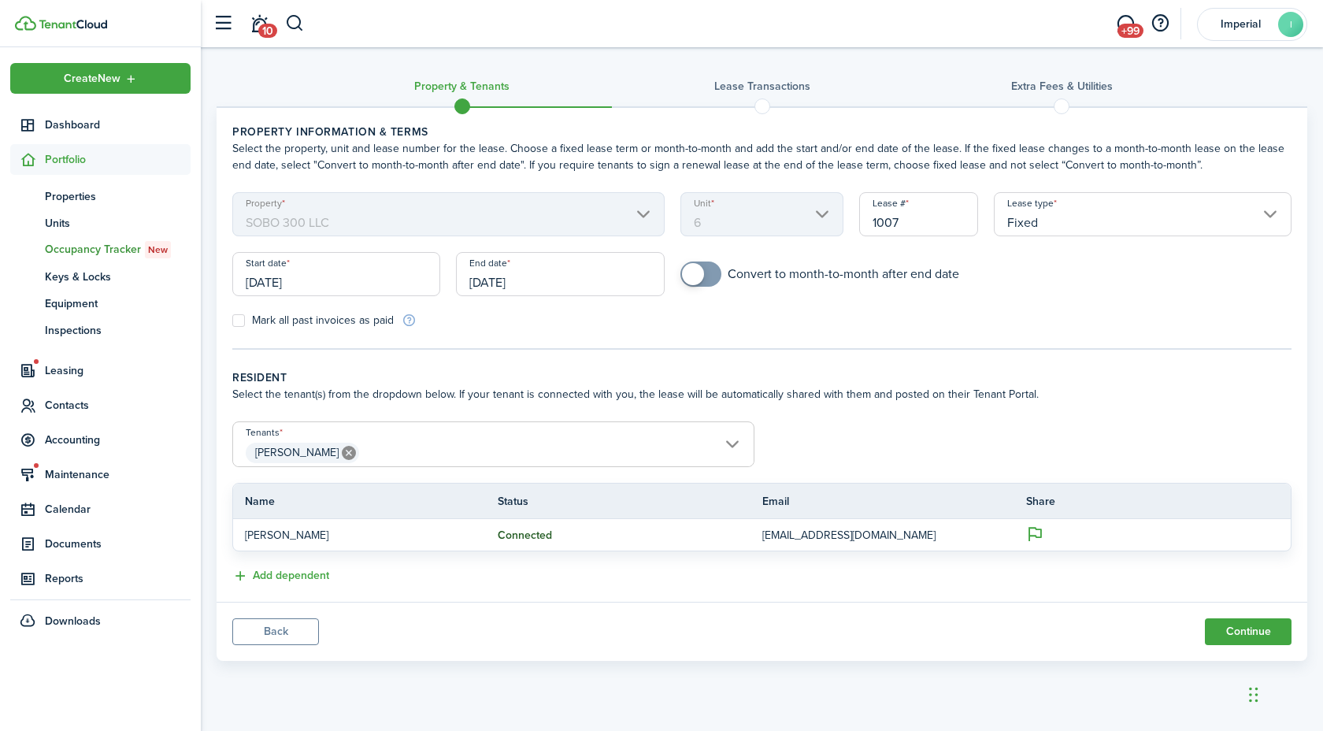
click at [361, 261] on input "[DATE]" at bounding box center [336, 274] width 208 height 44
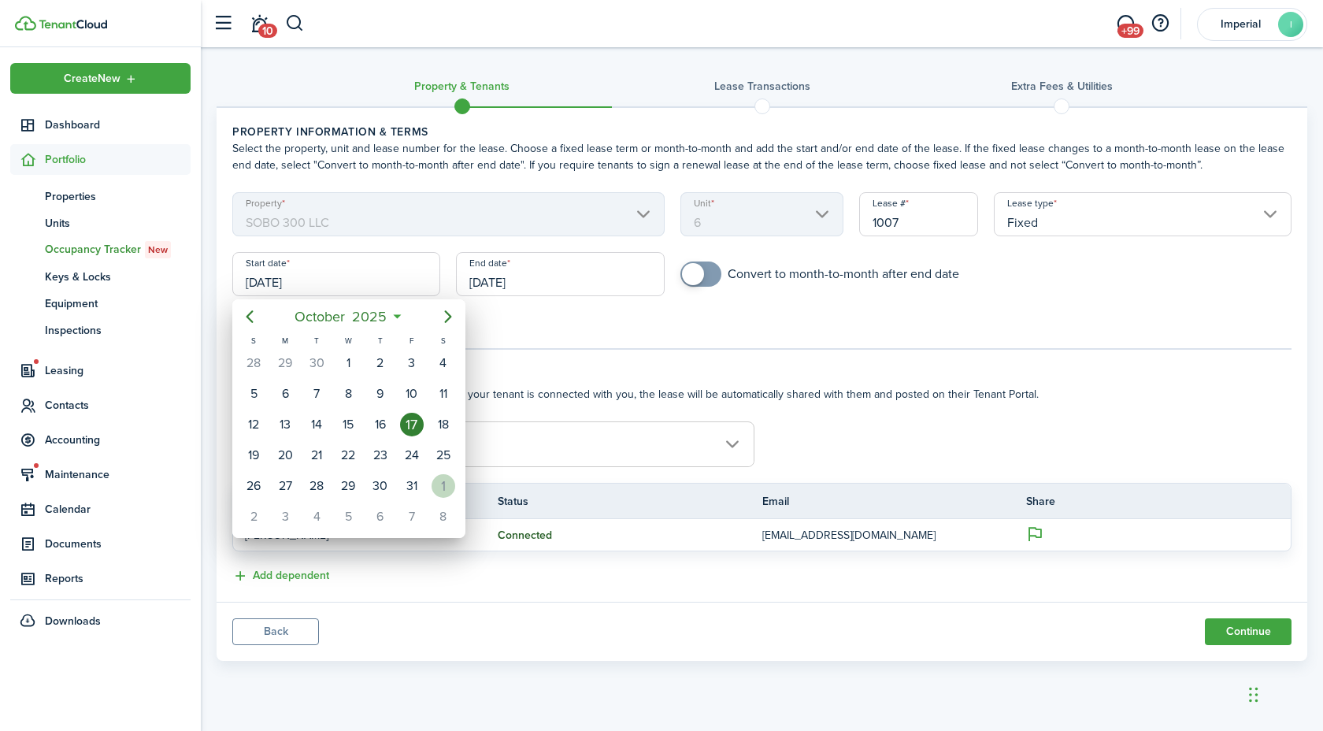
click at [446, 488] on div "1" at bounding box center [444, 486] width 24 height 24
type input "[DATE]"
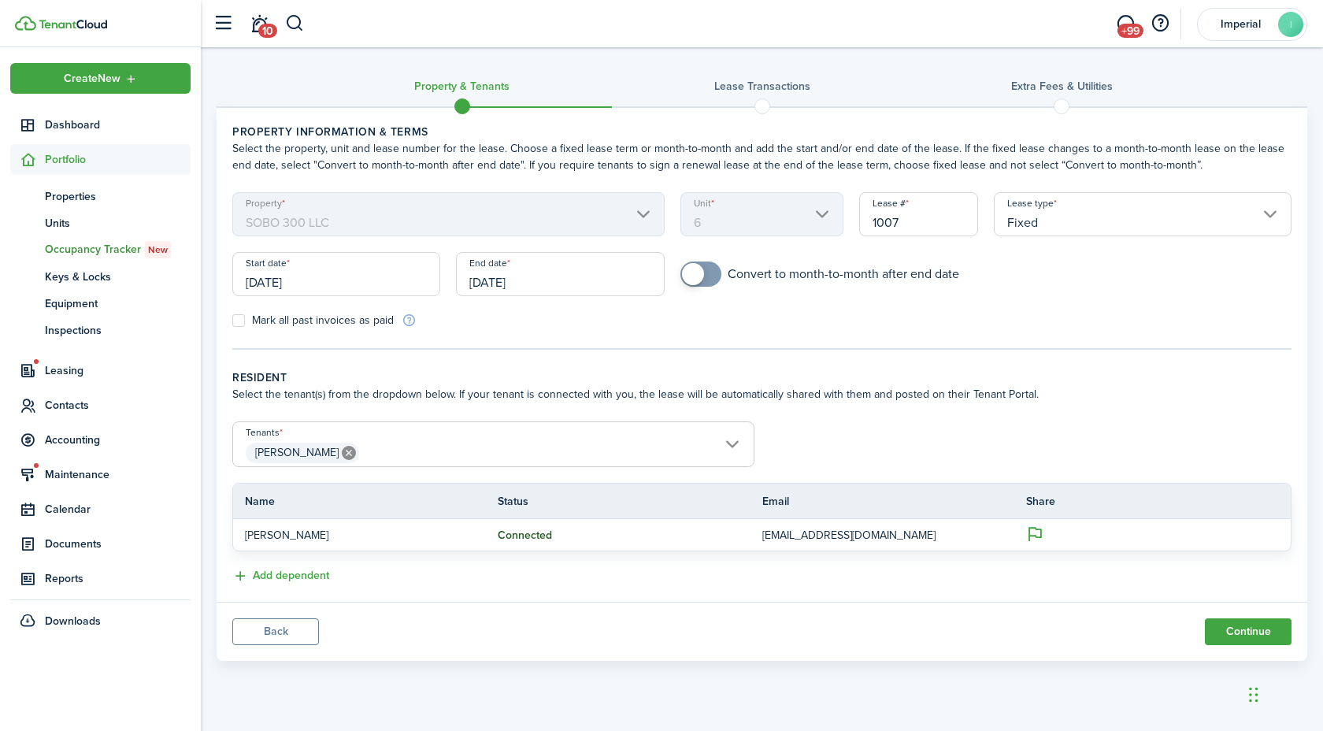
click at [508, 272] on input "[DATE]" at bounding box center [560, 274] width 208 height 44
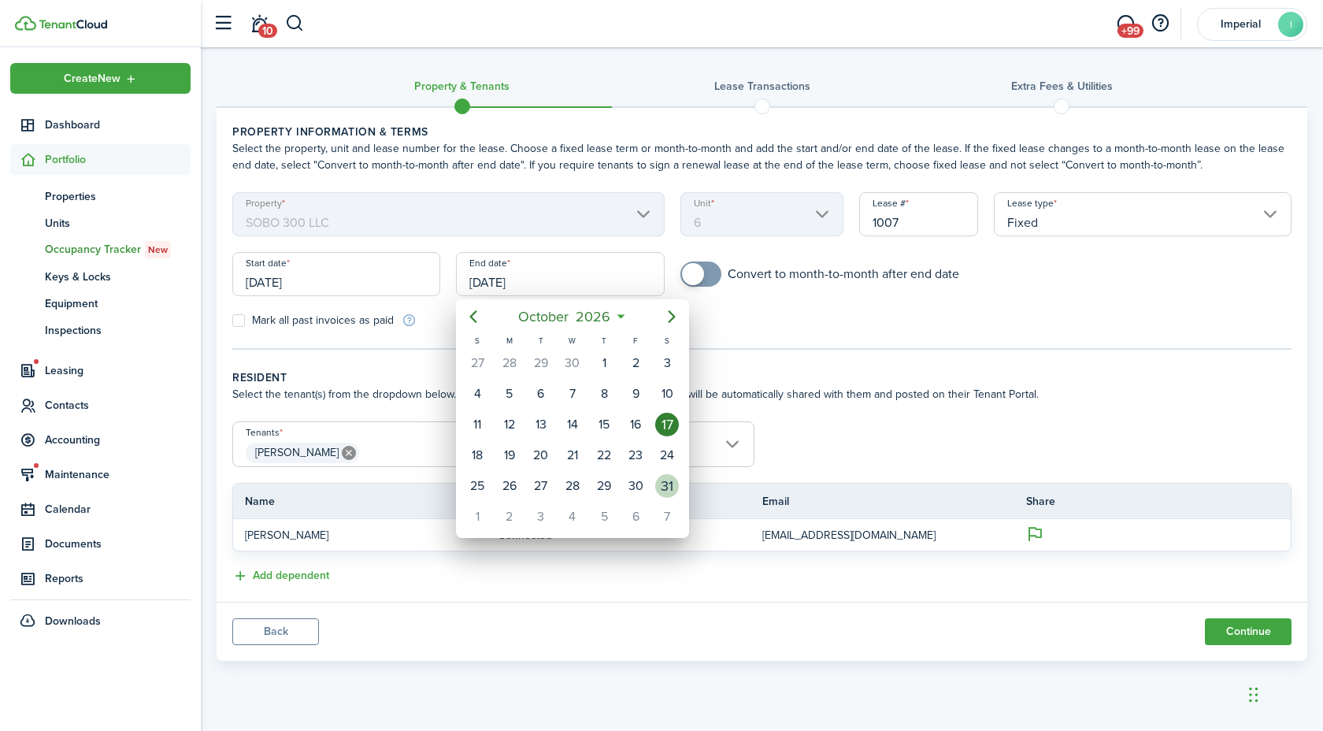
click at [673, 487] on div "31" at bounding box center [667, 486] width 24 height 24
type input "[DATE]"
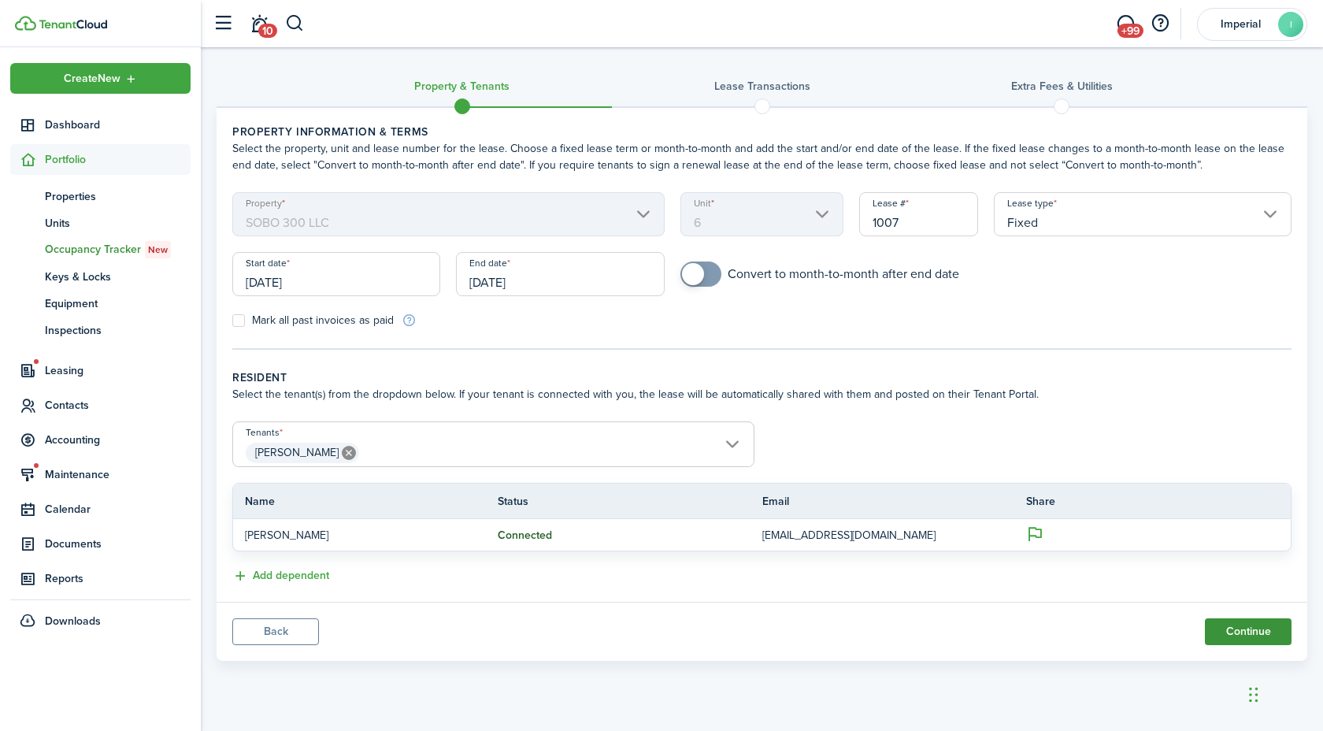
click at [1229, 631] on button "Continue" at bounding box center [1248, 631] width 87 height 27
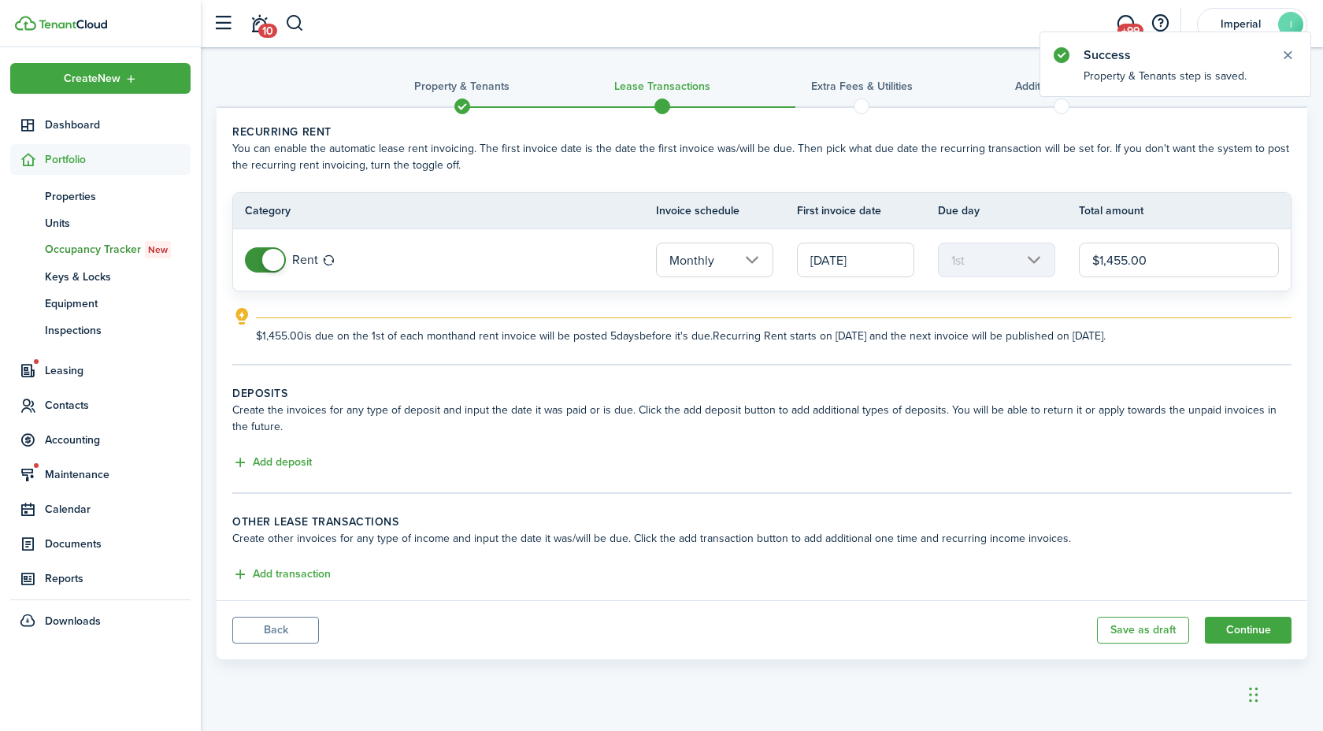
click at [1208, 244] on input "$1,455.00" at bounding box center [1179, 260] width 200 height 35
type input "$1,495.00"
click at [261, 458] on button "Add deposit" at bounding box center [272, 463] width 80 height 18
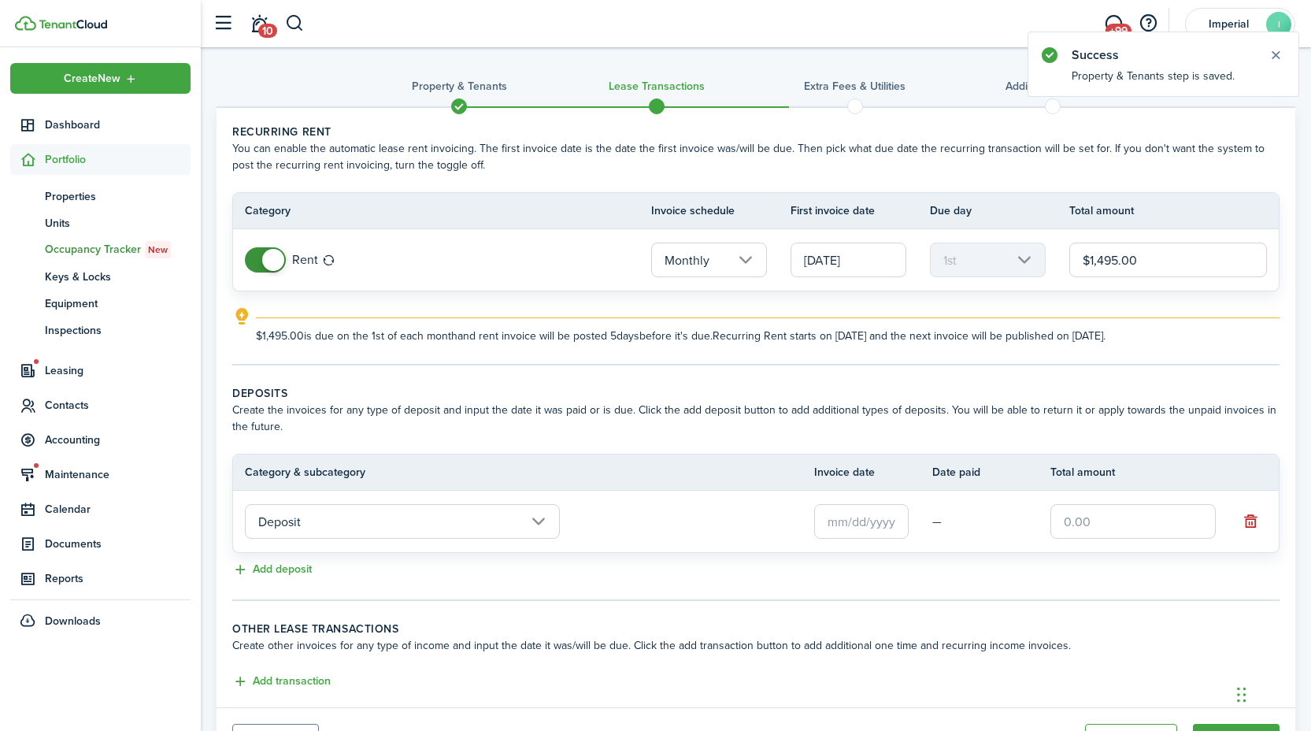
click at [851, 523] on input "text" at bounding box center [861, 521] width 95 height 35
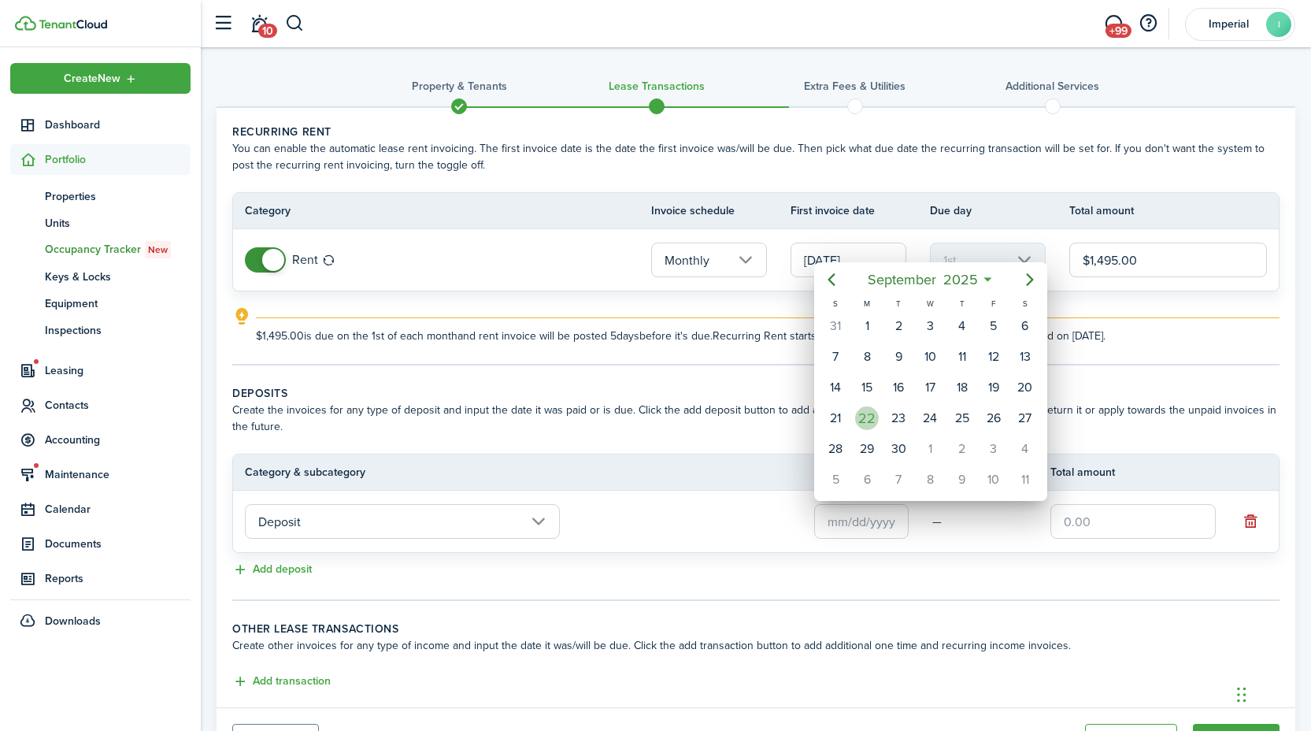
click at [881, 428] on div "22" at bounding box center [867, 418] width 32 height 30
type input "[DATE]"
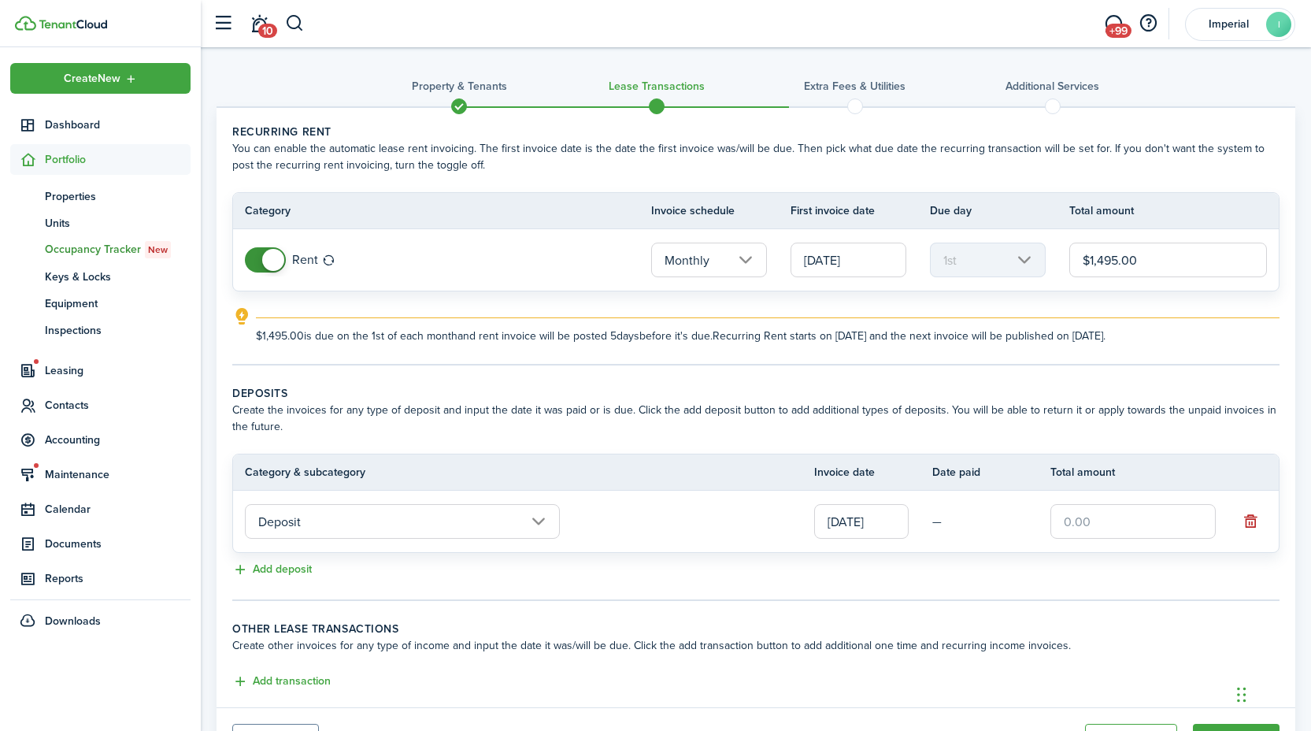
click at [1131, 529] on input "text" at bounding box center [1133, 521] width 165 height 35
type input "$1,495.00"
click at [1057, 594] on tc-wizard-step "Deposits Create the invoices for any type of deposit and input the date it was …" at bounding box center [755, 493] width 1047 height 216
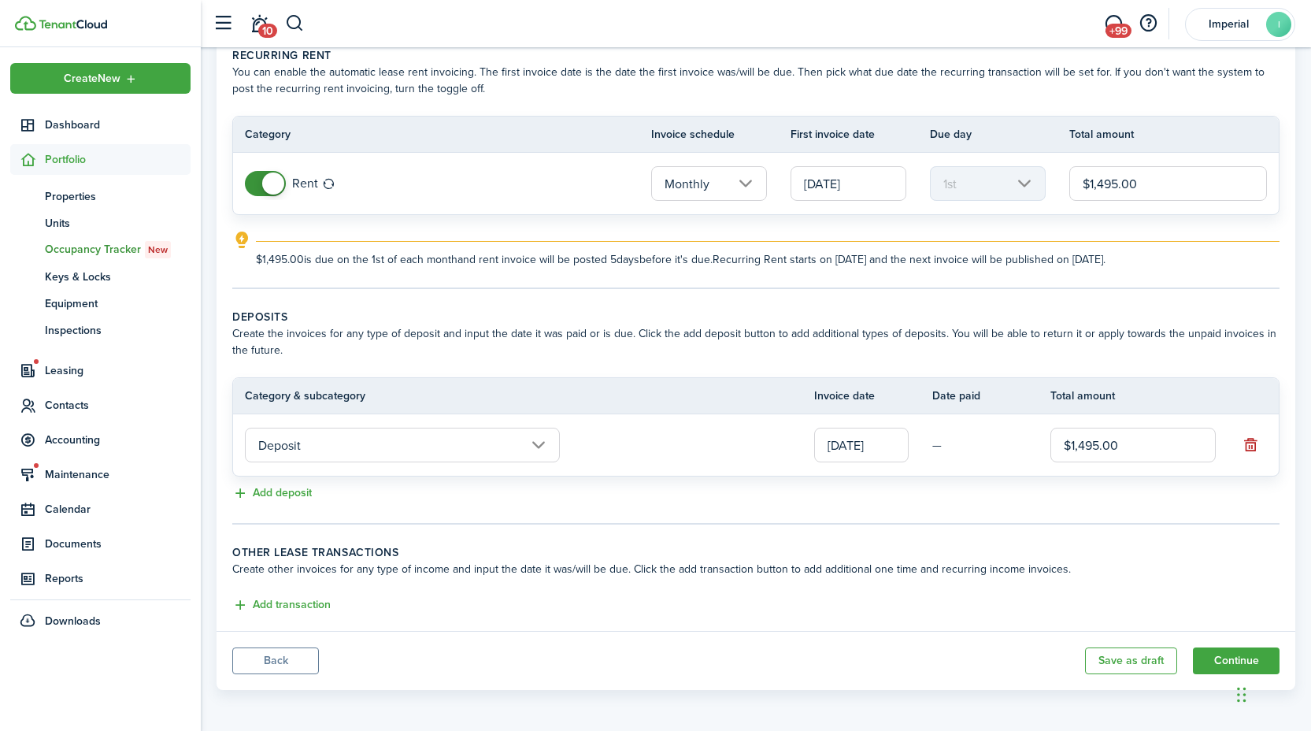
scroll to position [79, 0]
click at [1219, 659] on button "Continue" at bounding box center [1236, 658] width 87 height 27
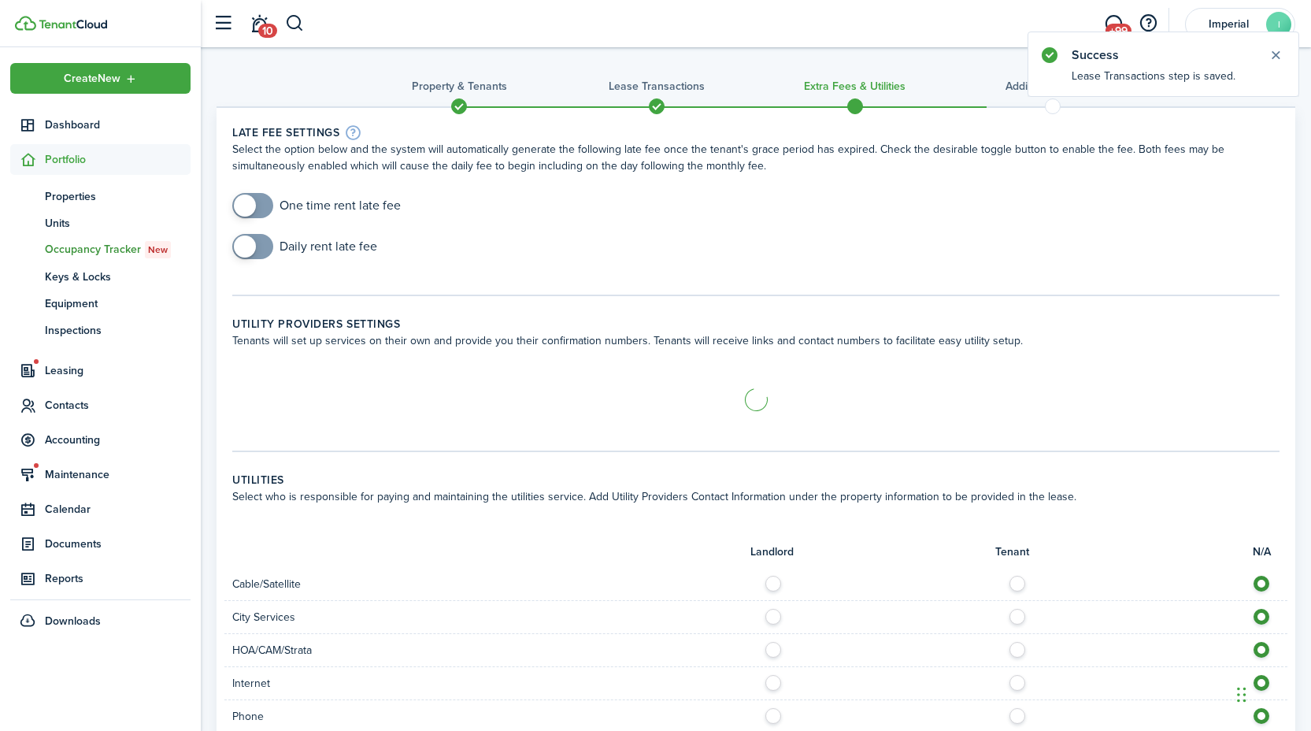
checkbox input "true"
click at [261, 203] on span at bounding box center [253, 205] width 16 height 25
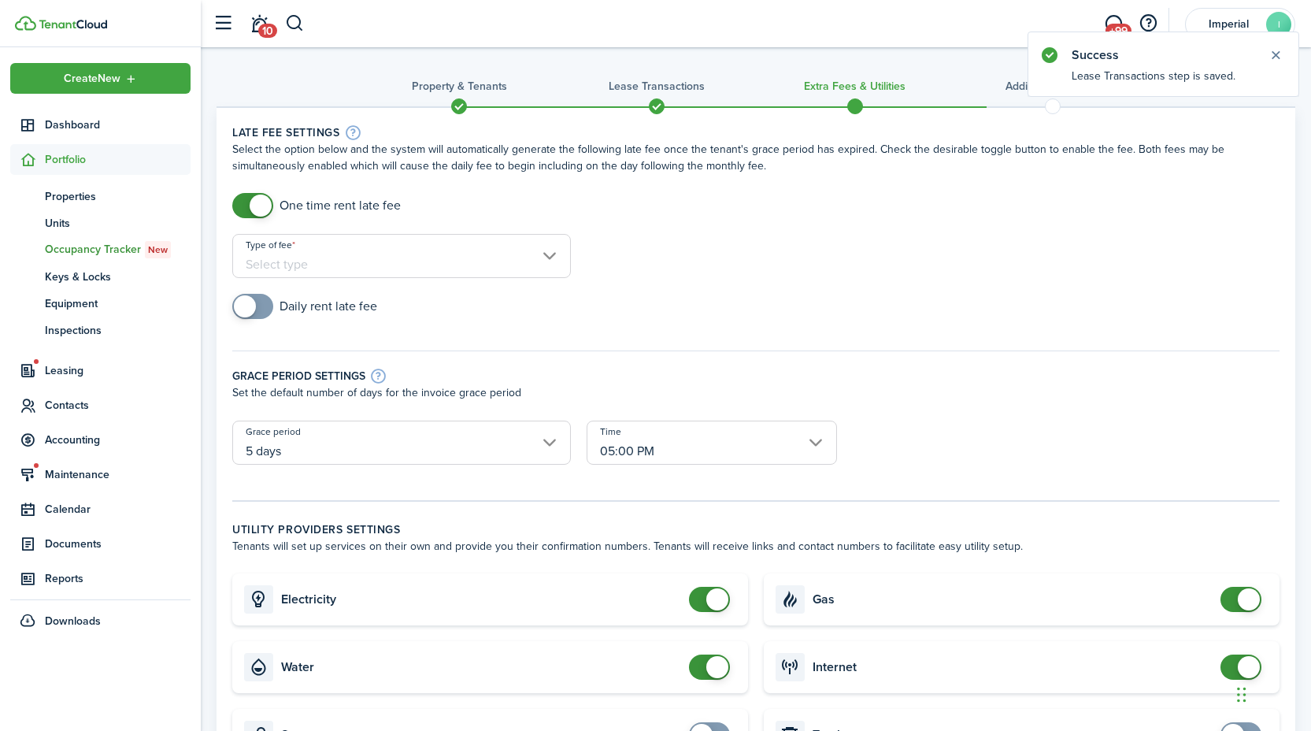
click at [310, 250] on input "Type of fee" at bounding box center [401, 256] width 339 height 44
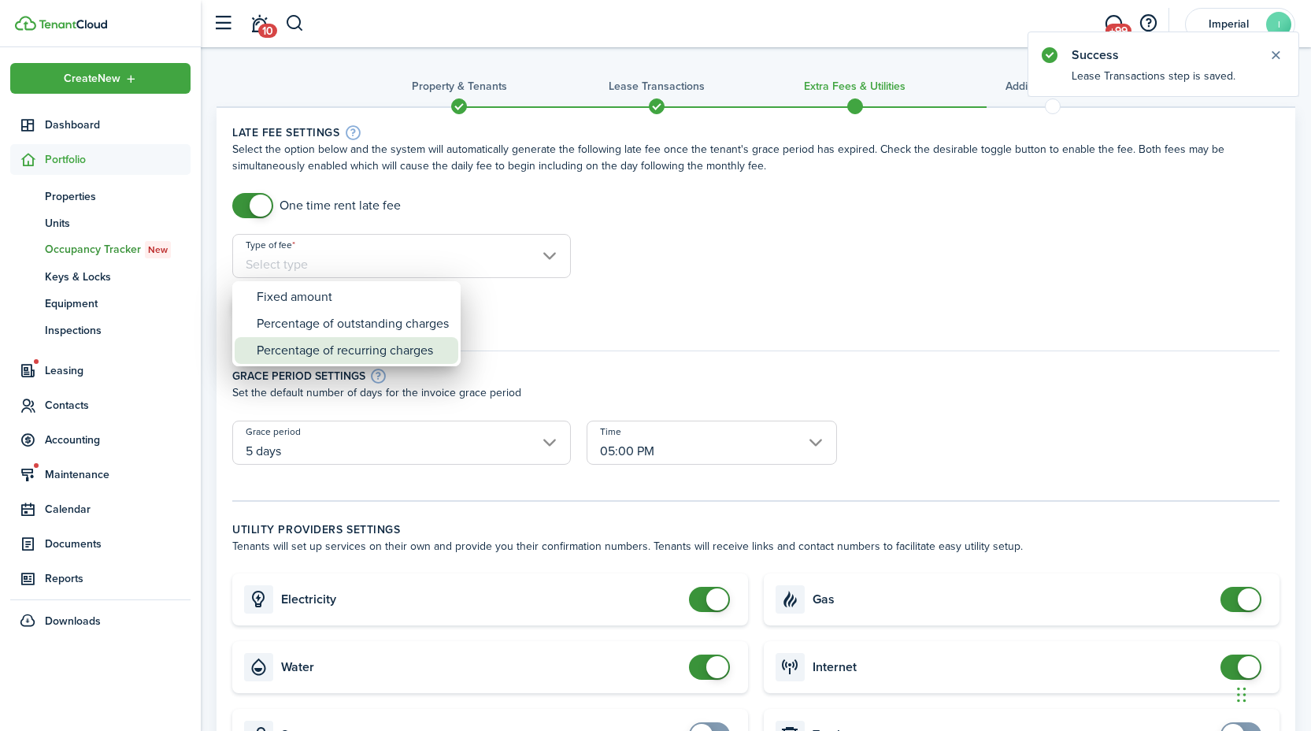
click at [338, 344] on div "Percentage of recurring charges" at bounding box center [353, 350] width 192 height 27
type input "Percentage of recurring charges"
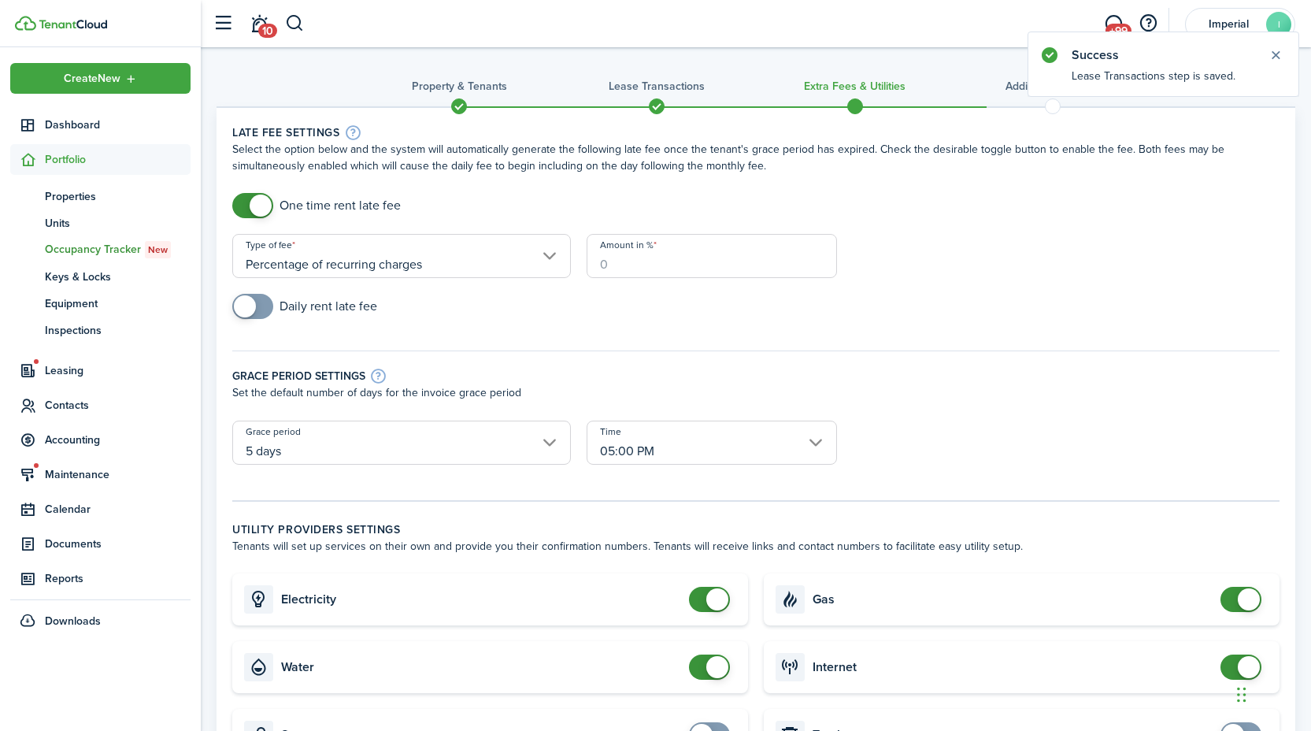
click at [643, 268] on input "Amount in %" at bounding box center [712, 256] width 250 height 44
type input "10"
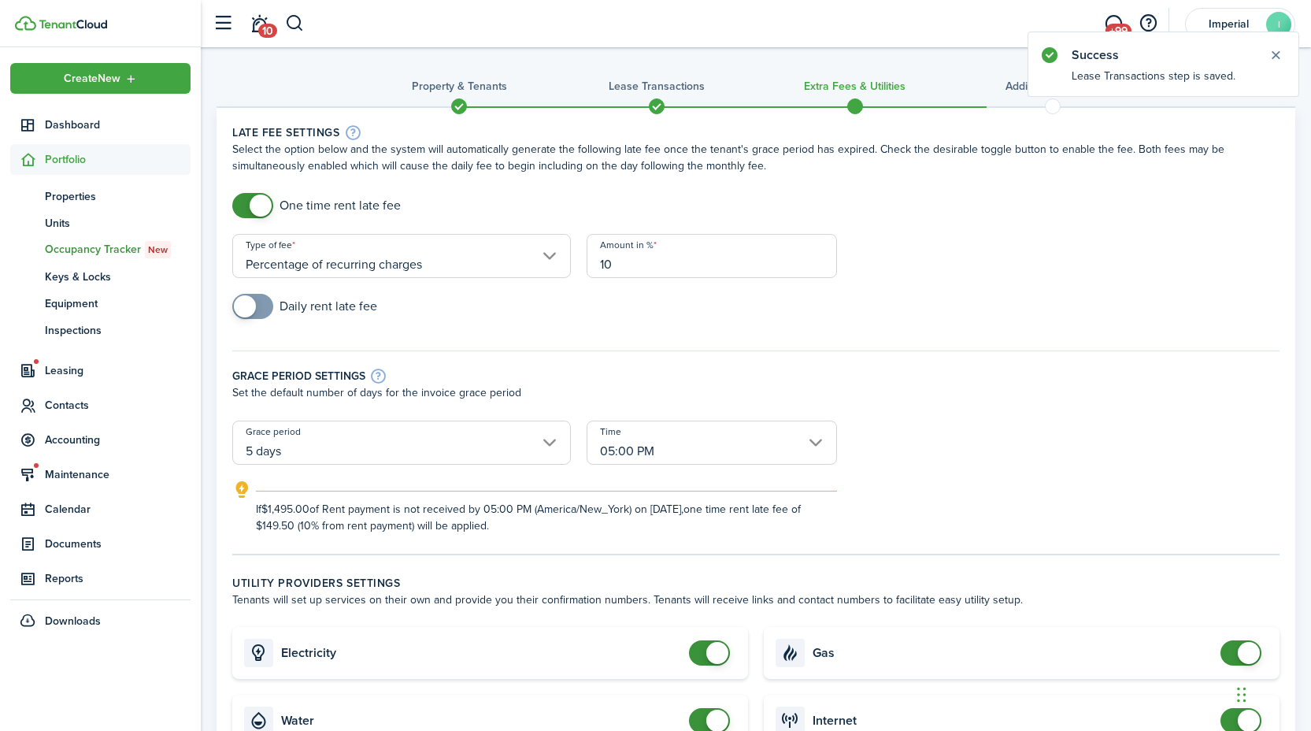
click at [360, 431] on input "5 days" at bounding box center [401, 443] width 339 height 44
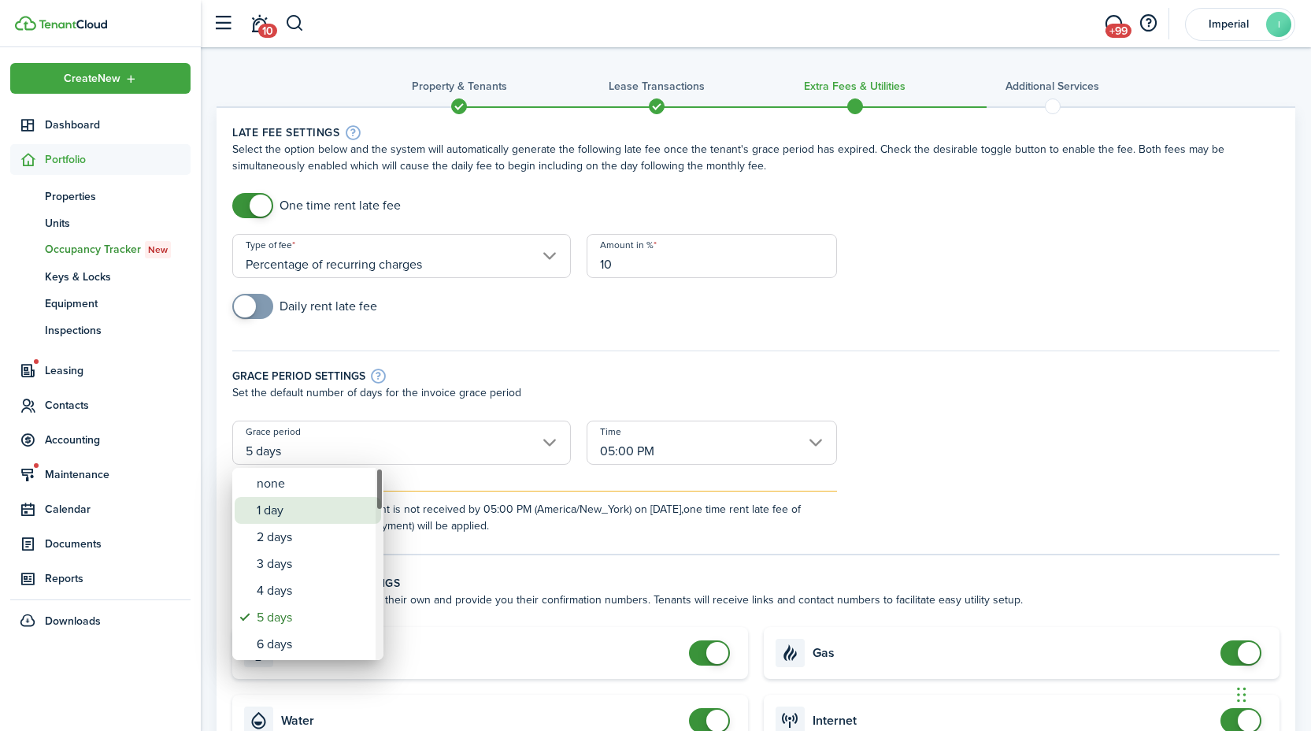
click at [306, 506] on div "1 day" at bounding box center [314, 510] width 115 height 27
type input "1 day"
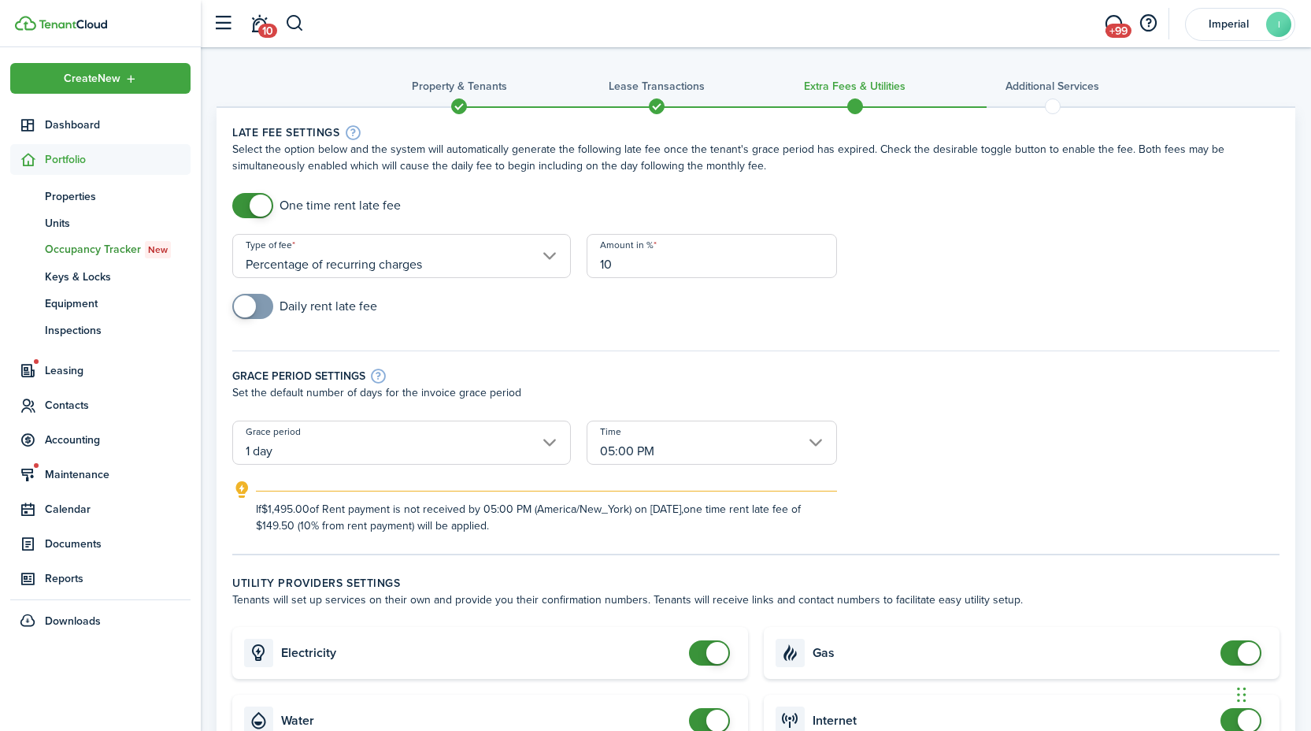
click at [950, 436] on form "One time rent late fee Type of fee Percentage of recurring charges Amount in % …" at bounding box center [755, 363] width 1063 height 341
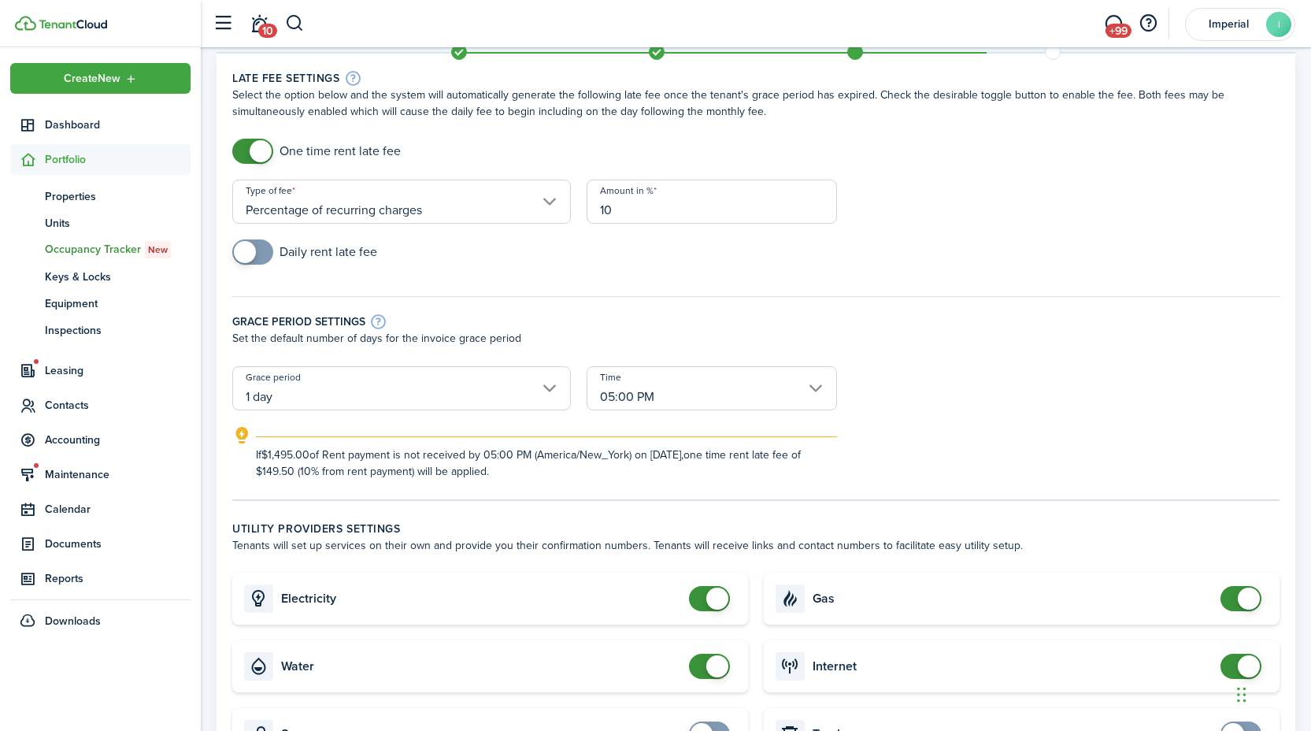
scroll to position [132, 0]
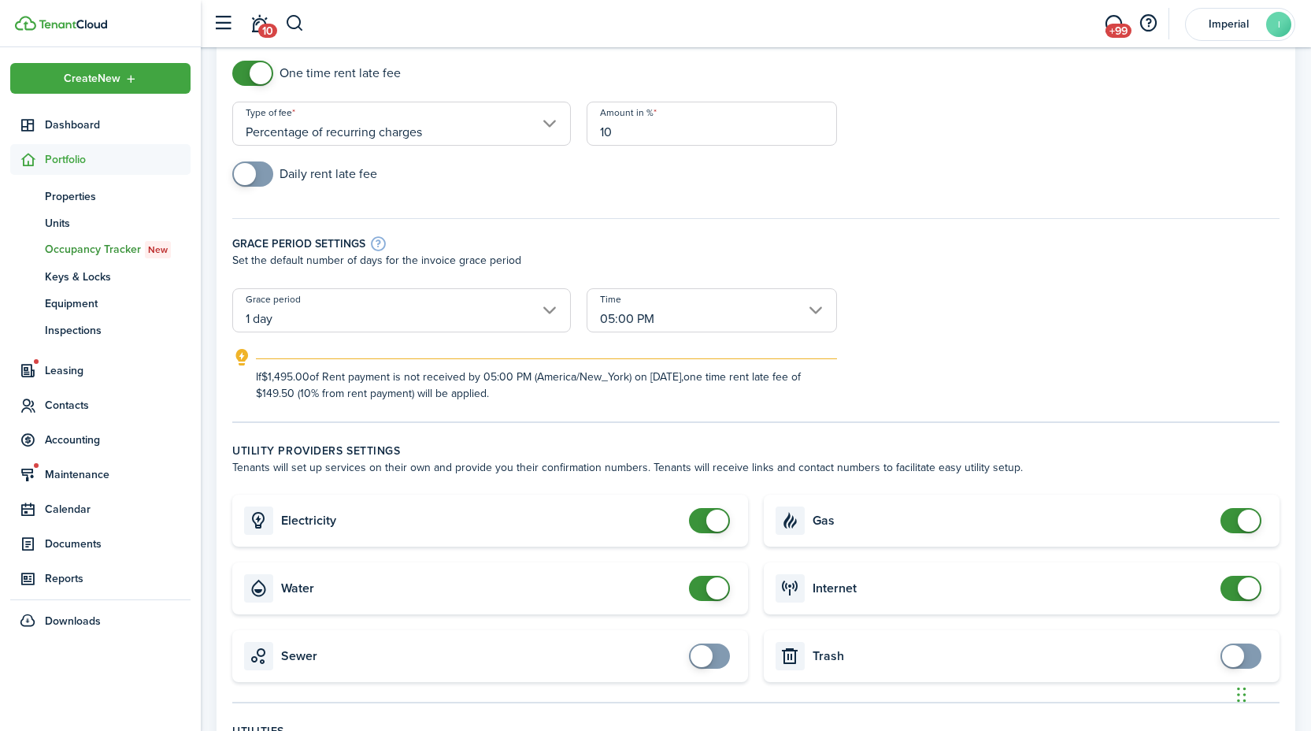
checkbox input "false"
click at [710, 583] on span at bounding box center [717, 588] width 22 height 22
checkbox input "false"
click at [1250, 522] on span at bounding box center [1249, 521] width 22 height 22
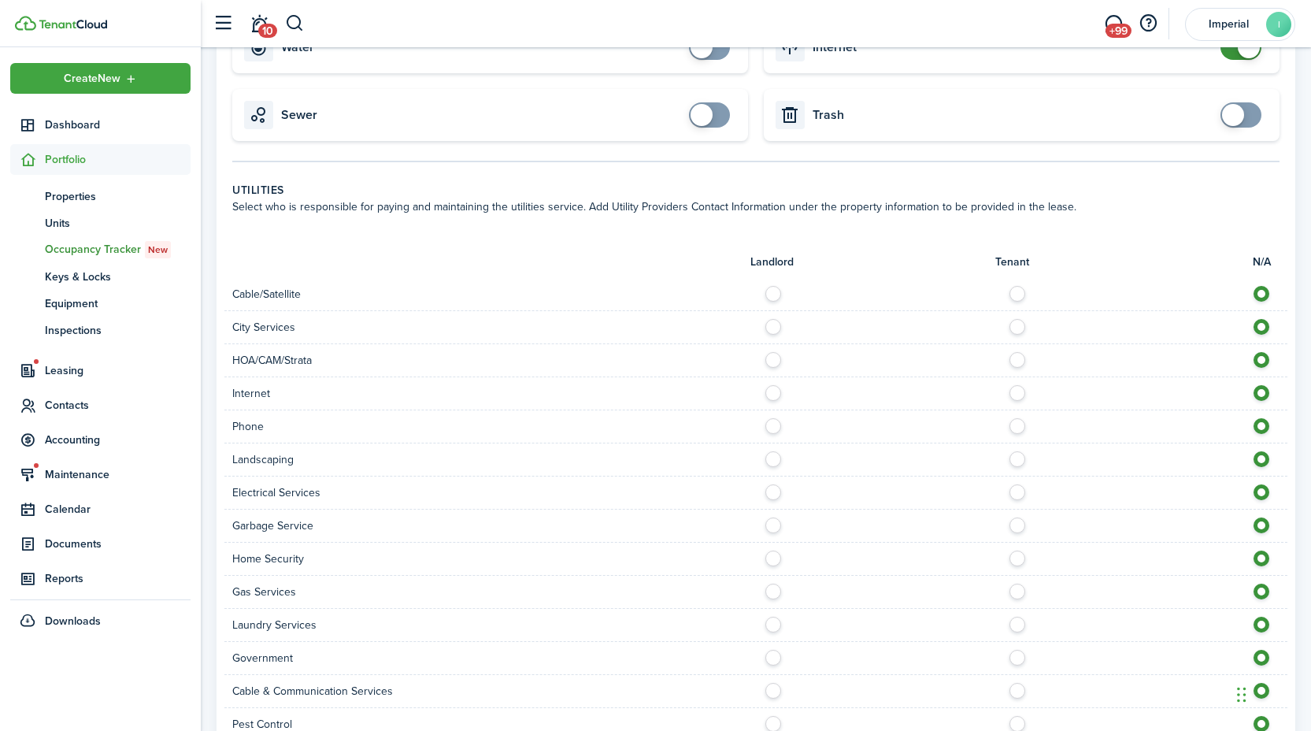
scroll to position [900, 0]
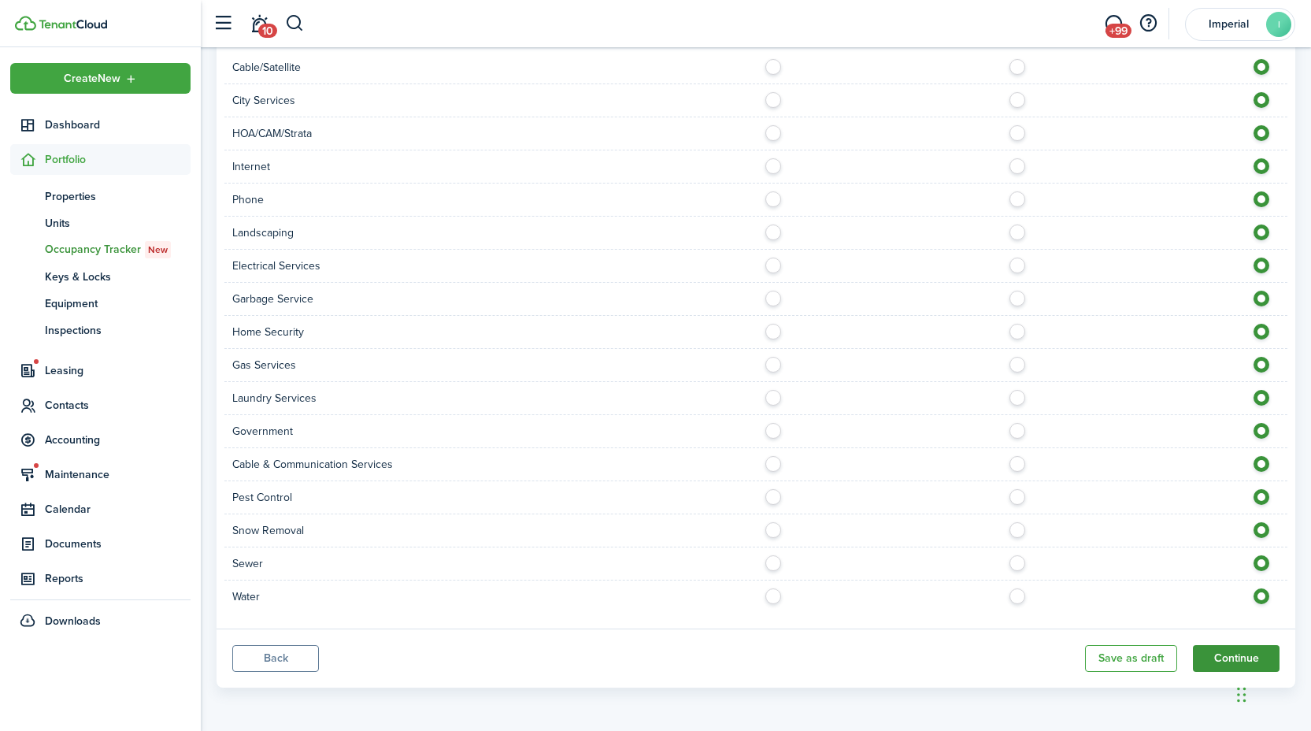
click at [1217, 654] on button "Continue" at bounding box center [1236, 658] width 87 height 27
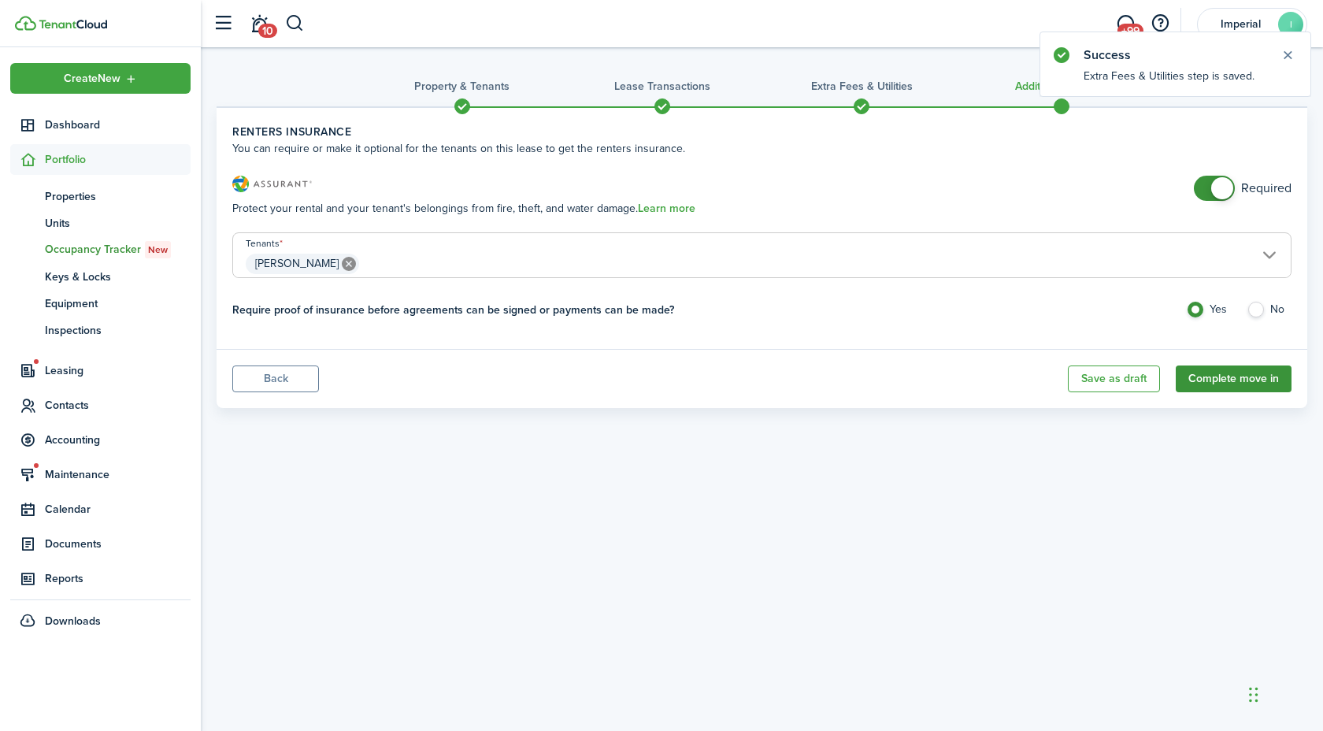
click at [1218, 381] on button "Complete move in" at bounding box center [1234, 378] width 116 height 27
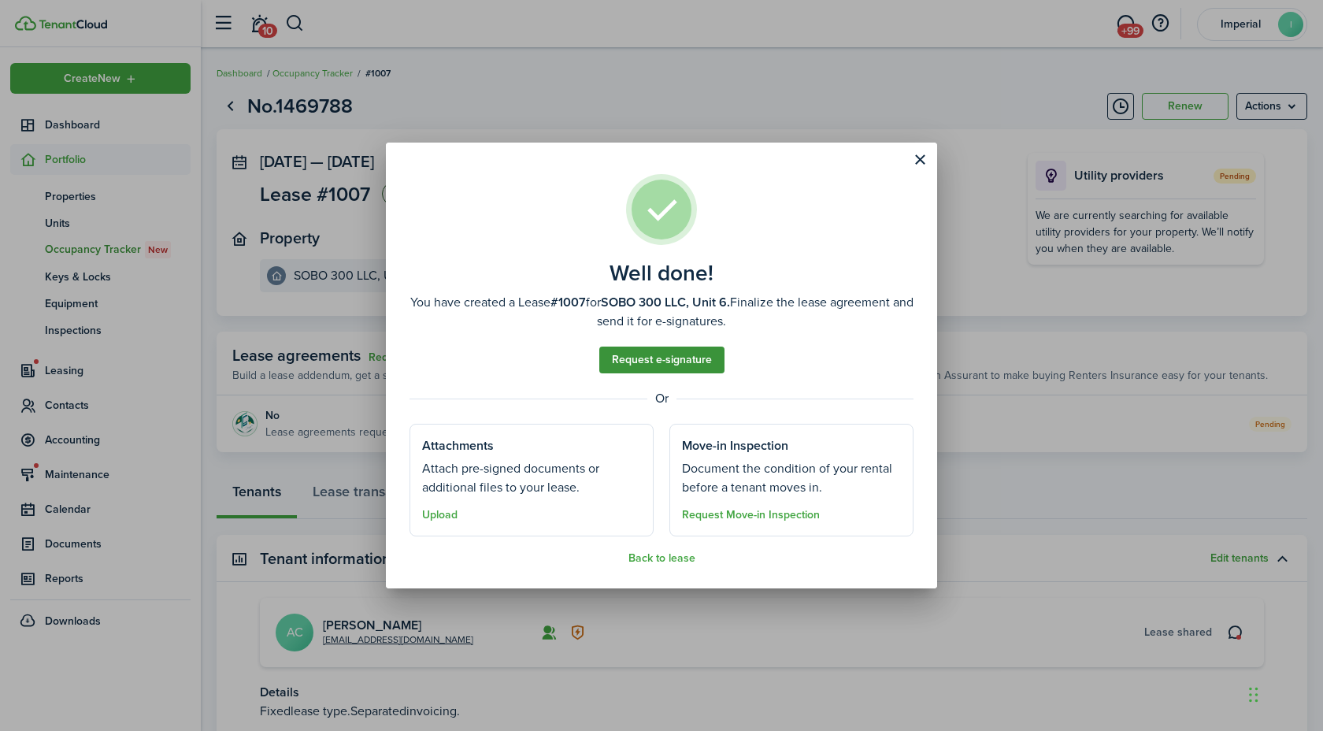
click at [665, 354] on link "Request e-signature" at bounding box center [661, 360] width 125 height 27
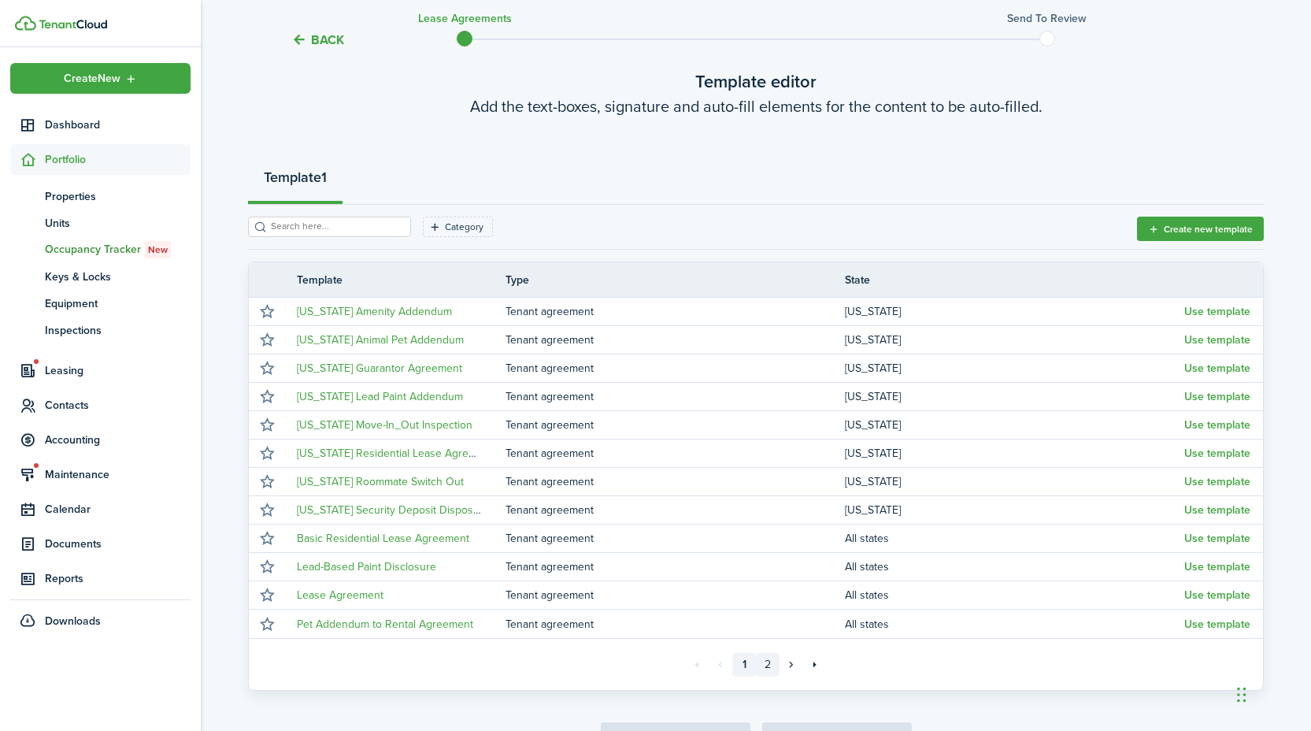
click at [765, 661] on link "2" at bounding box center [768, 665] width 24 height 24
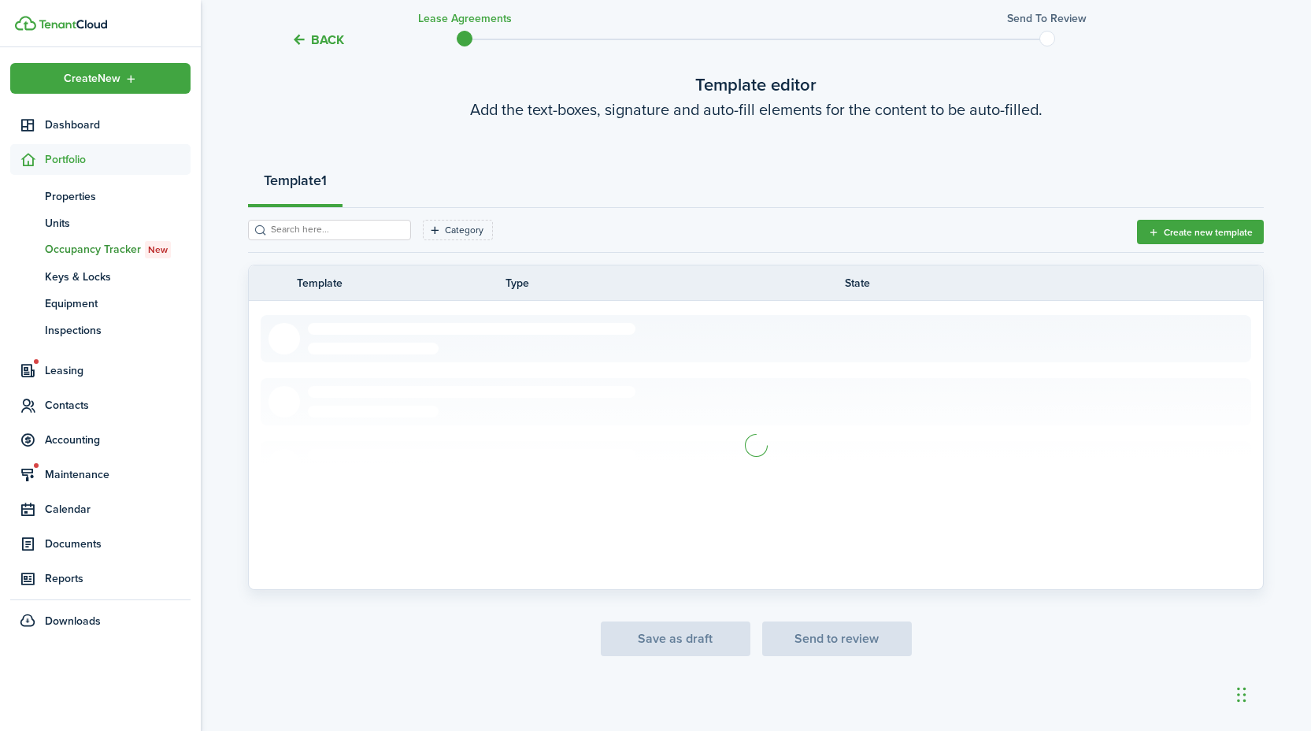
scroll to position [89, 0]
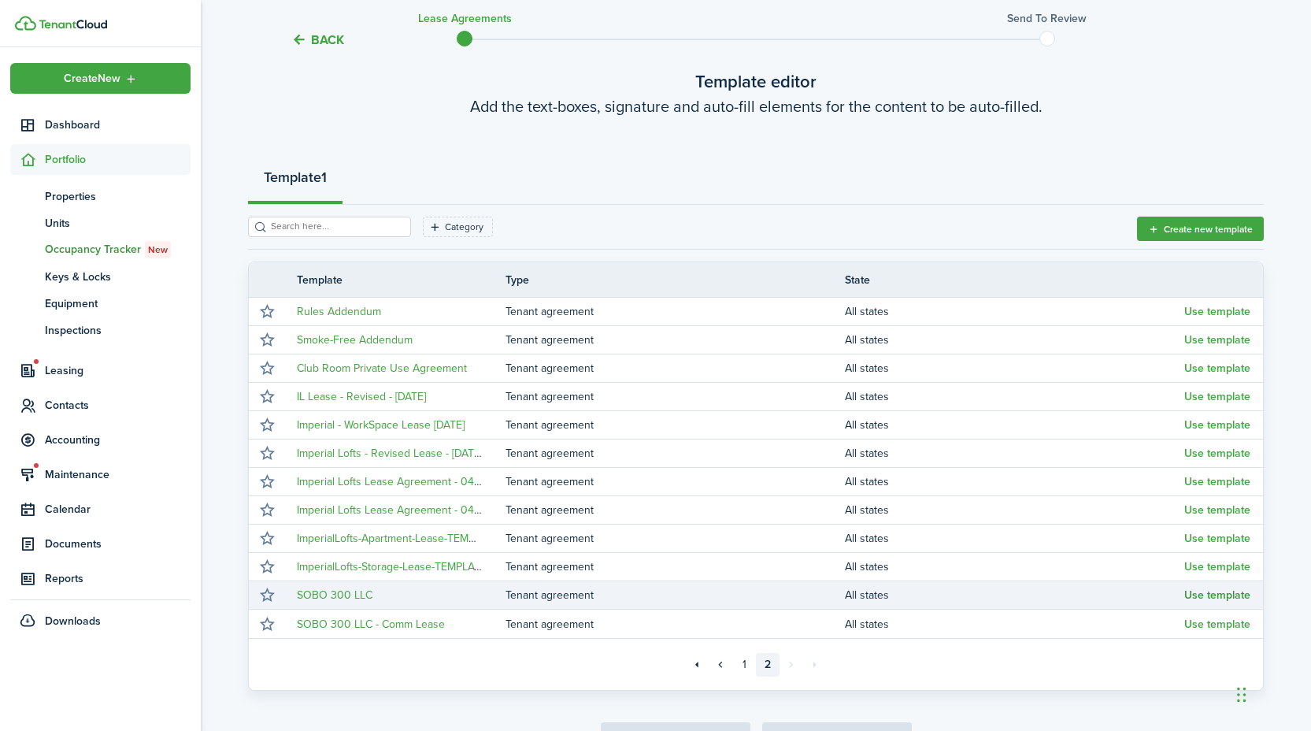
click at [1207, 596] on button "Use template" at bounding box center [1217, 595] width 66 height 13
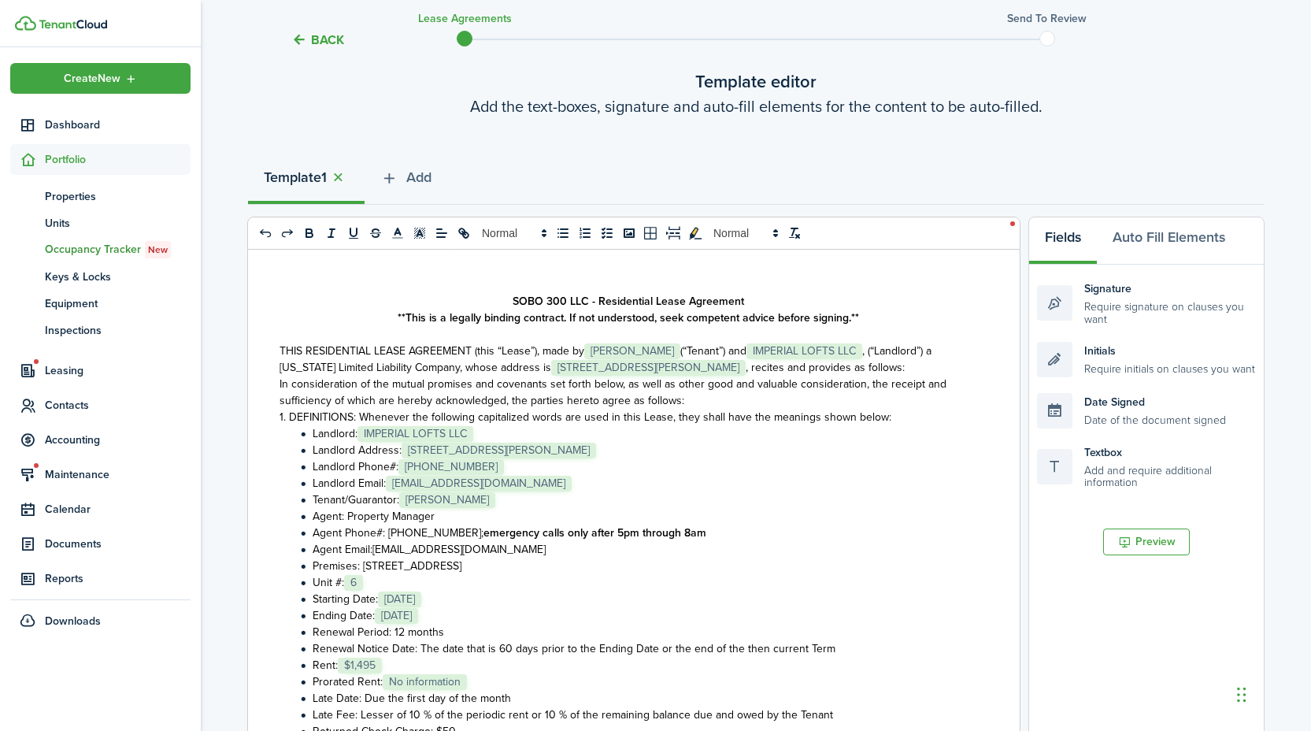
scroll to position [0, 0]
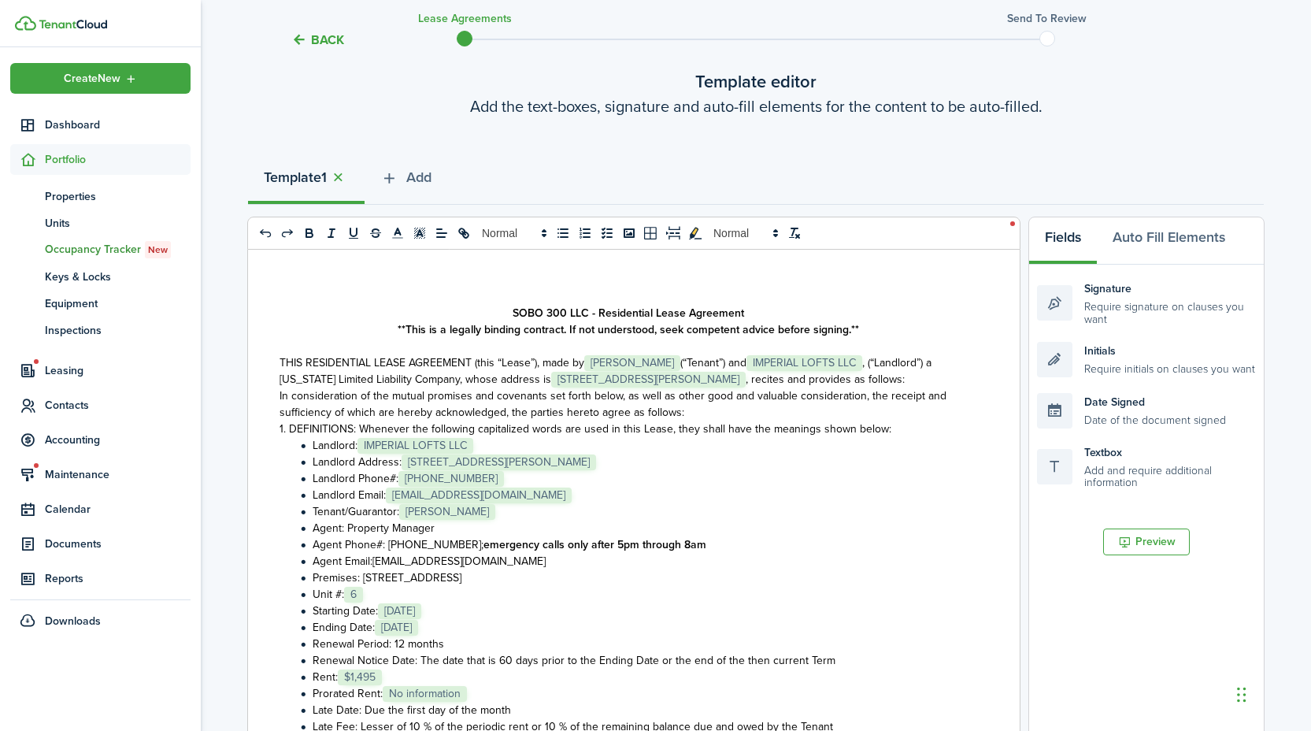
click at [863, 362] on span ", (“Landlord”) a [US_STATE] Limited Liability Company, whose address is" at bounding box center [606, 370] width 652 height 33
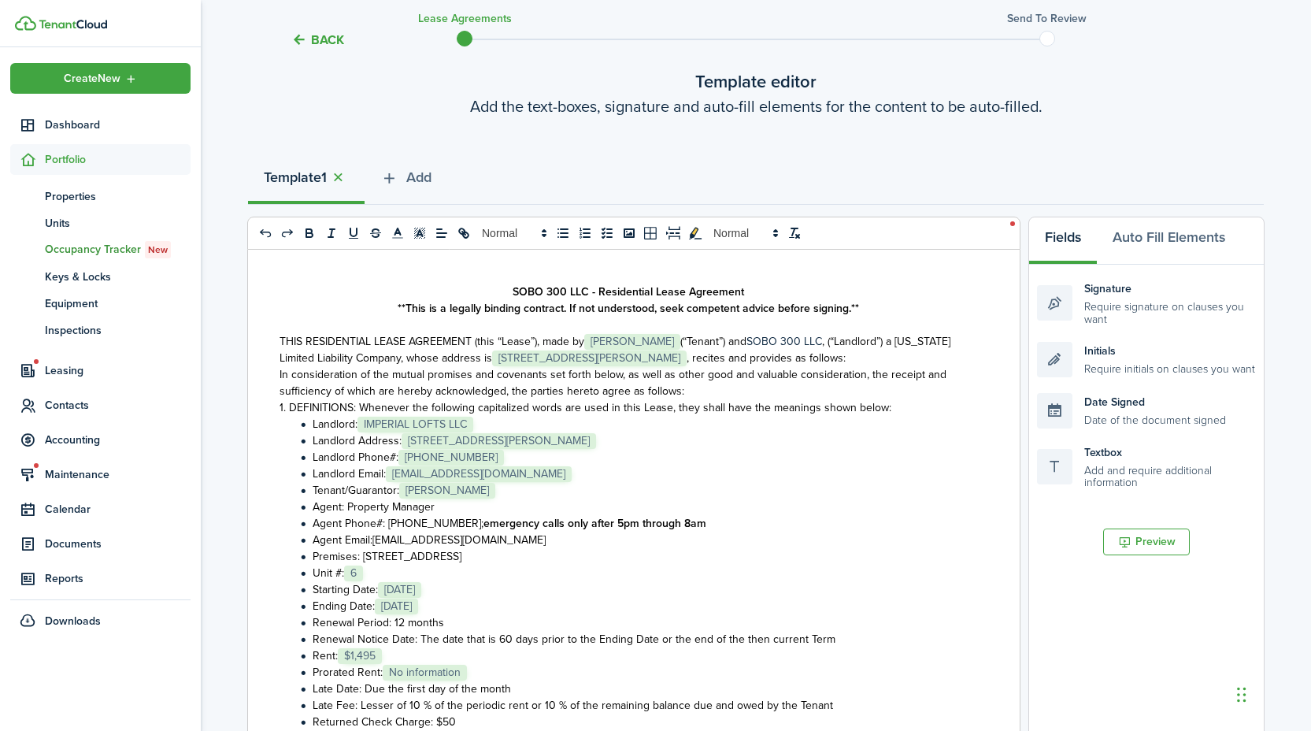
scroll to position [24, 0]
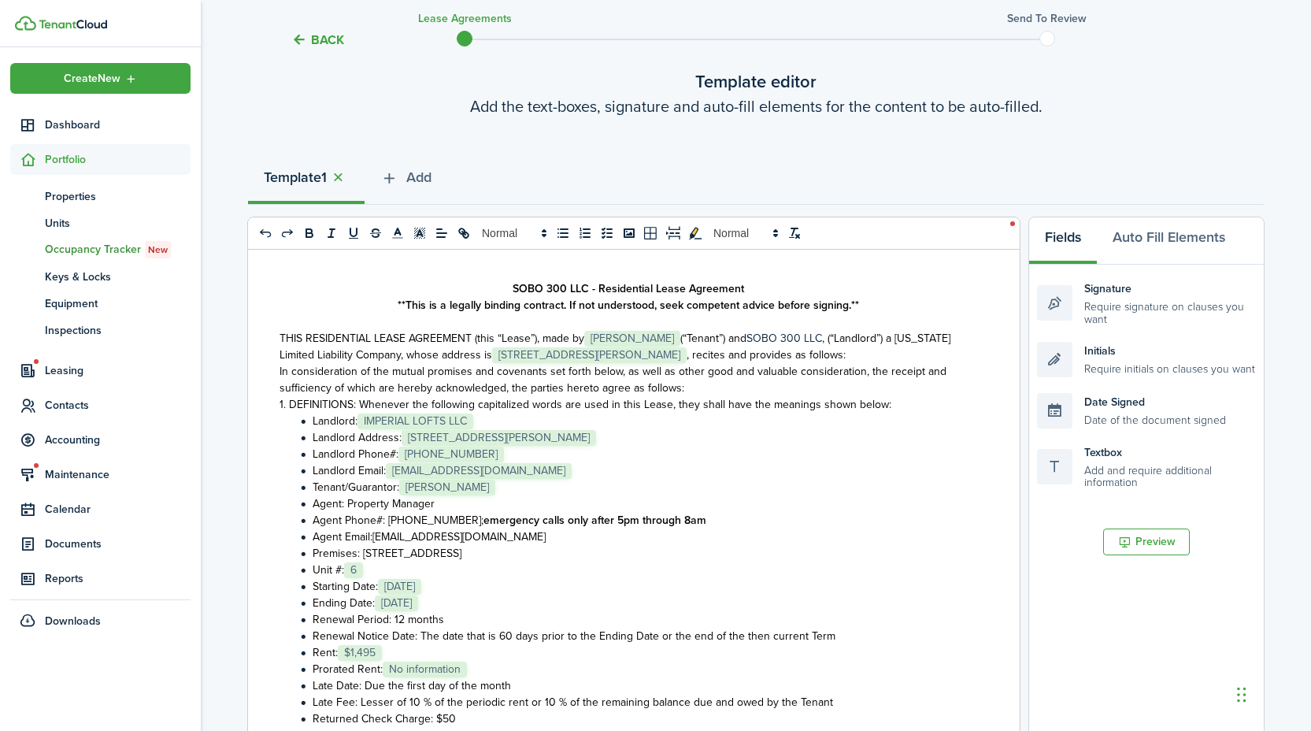
click at [504, 417] on li "Landlord: ﻿ IMPERIAL LOFTS LLC ﻿" at bounding box center [636, 421] width 680 height 17
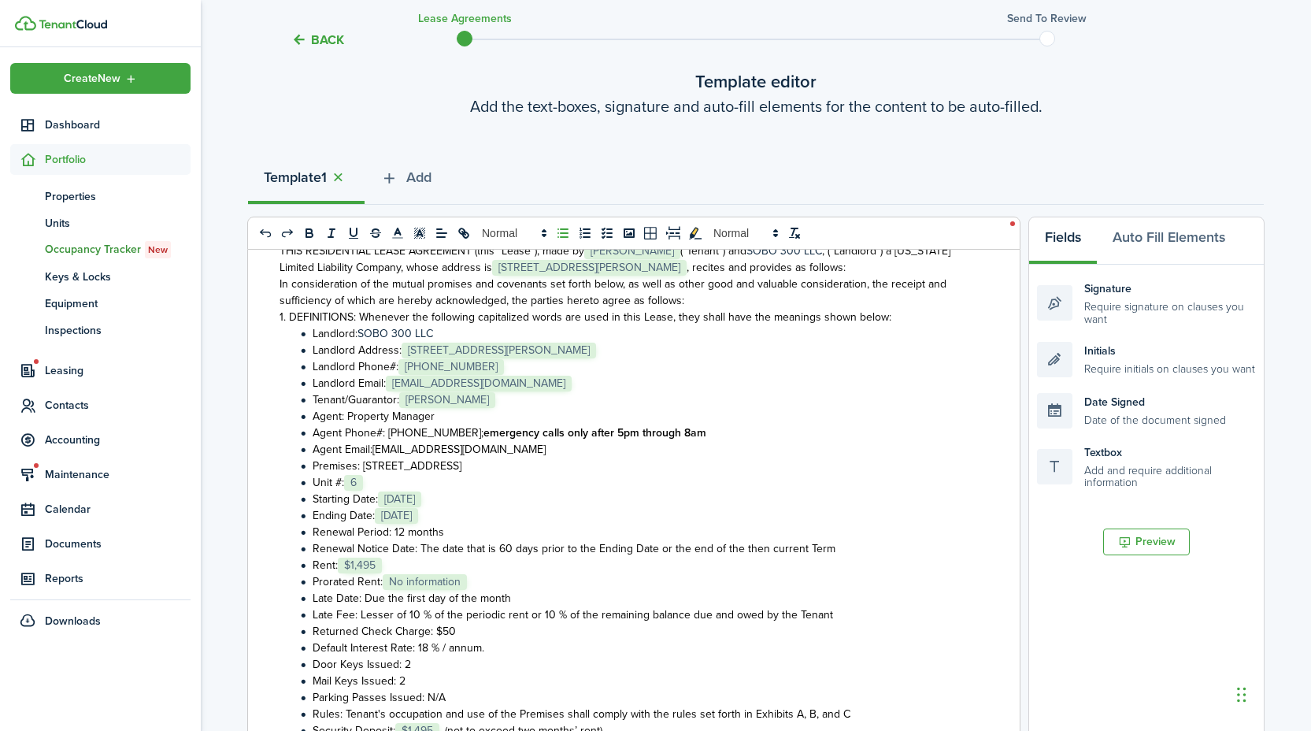
scroll to position [115, 0]
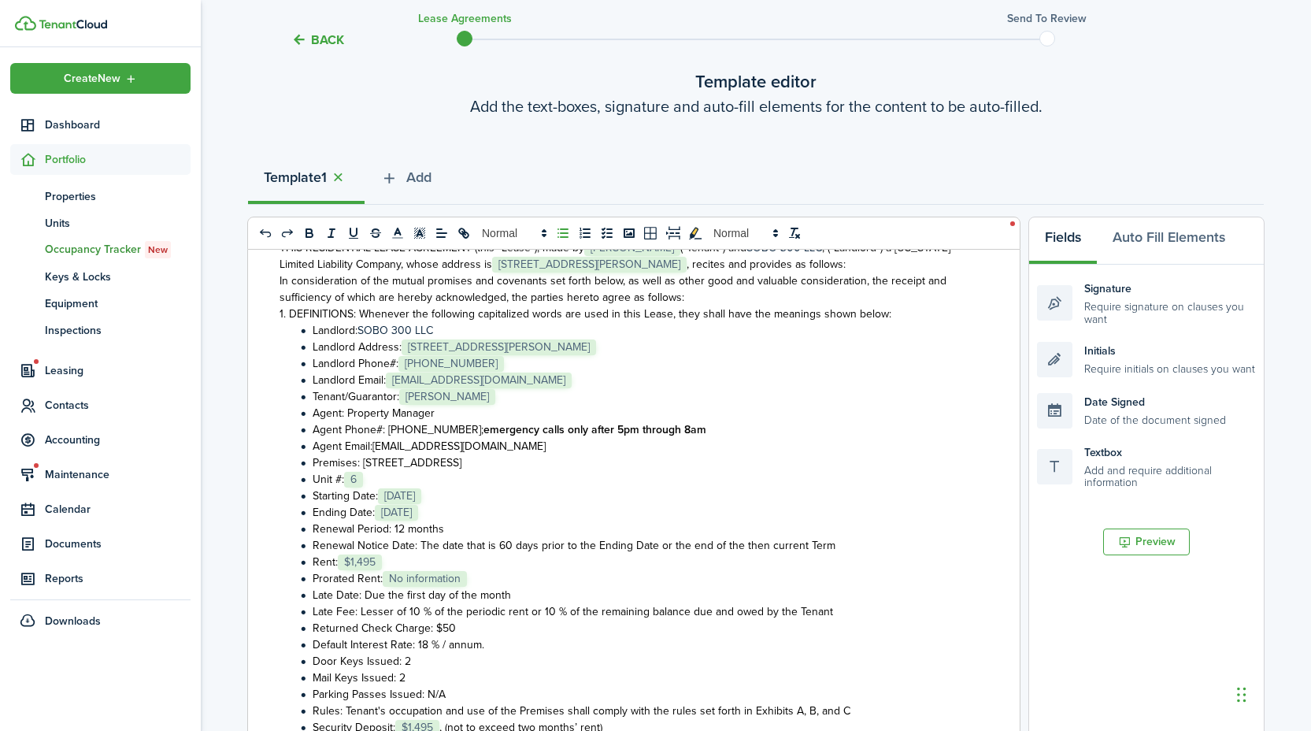
click at [519, 564] on li "Rent: ﻿ $1,495 ﻿" at bounding box center [636, 562] width 680 height 17
click at [510, 584] on li "Prorated Rent: ﻿ No information ﻿" at bounding box center [636, 578] width 680 height 17
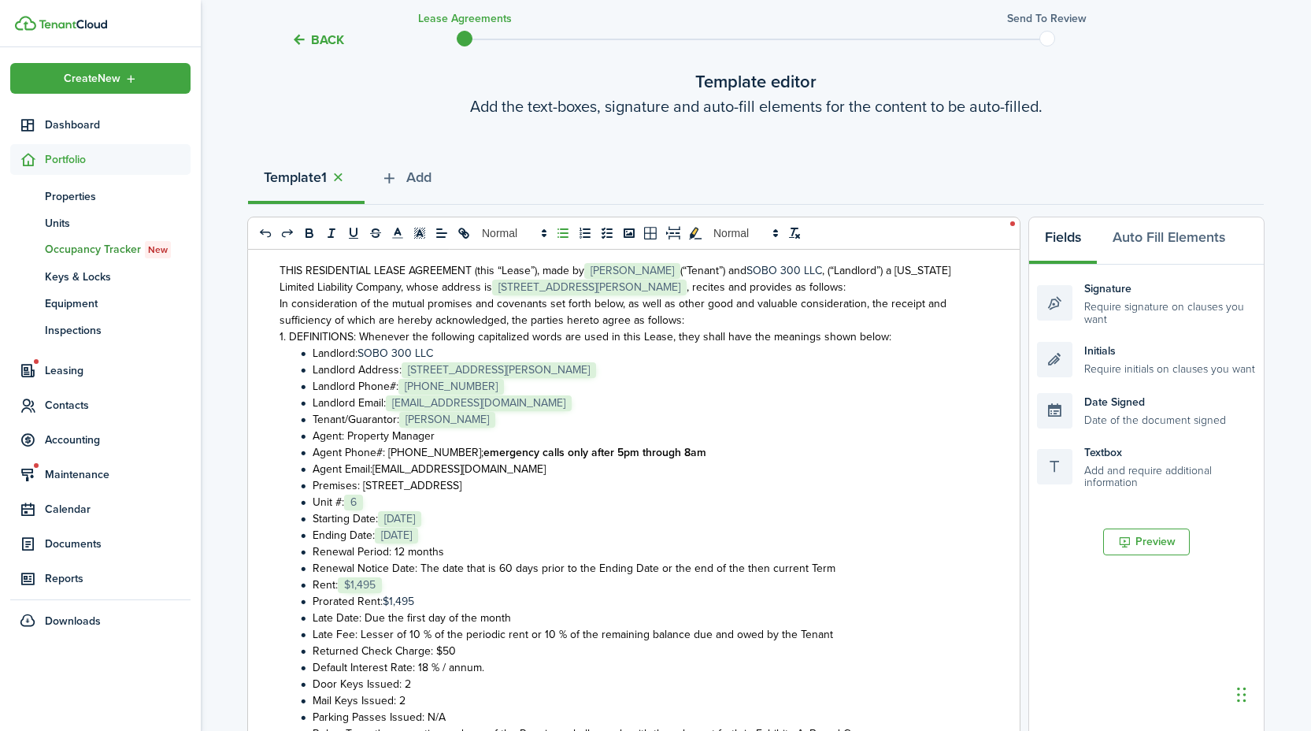
scroll to position [95, 0]
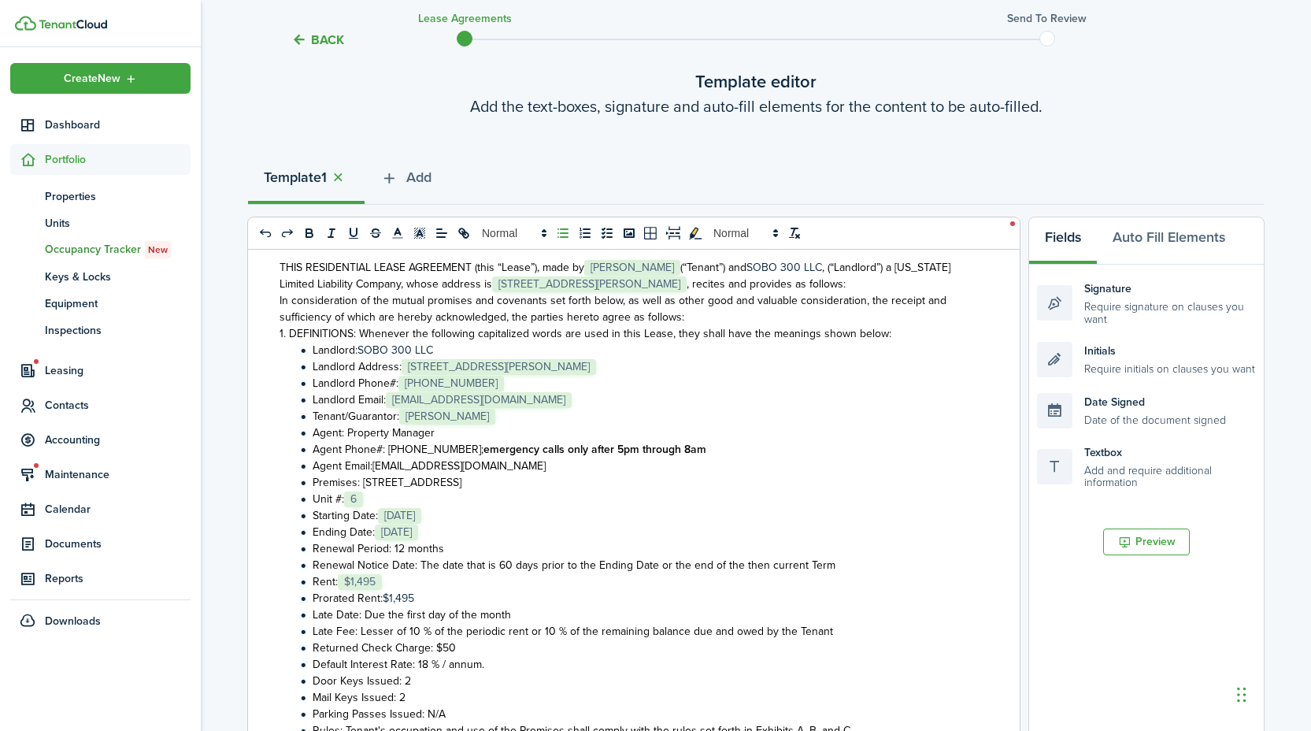
click at [438, 484] on li "Premises: [STREET_ADDRESS]" at bounding box center [636, 482] width 680 height 17
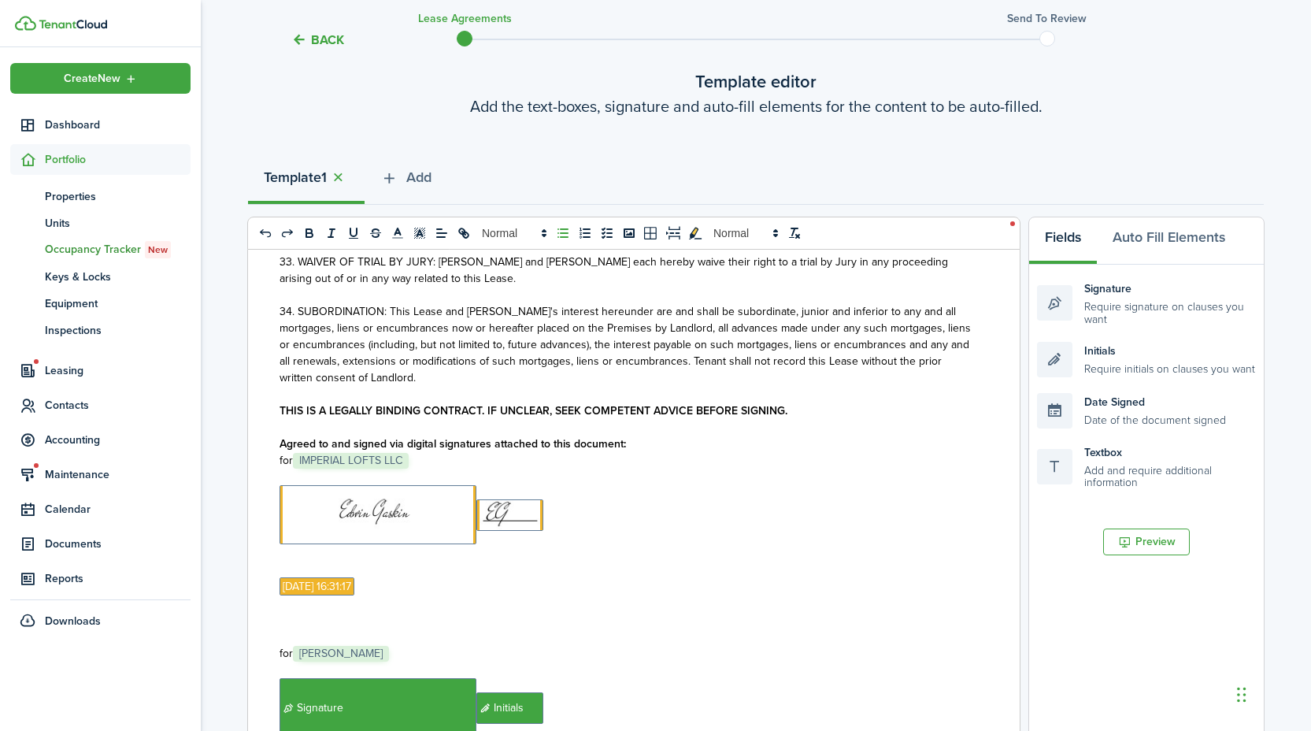
scroll to position [4837, 0]
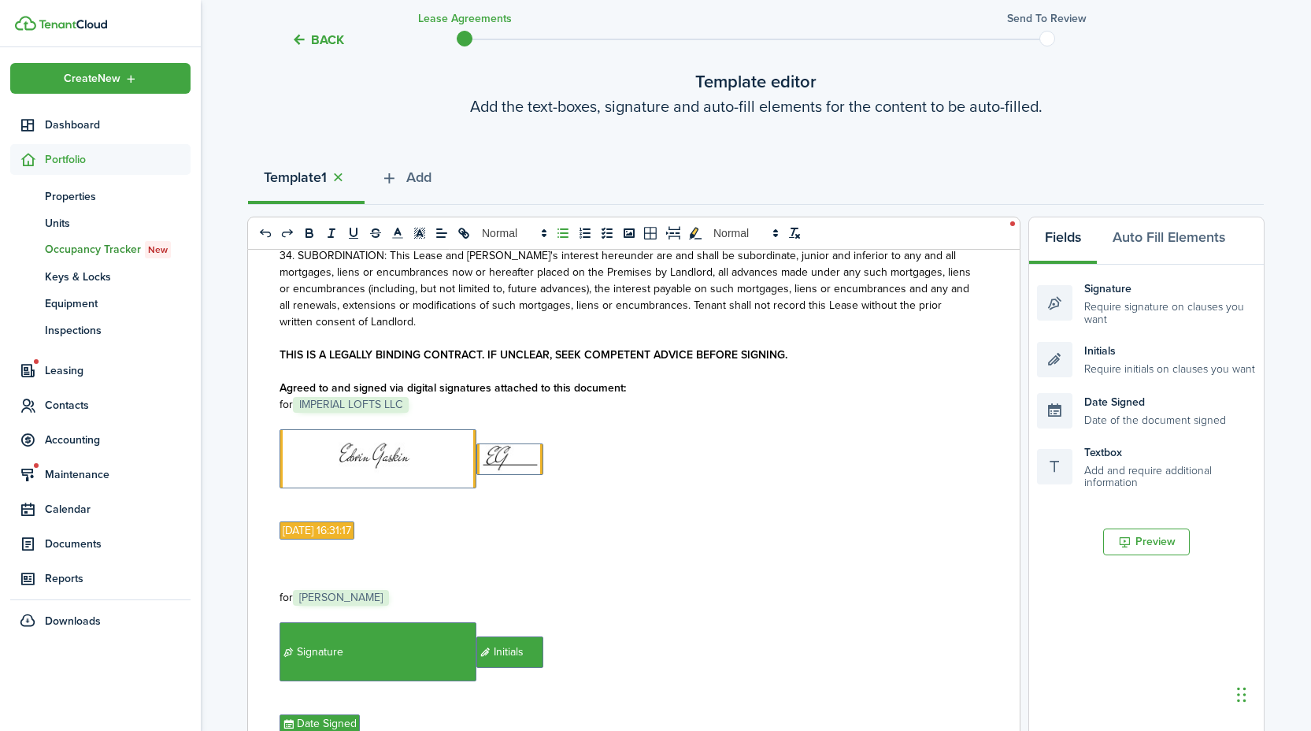
click at [435, 413] on p "for ﻿ IMPERIAL LOFTS LLC ﻿" at bounding box center [628, 404] width 697 height 17
drag, startPoint x: 386, startPoint y: 417, endPoint x: 296, endPoint y: 421, distance: 89.9
click at [296, 413] on p "for ﻿SOBO 300 LLC﻿" at bounding box center [628, 404] width 697 height 17
copy p "SOBO 300 LLC﻿"
click at [532, 428] on p at bounding box center [628, 421] width 697 height 17
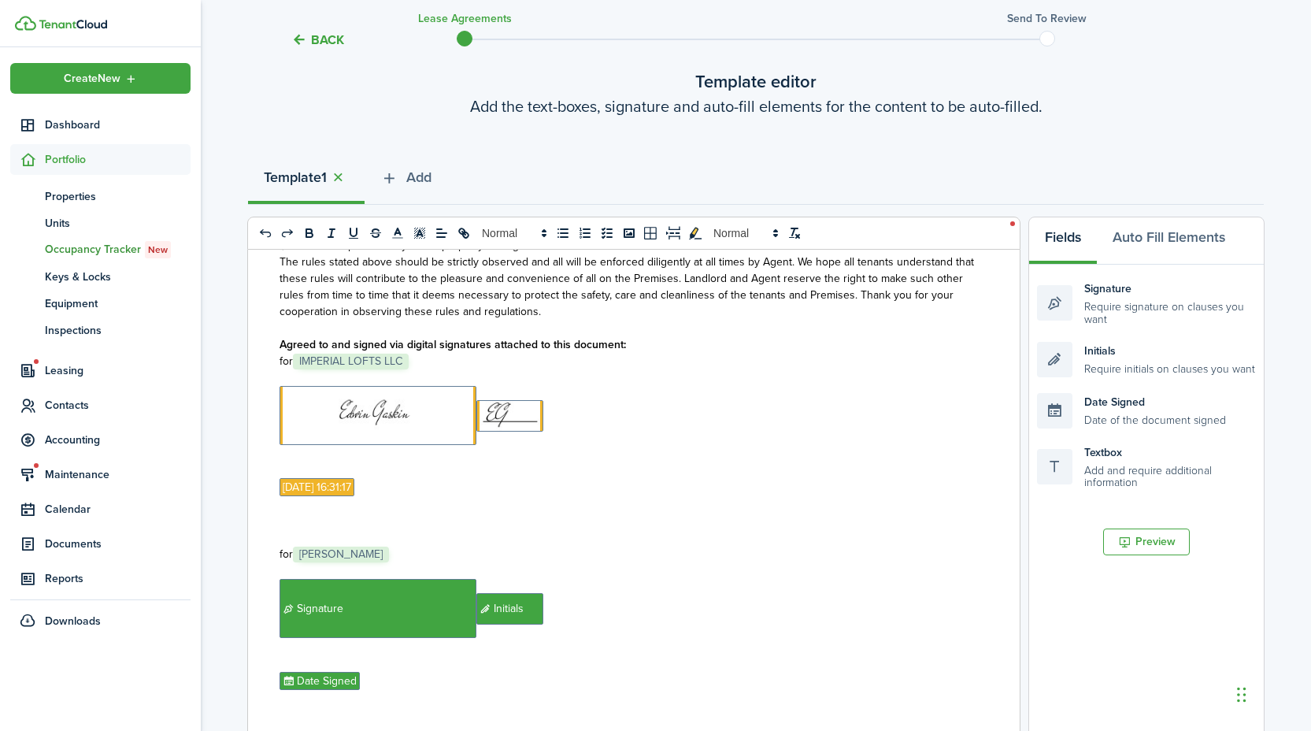
scroll to position [6305, 0]
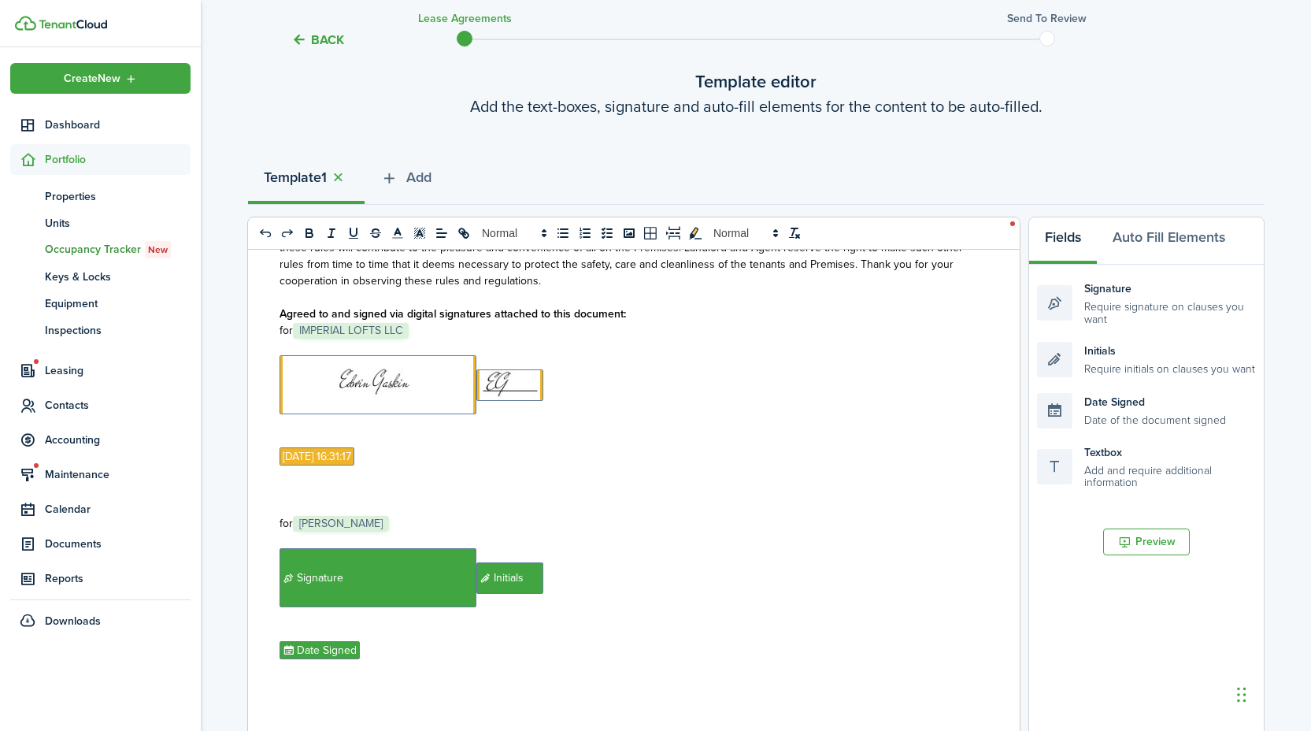
click at [432, 339] on p "for ﻿ IMPERIAL LOFTS LLC ﻿" at bounding box center [628, 330] width 697 height 17
drag, startPoint x: 429, startPoint y: 349, endPoint x: 298, endPoint y: 347, distance: 131.5
click at [302, 339] on p "for ﻿ IMPERIAL LOFTS LLC ﻿" at bounding box center [628, 330] width 697 height 17
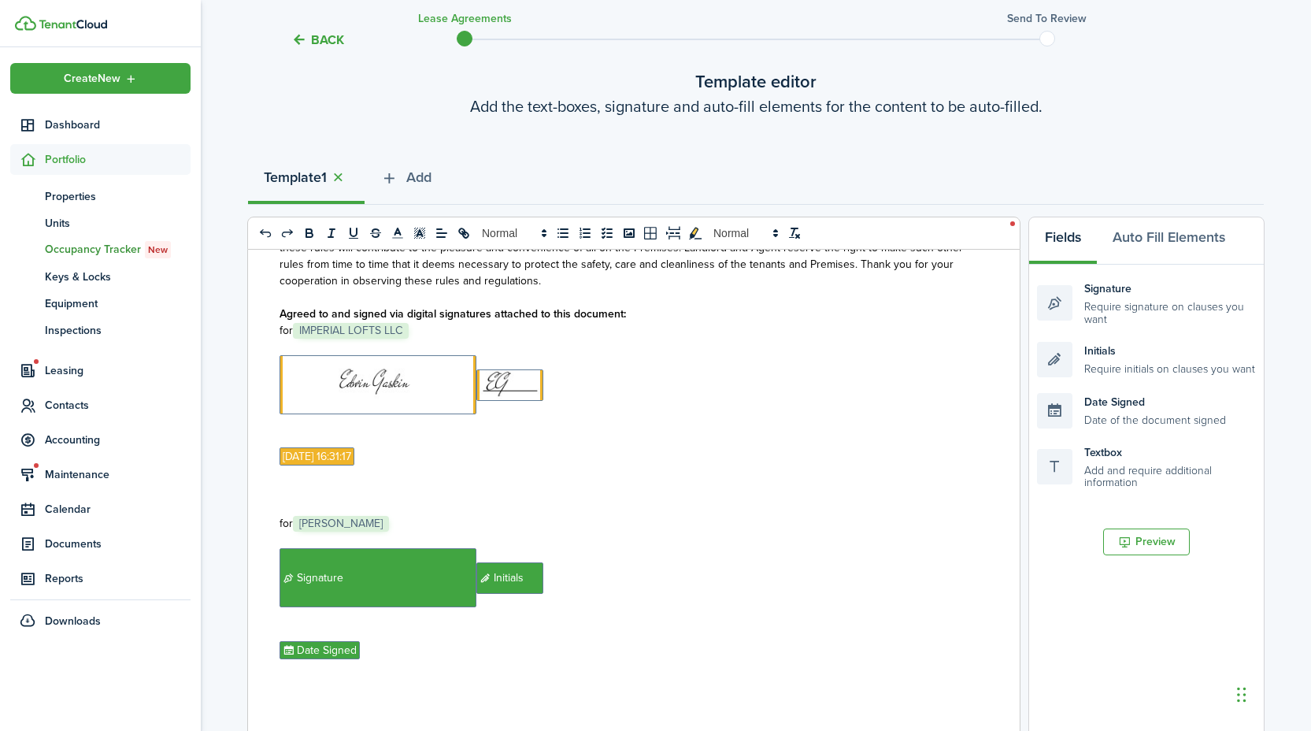
click at [309, 339] on span "IMPERIAL LOFTS LLC" at bounding box center [351, 331] width 116 height 16
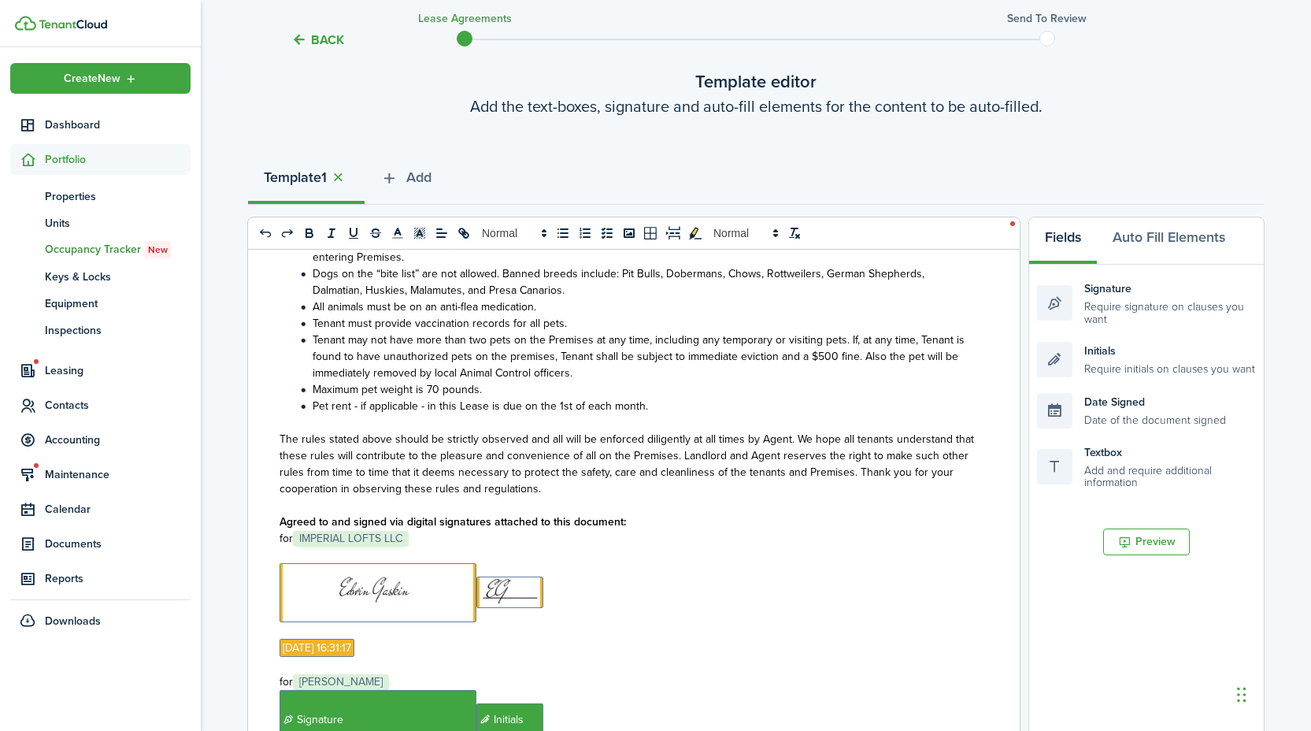
scroll to position [7100, 0]
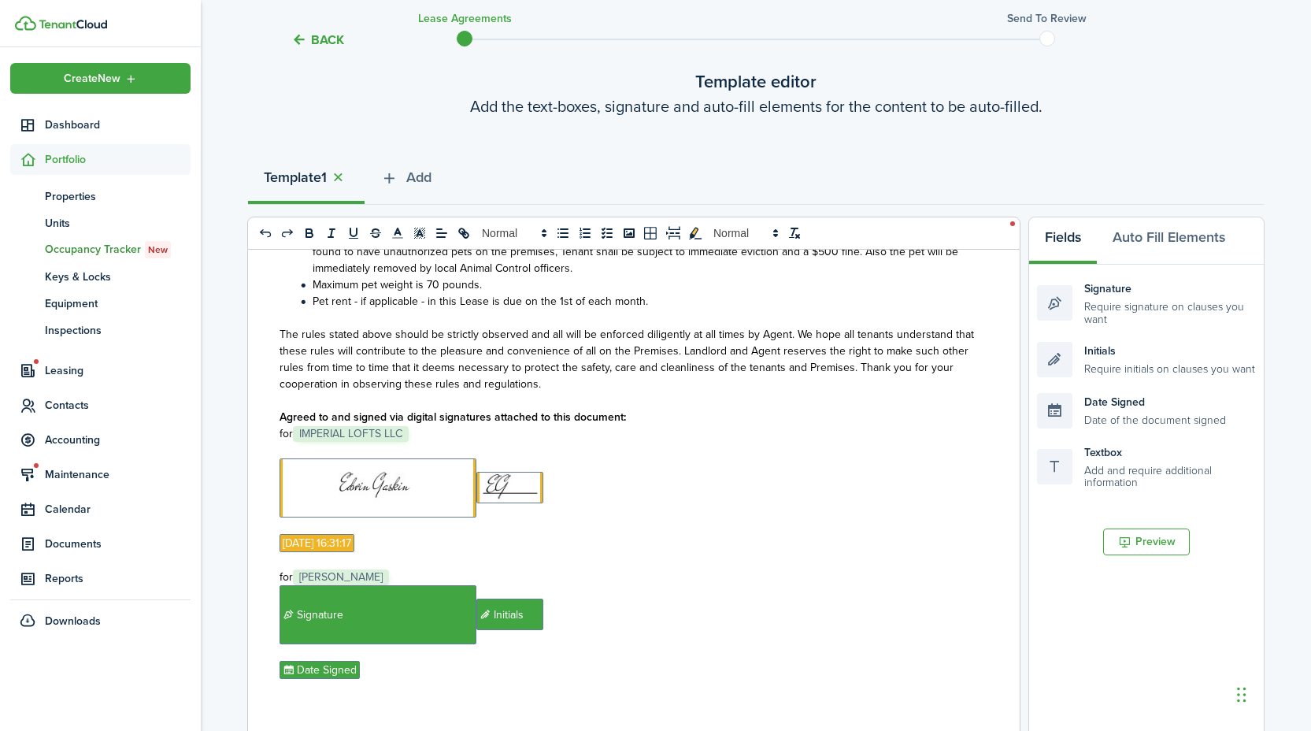
click at [426, 442] on p "for ﻿ IMPERIAL LOFTS LLC ﻿" at bounding box center [628, 433] width 697 height 17
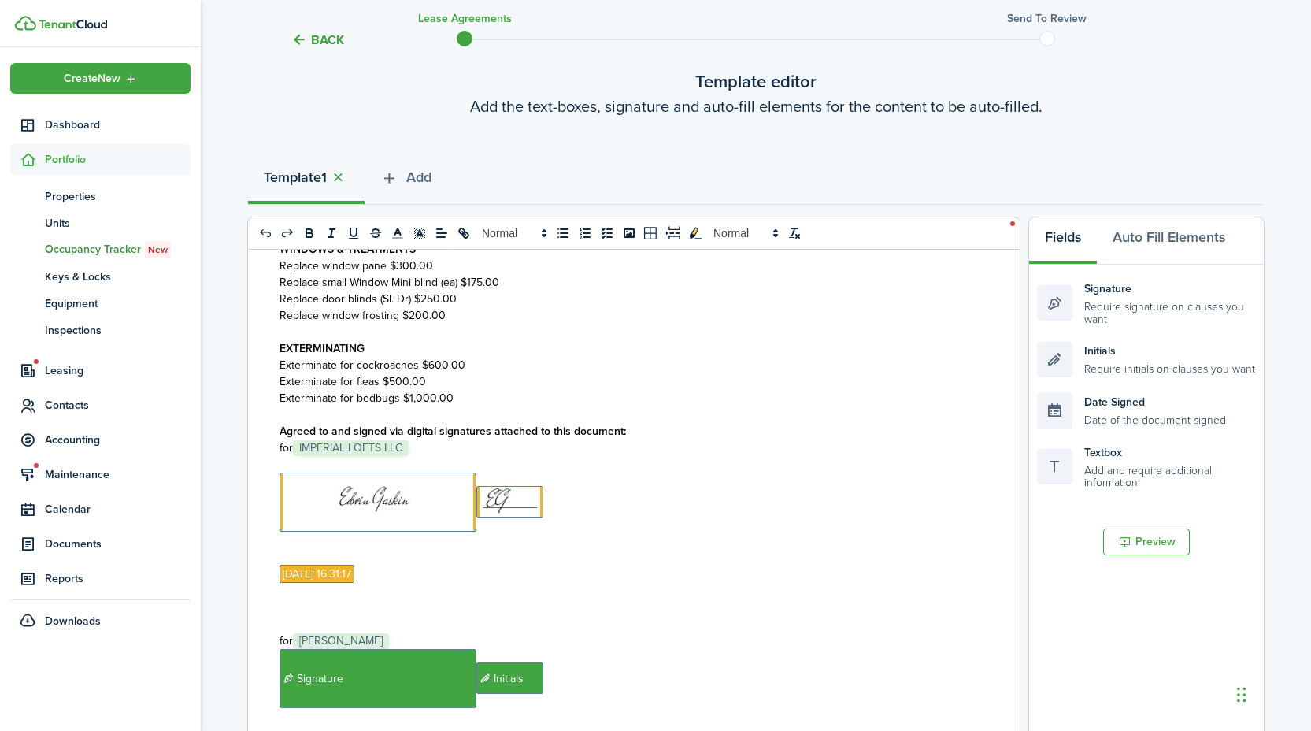
scroll to position [9584, 0]
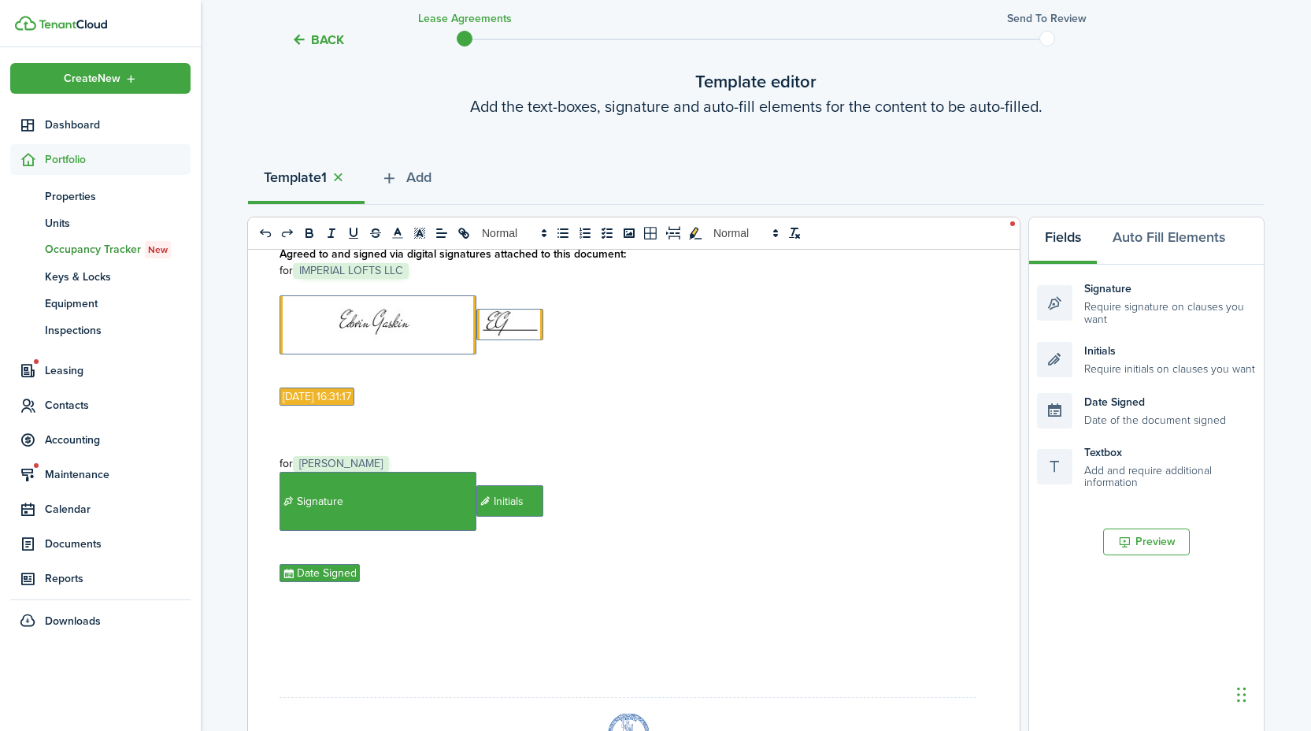
click at [436, 279] on p "for ﻿ IMPERIAL LOFTS LLC ﻿" at bounding box center [628, 270] width 697 height 17
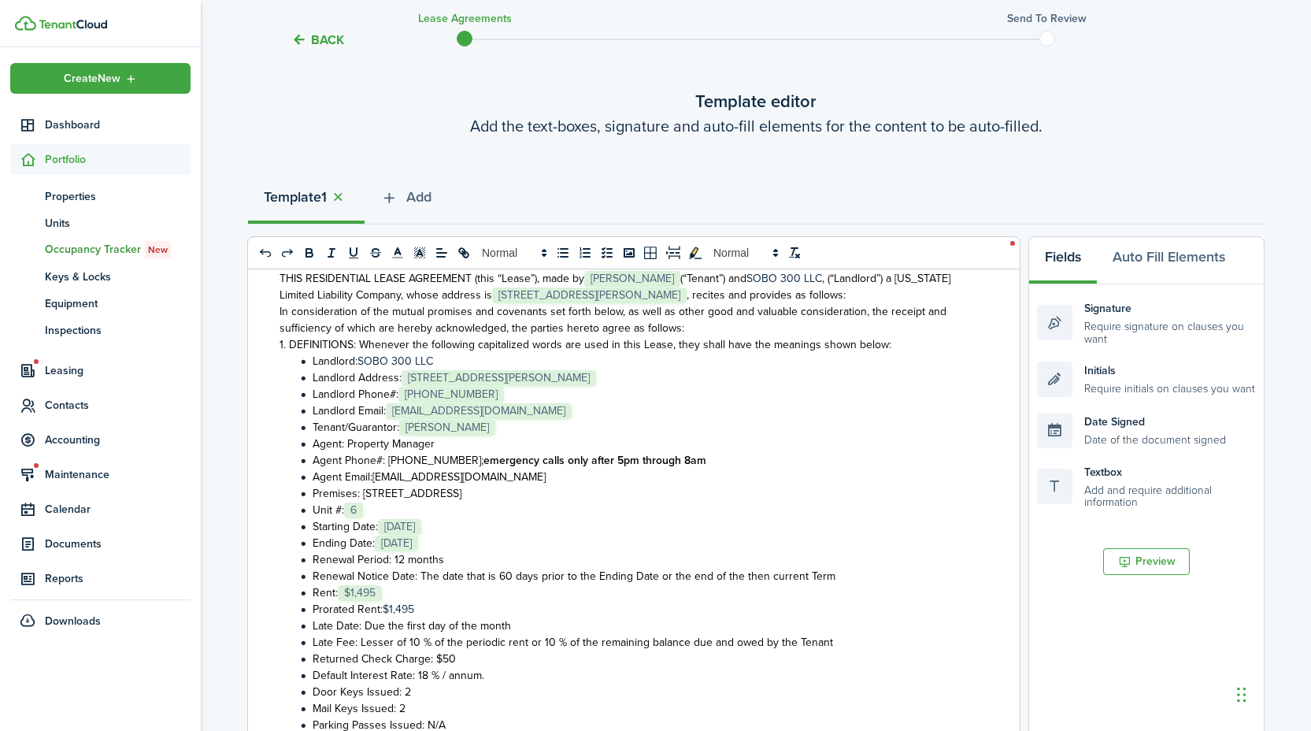
scroll to position [105, 0]
click at [707, 376] on li "Landlord Address: ﻿ [STREET_ADDRESS][PERSON_NAME] ﻿" at bounding box center [636, 377] width 680 height 17
drag, startPoint x: 754, startPoint y: 295, endPoint x: 750, endPoint y: 321, distance: 26.3
click at [754, 295] on span ", recites and provides as follows:" at bounding box center [766, 294] width 159 height 17
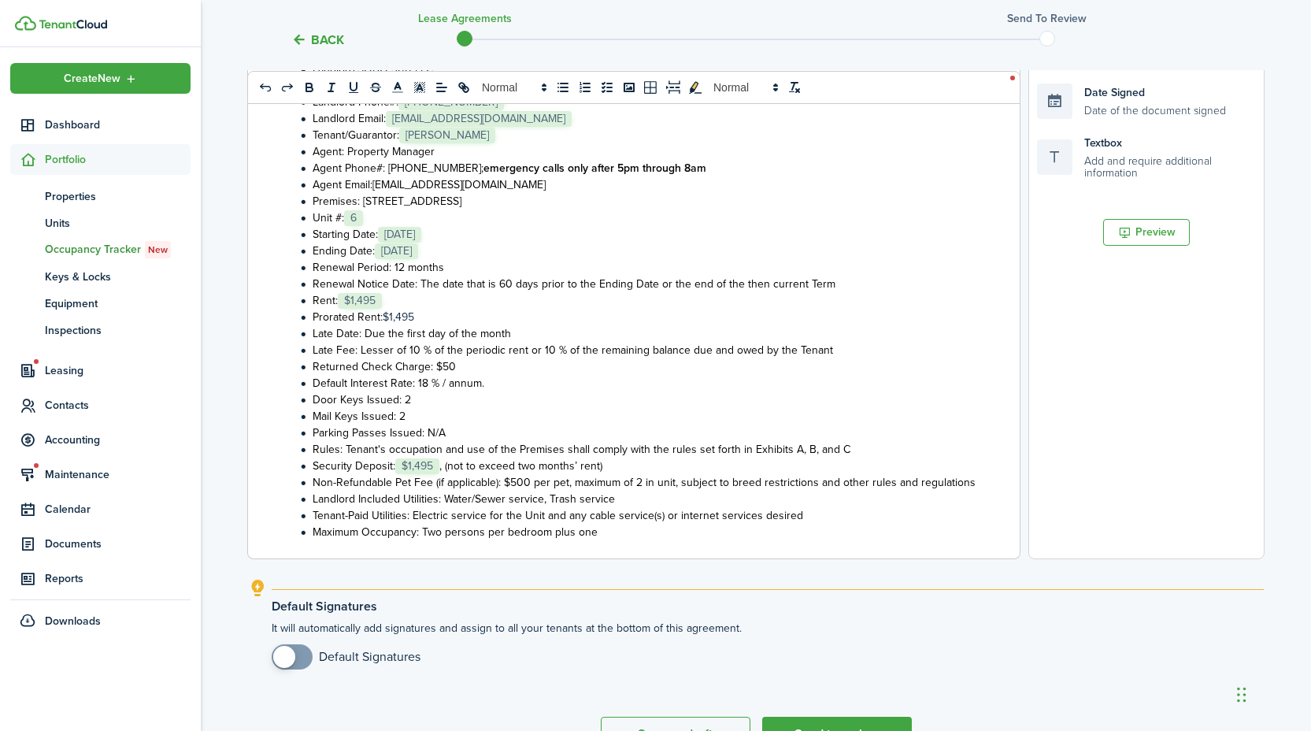
scroll to position [425, 0]
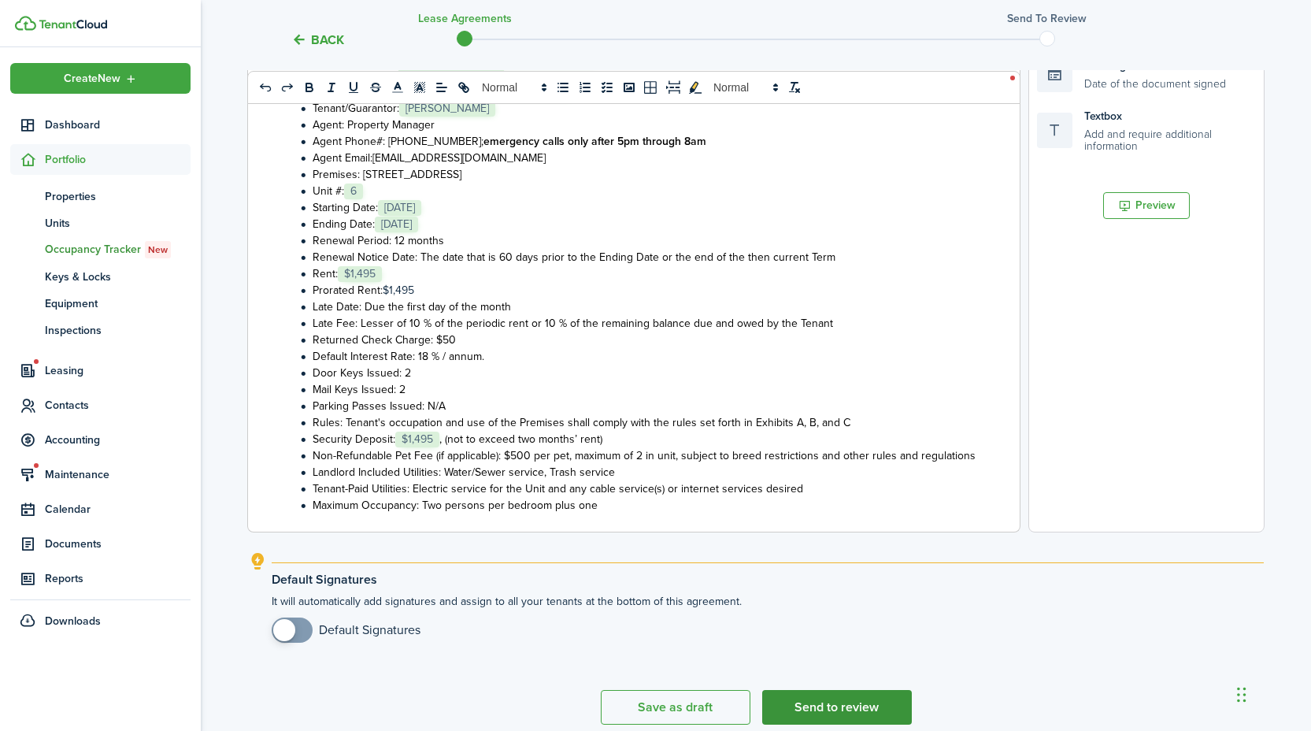
click at [837, 696] on button "Send to review" at bounding box center [837, 707] width 150 height 35
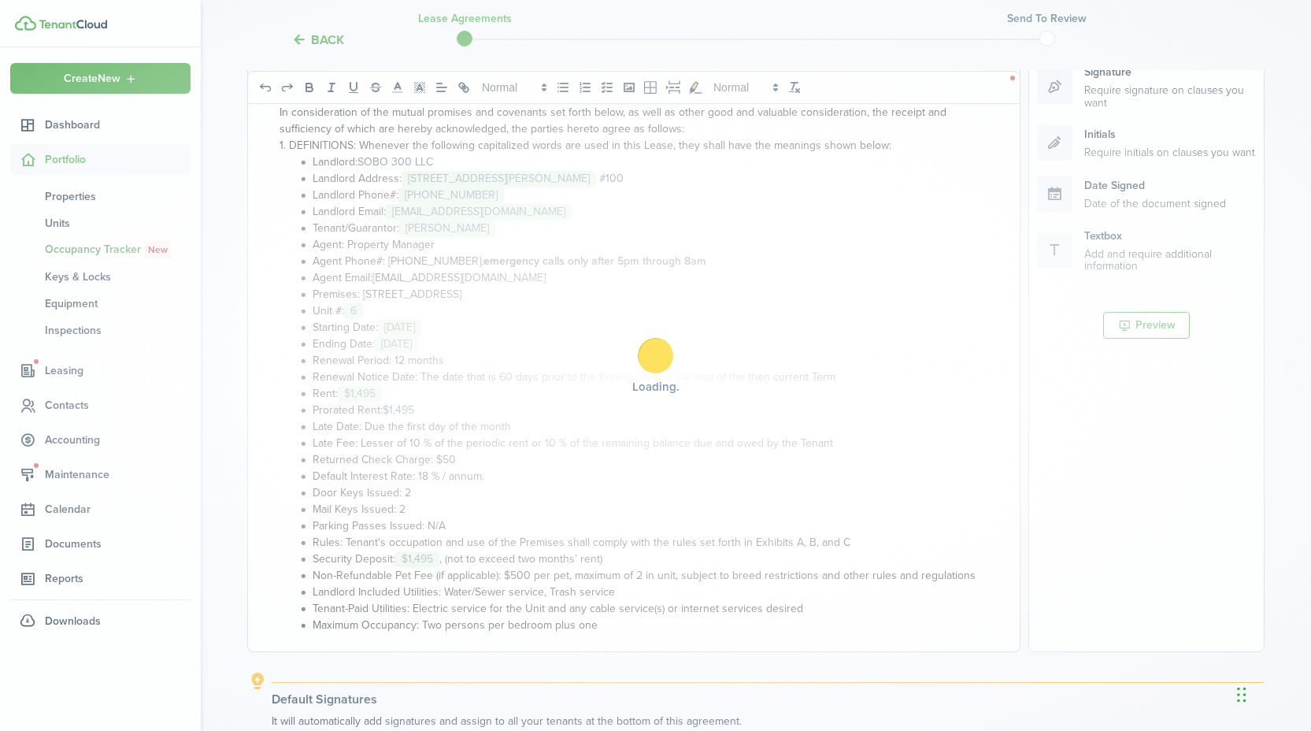
scroll to position [304, 0]
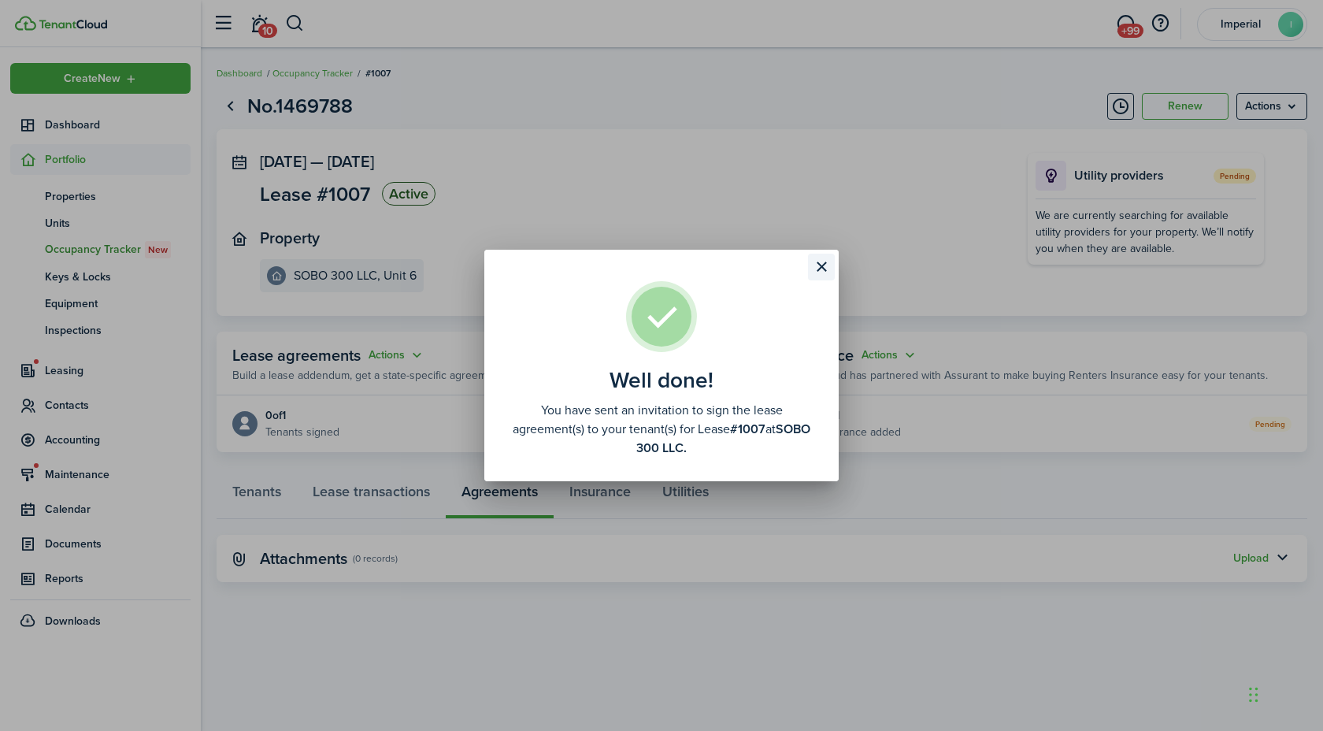
click at [823, 268] on button "Close modal" at bounding box center [821, 267] width 27 height 27
